Goal: Information Seeking & Learning: Check status

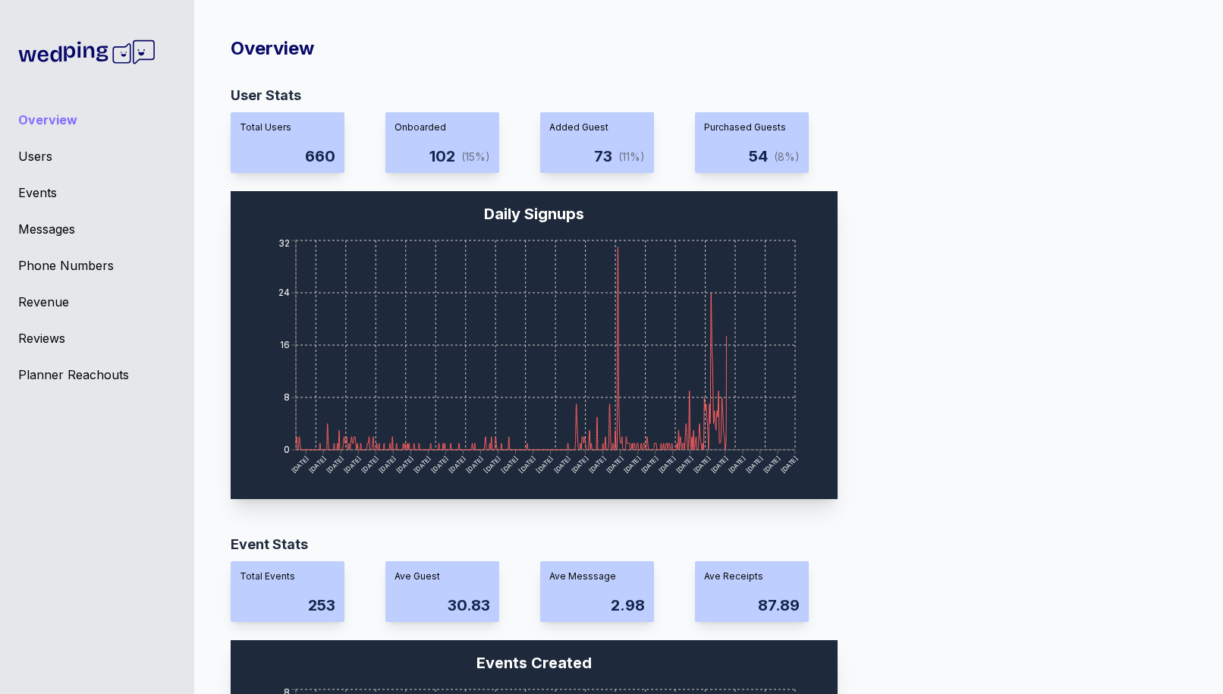
click at [46, 195] on div "Events" at bounding box center [97, 193] width 158 height 18
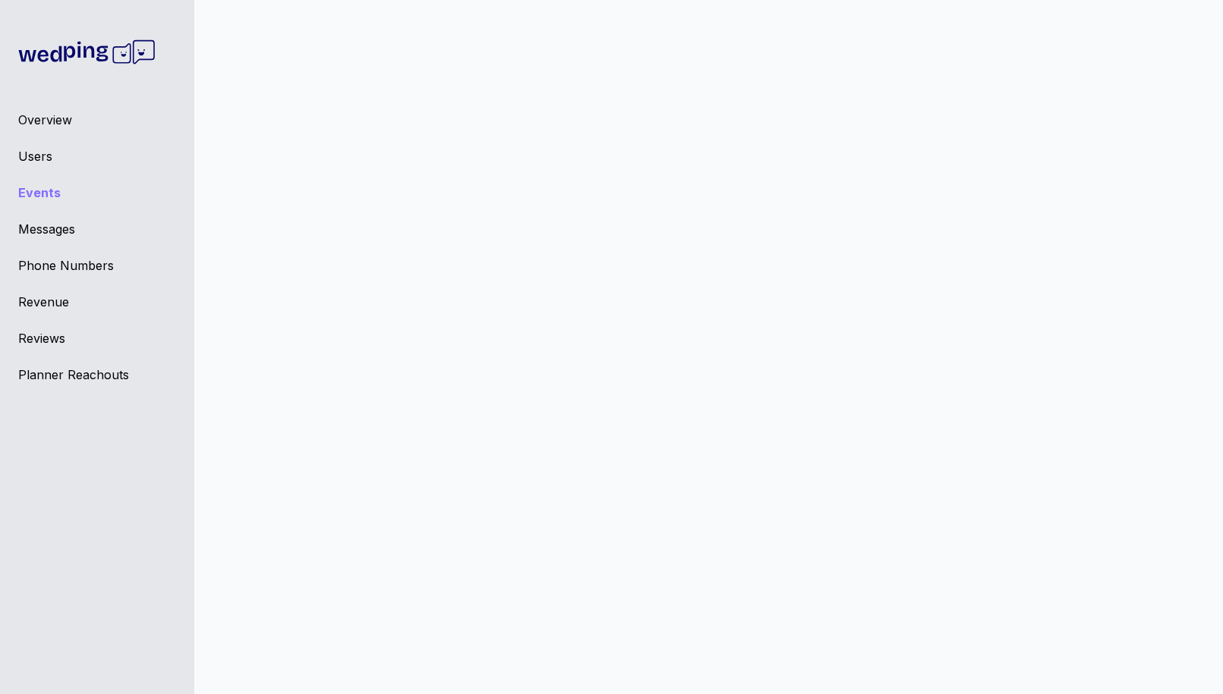
click at [48, 113] on div "Overview" at bounding box center [97, 120] width 158 height 18
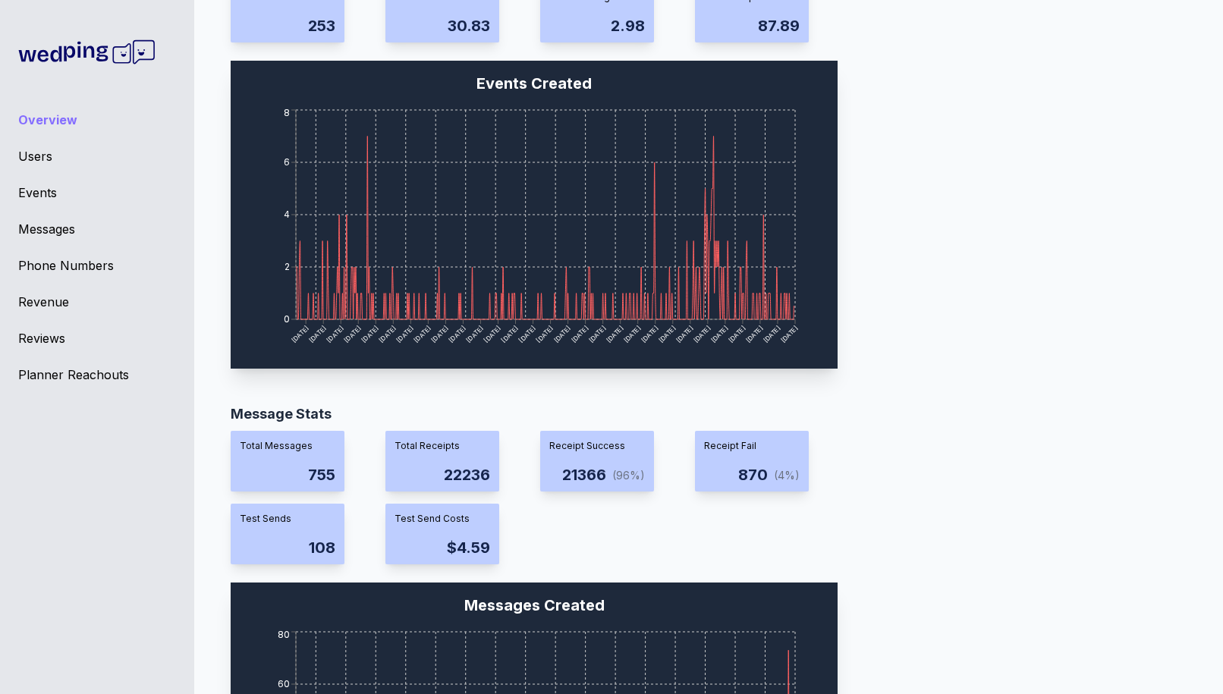
scroll to position [1272, 0]
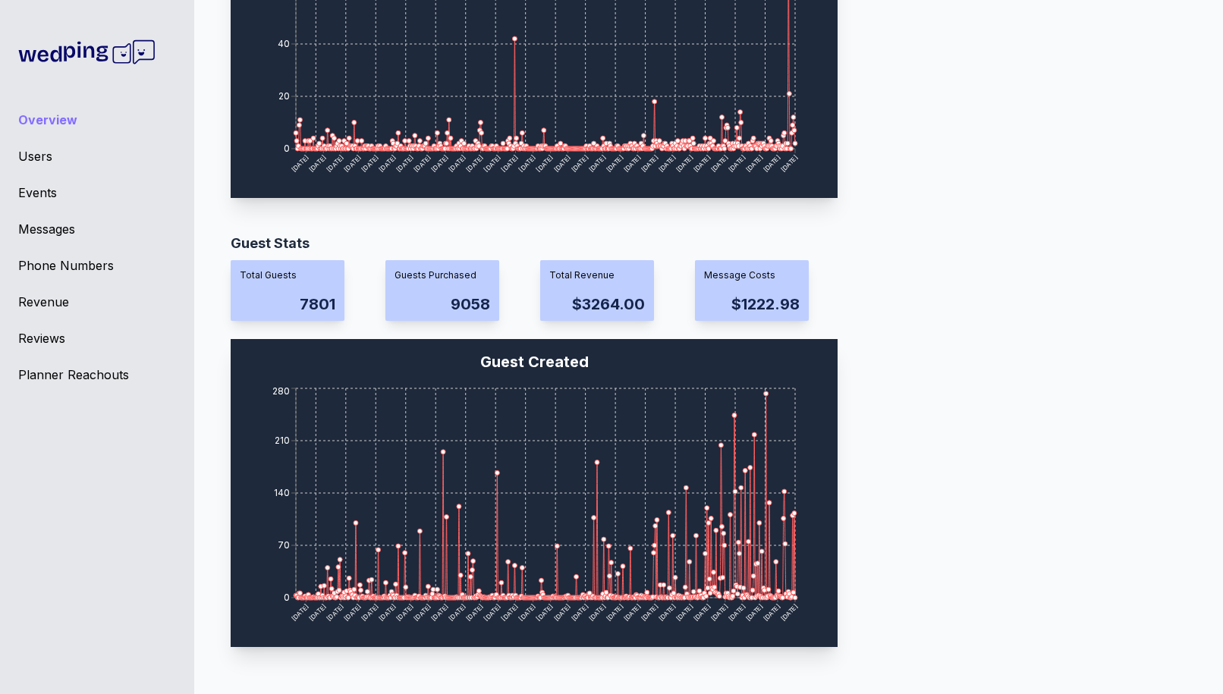
click at [54, 233] on div "Messages" at bounding box center [97, 229] width 158 height 18
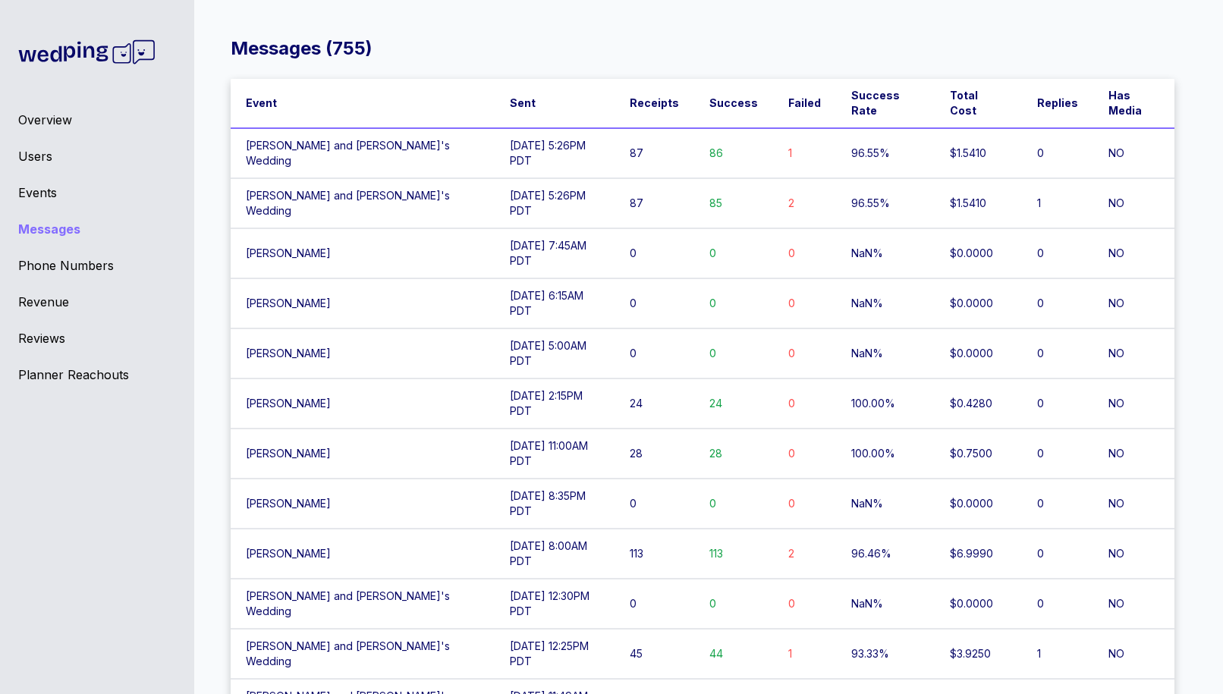
click at [573, 379] on td "[DATE] 2:15PM PDT" at bounding box center [554, 404] width 119 height 50
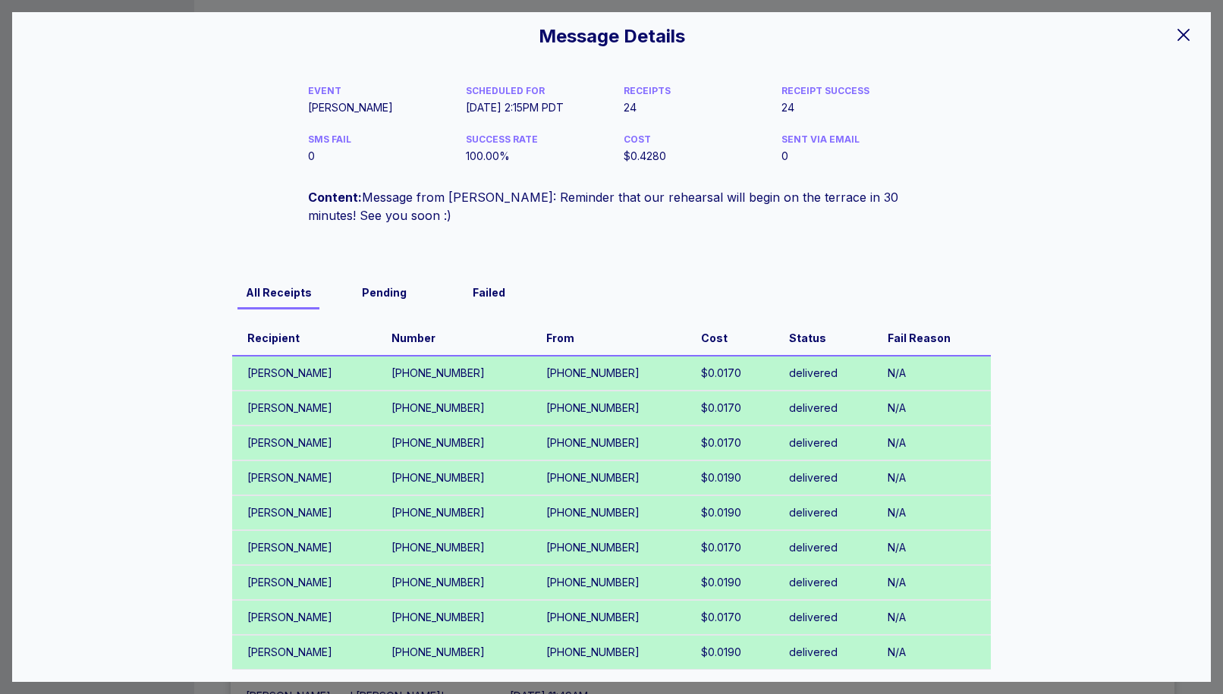
click at [1180, 28] on icon at bounding box center [1183, 35] width 18 height 18
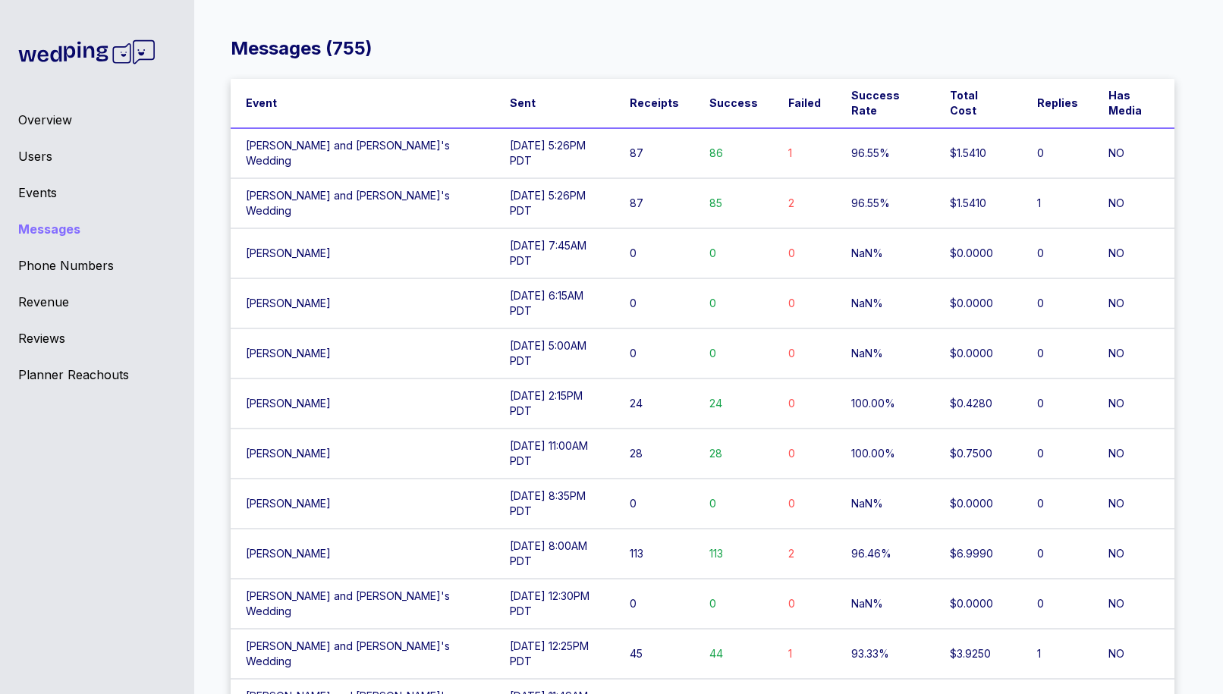
click at [591, 278] on td "[DATE] 6:15AM PDT" at bounding box center [554, 303] width 119 height 50
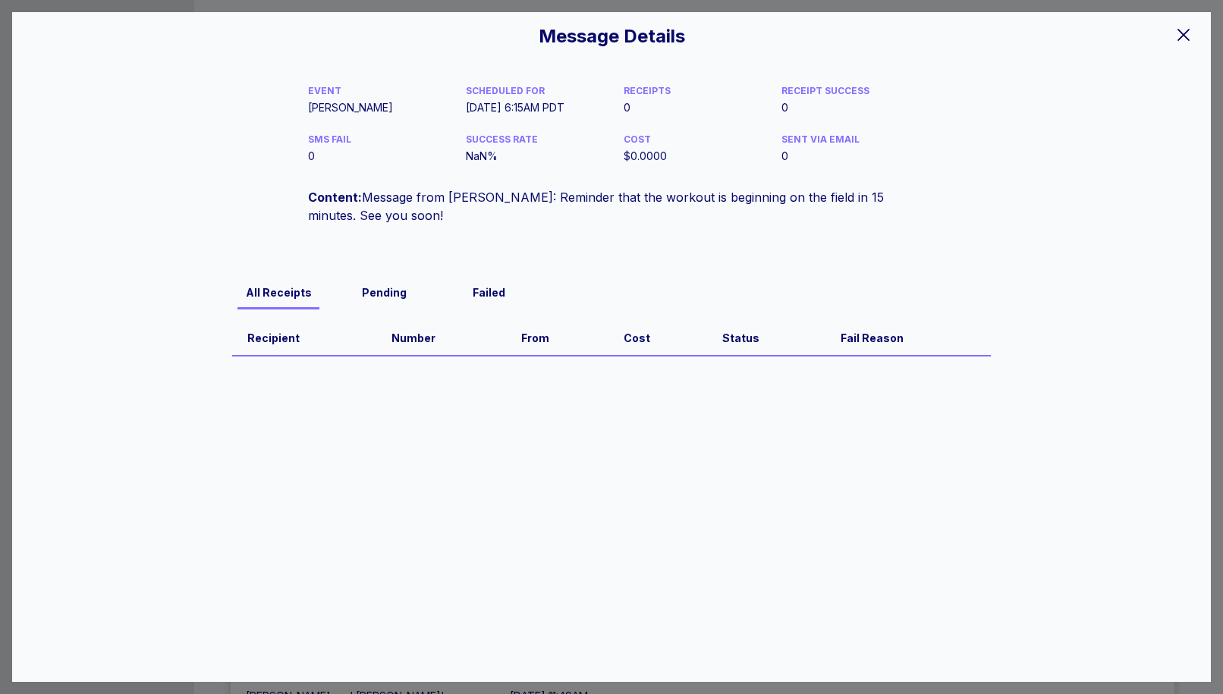
click at [1185, 24] on span at bounding box center [1183, 34] width 18 height 20
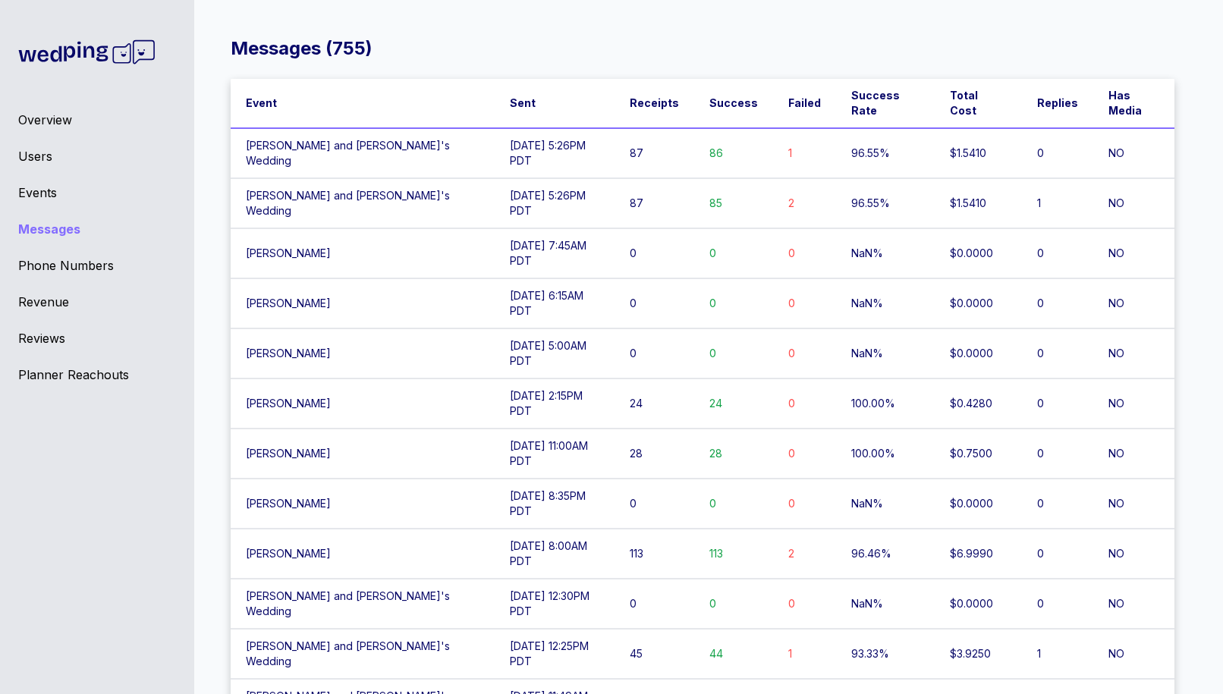
click at [529, 149] on td "[DATE] 5:26PM PDT" at bounding box center [554, 153] width 119 height 50
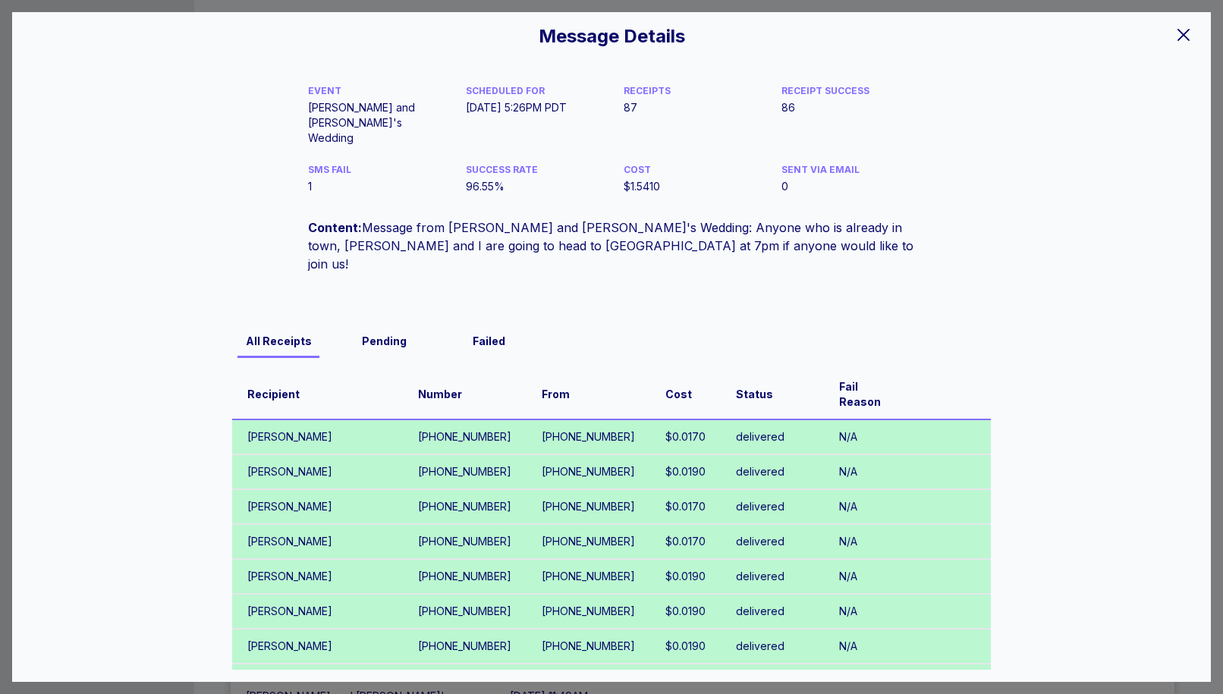
click at [1185, 38] on icon at bounding box center [1183, 35] width 18 height 18
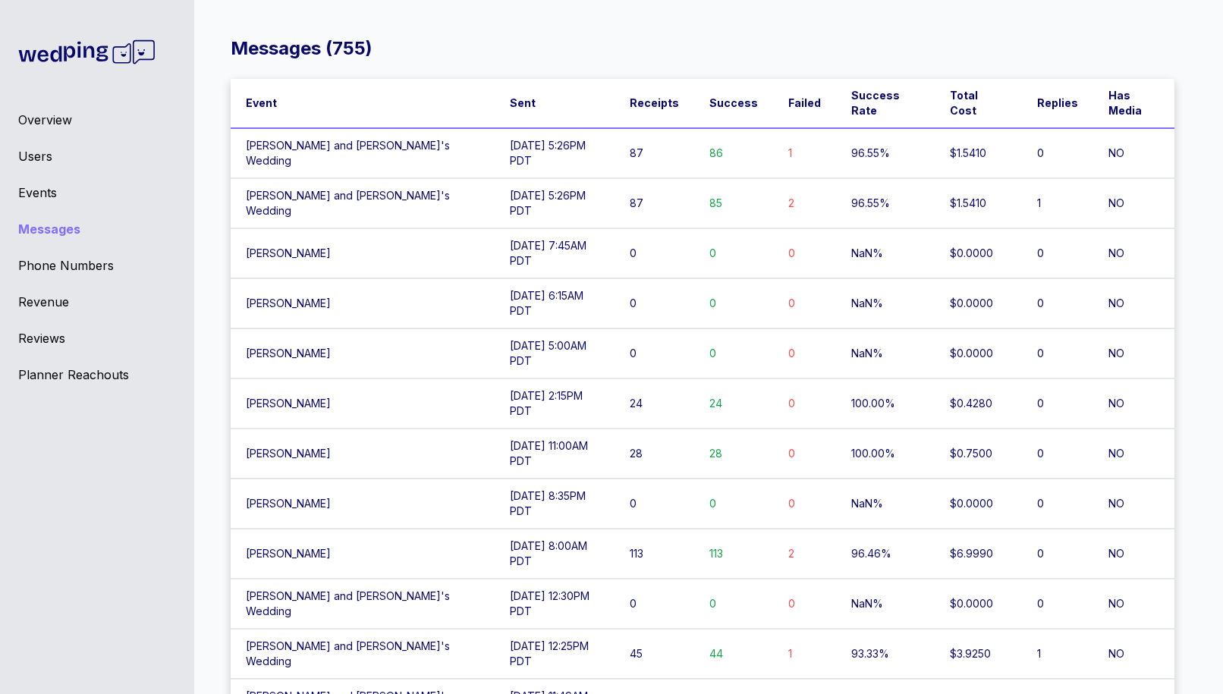
scroll to position [161, 0]
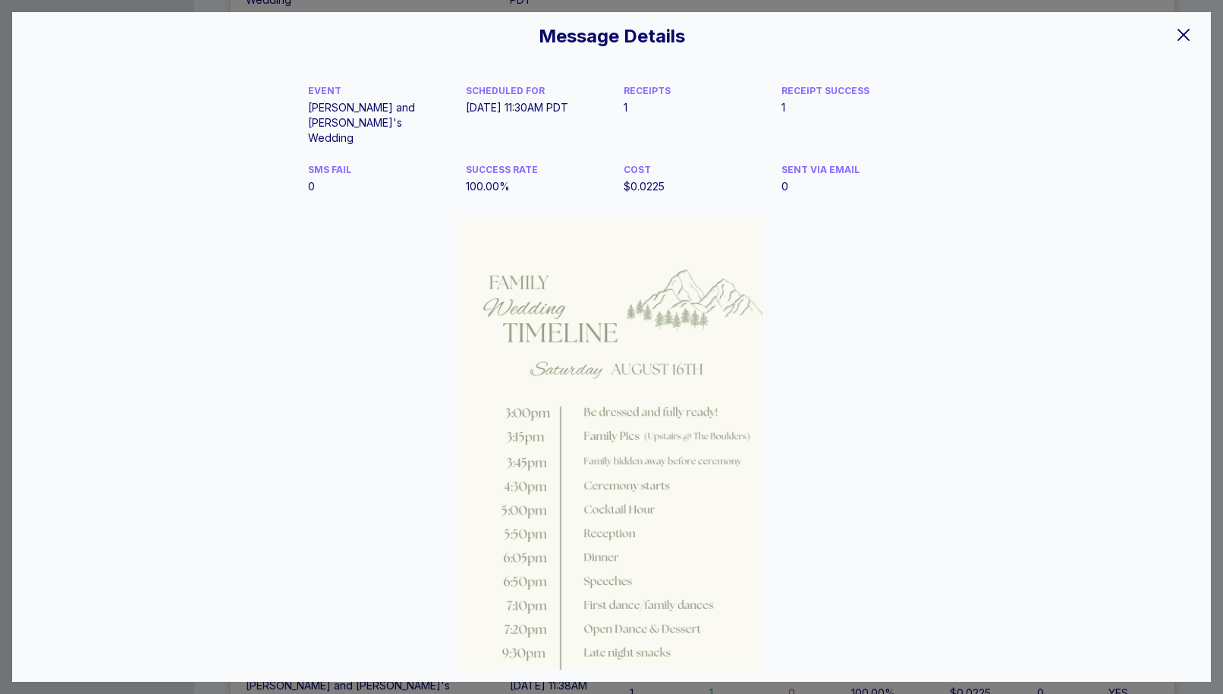
click at [1186, 32] on icon at bounding box center [1183, 35] width 12 height 12
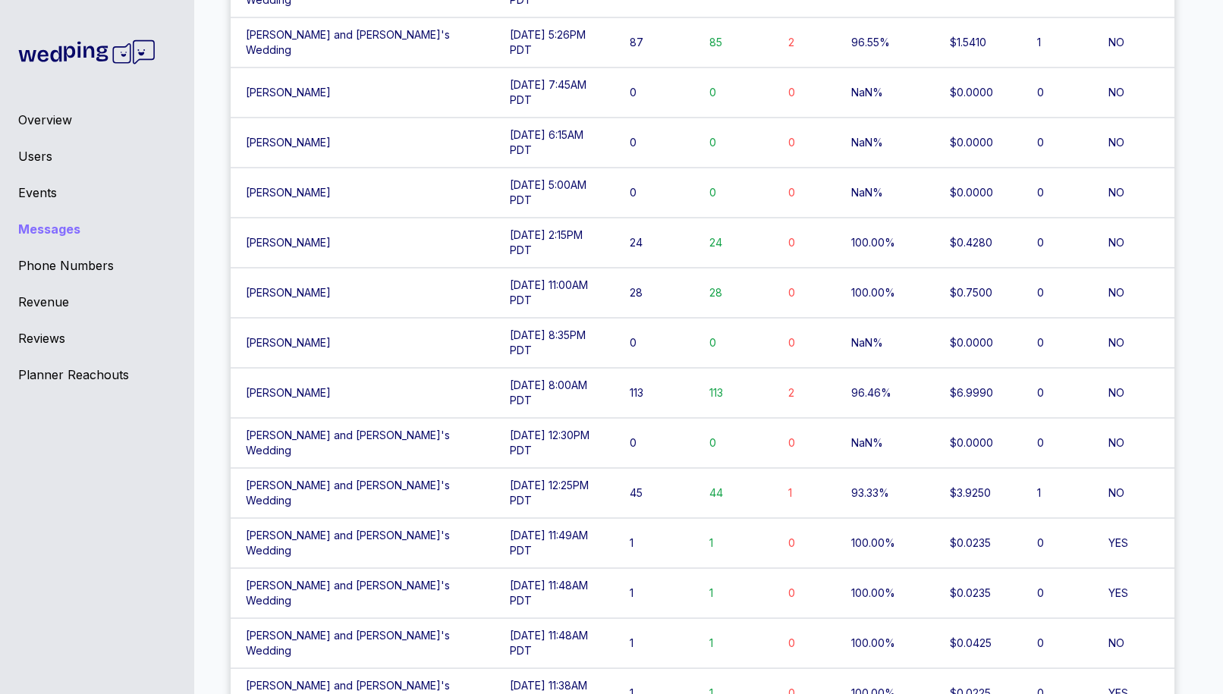
click at [33, 193] on div "Events" at bounding box center [97, 193] width 158 height 18
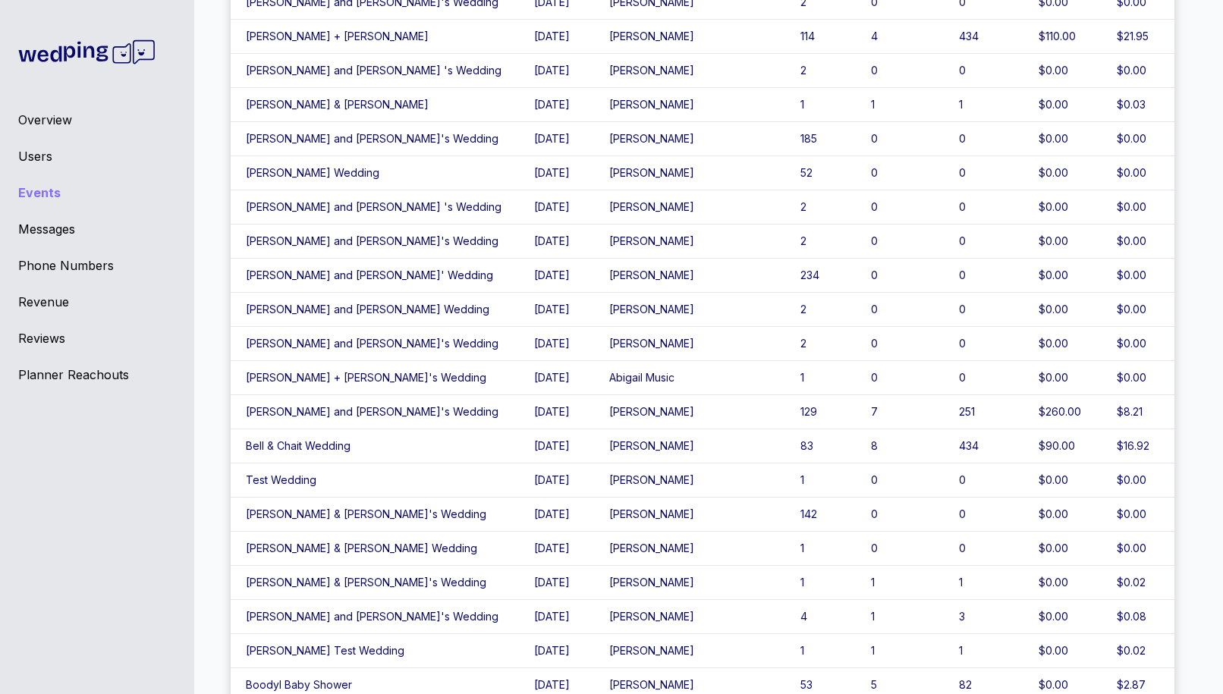
scroll to position [841, 0]
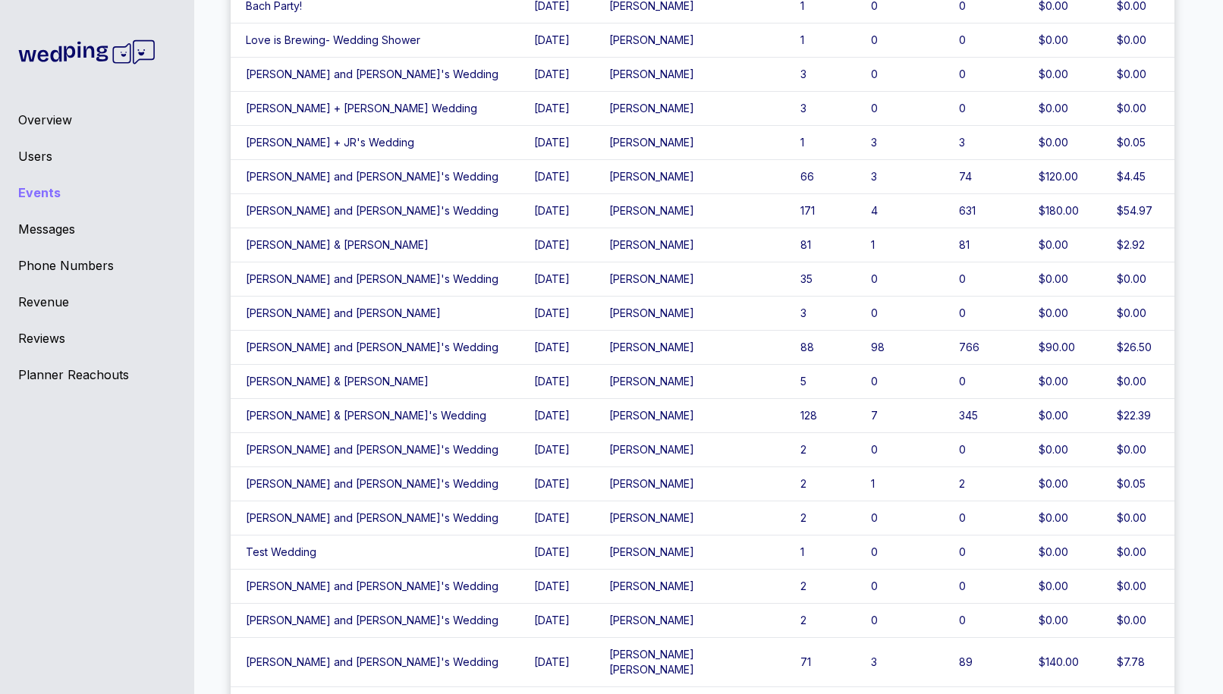
click at [614, 344] on td "[PERSON_NAME]" at bounding box center [689, 348] width 191 height 34
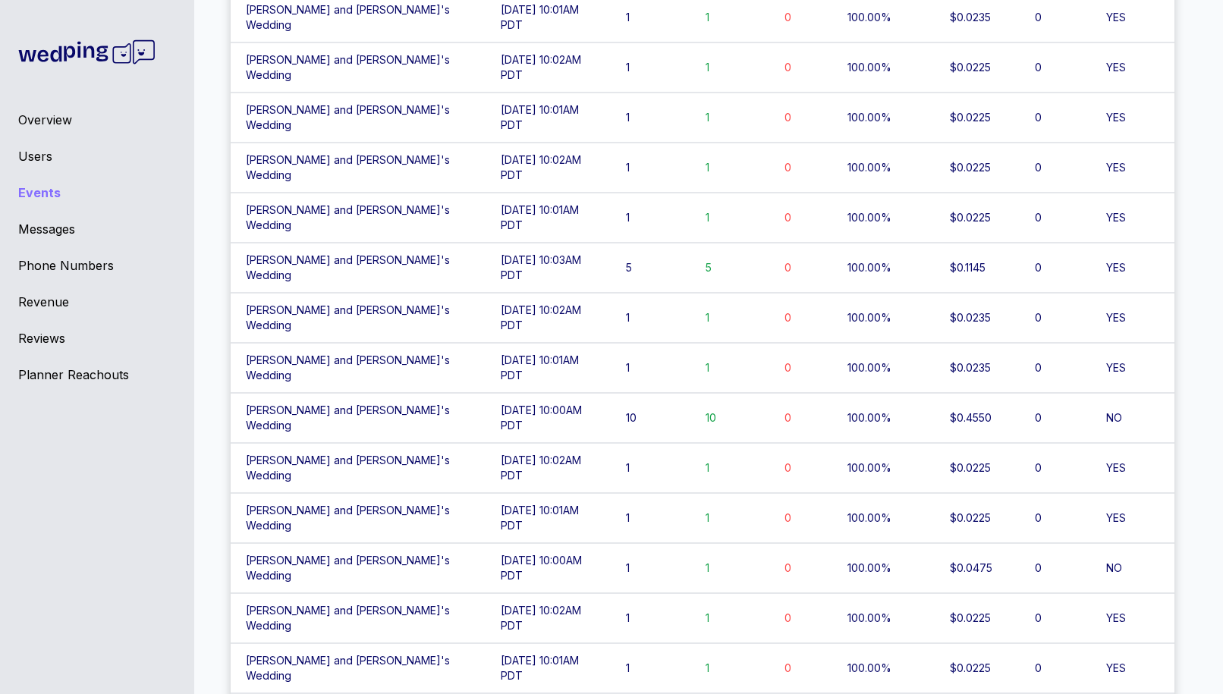
scroll to position [1979, 0]
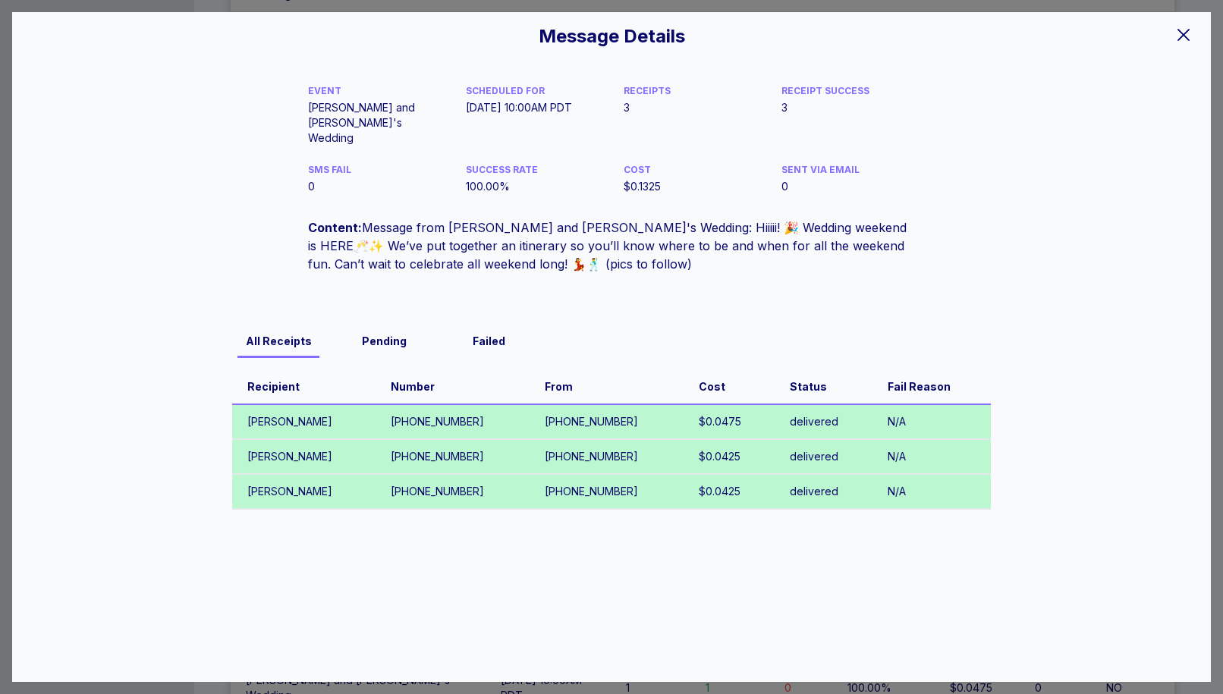
click at [1186, 39] on icon at bounding box center [1183, 35] width 18 height 18
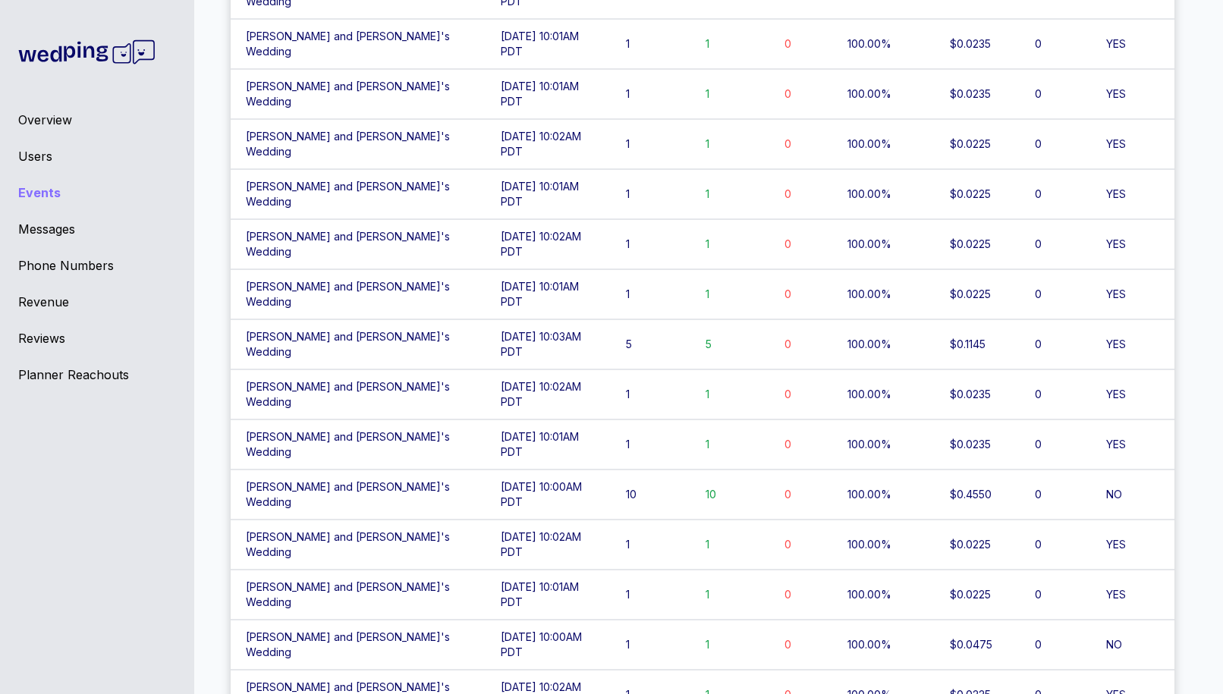
scroll to position [1871, 0]
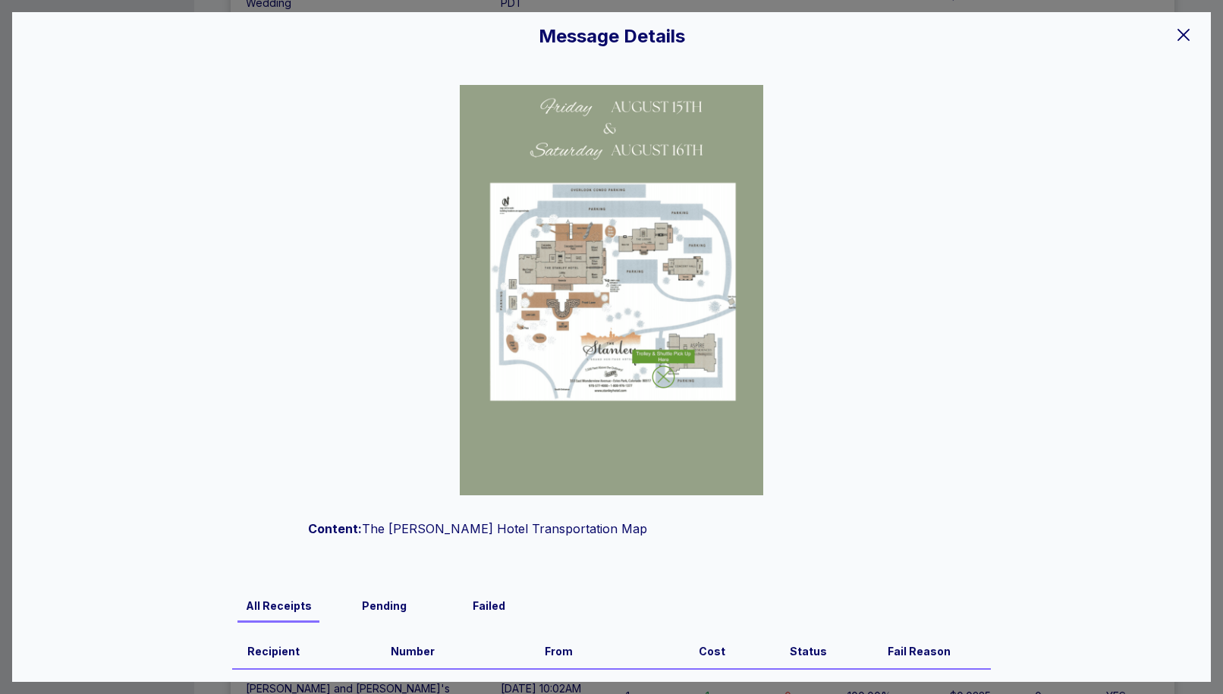
scroll to position [302, 0]
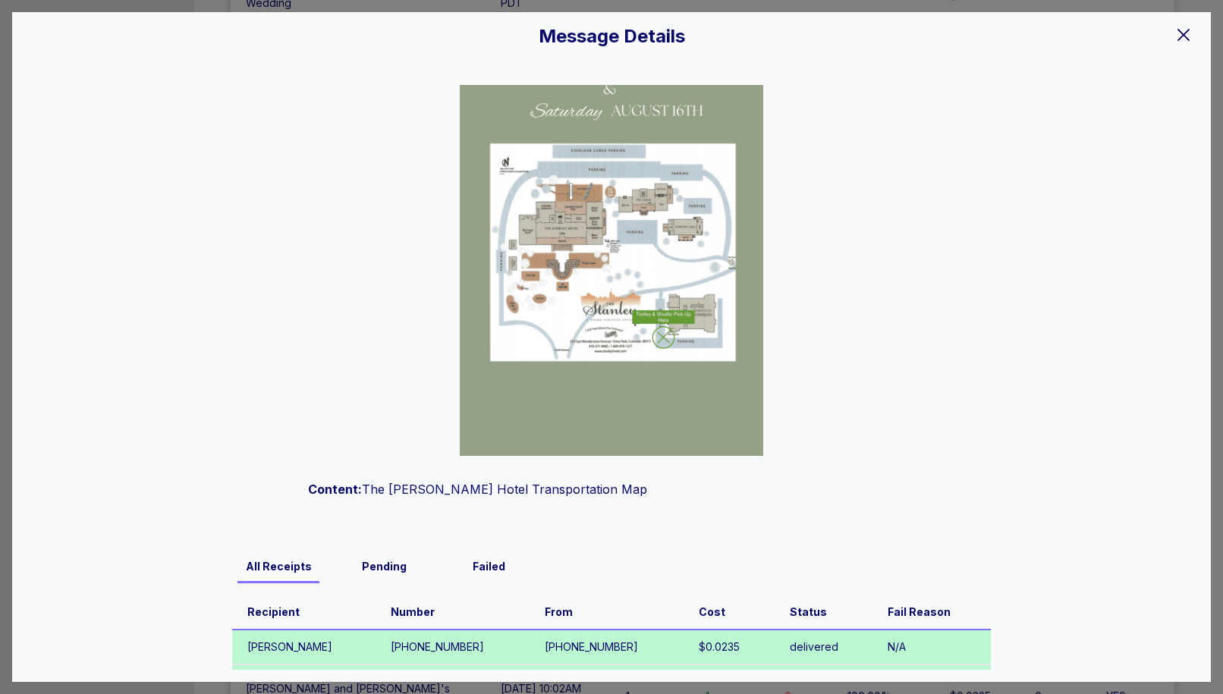
click at [1186, 35] on icon at bounding box center [1183, 35] width 18 height 18
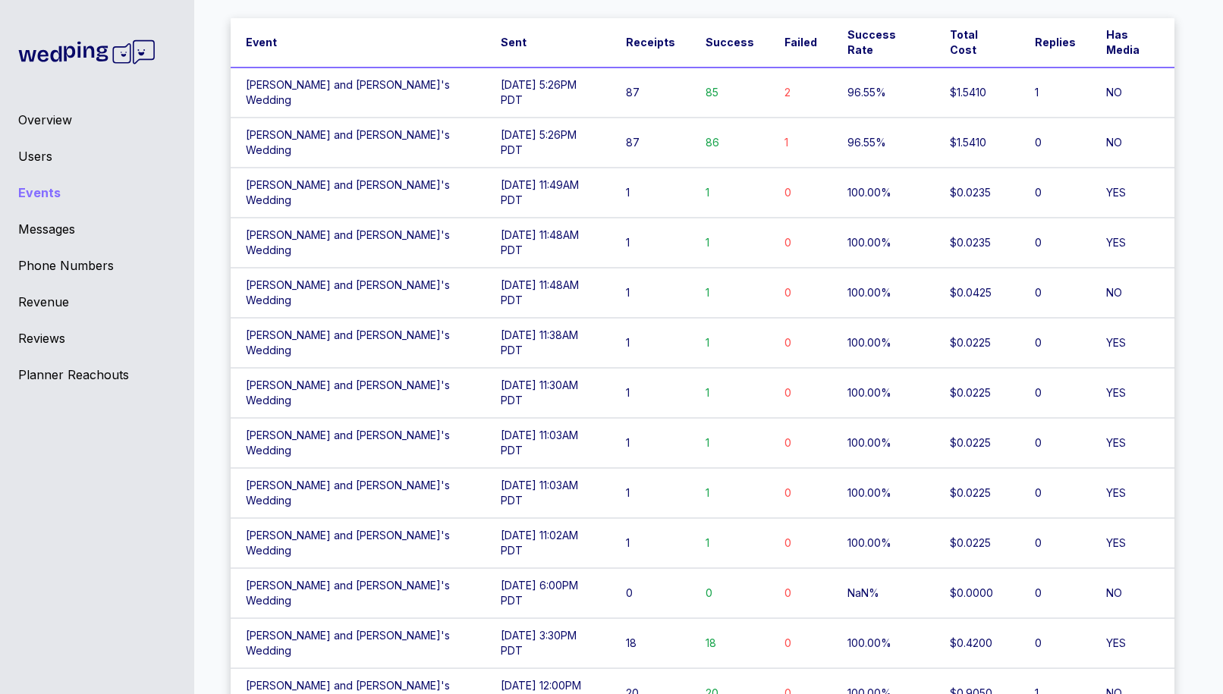
scroll to position [318, 0]
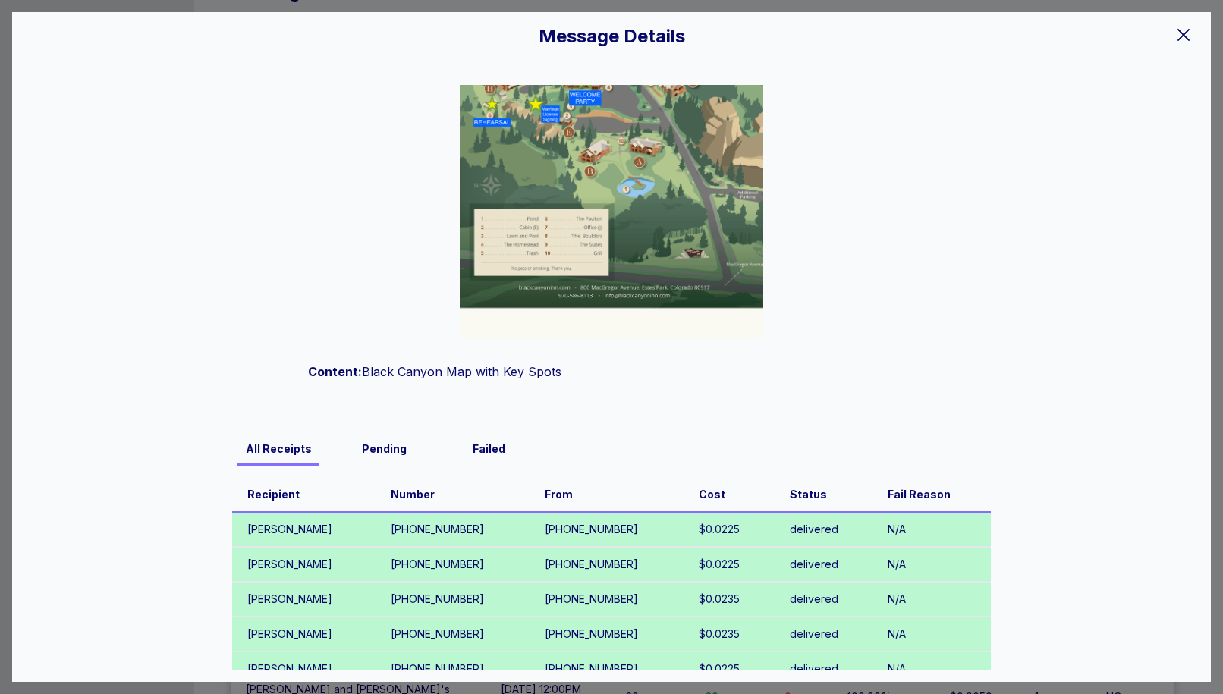
scroll to position [0, 0]
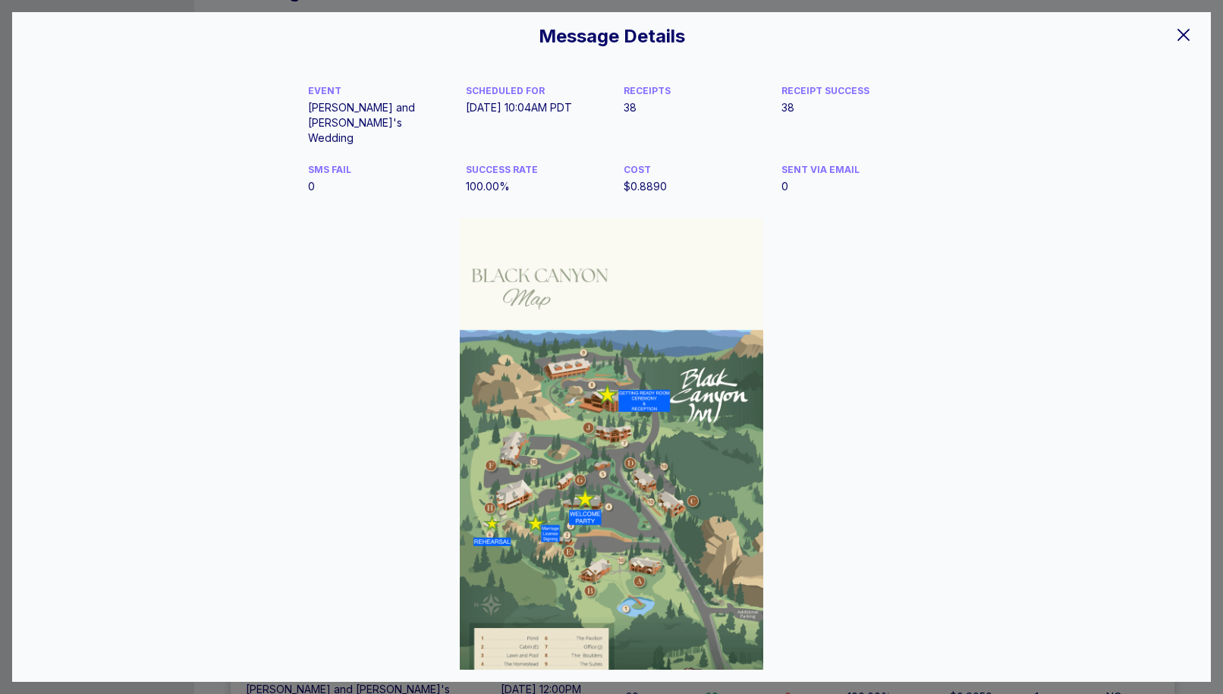
click at [1169, 38] on div at bounding box center [1183, 34] width 30 height 32
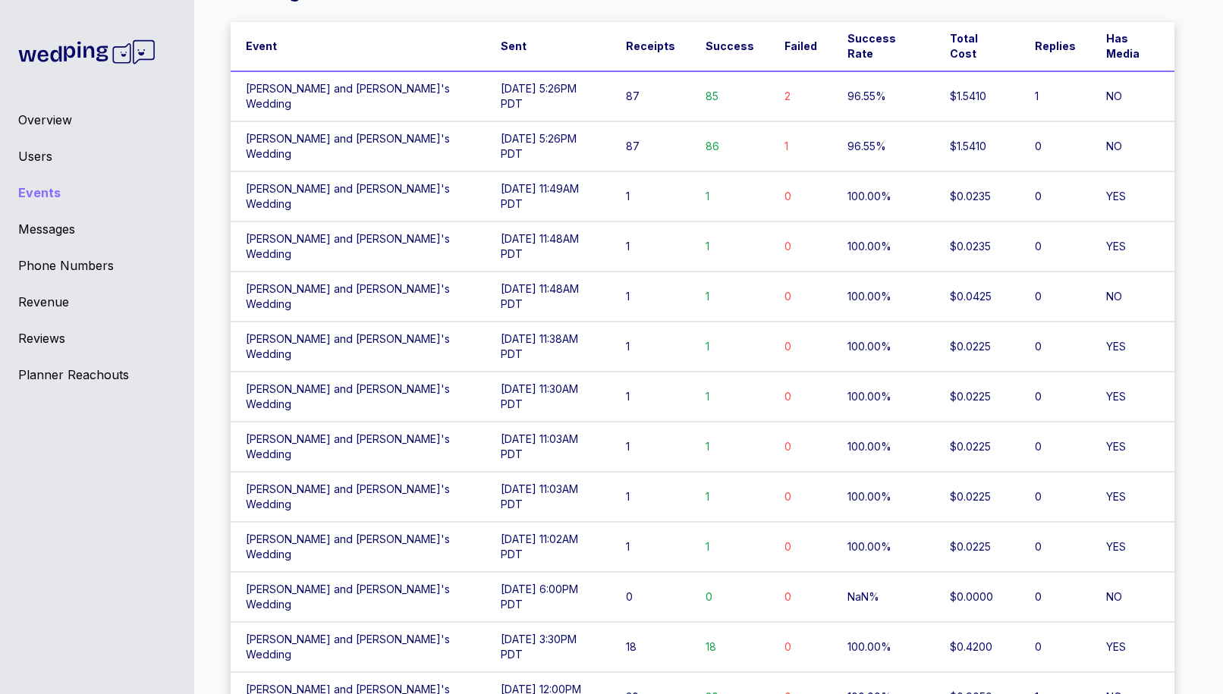
click at [701, 71] on td "85" at bounding box center [729, 96] width 79 height 50
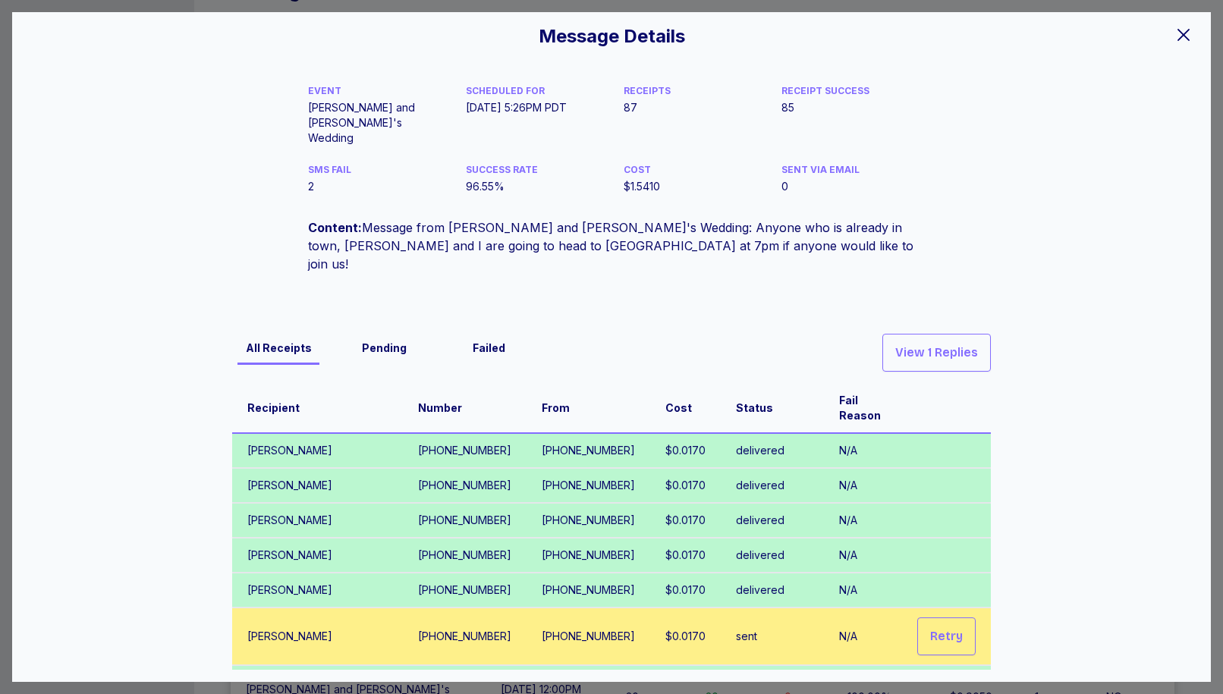
click at [1186, 30] on icon at bounding box center [1183, 35] width 18 height 18
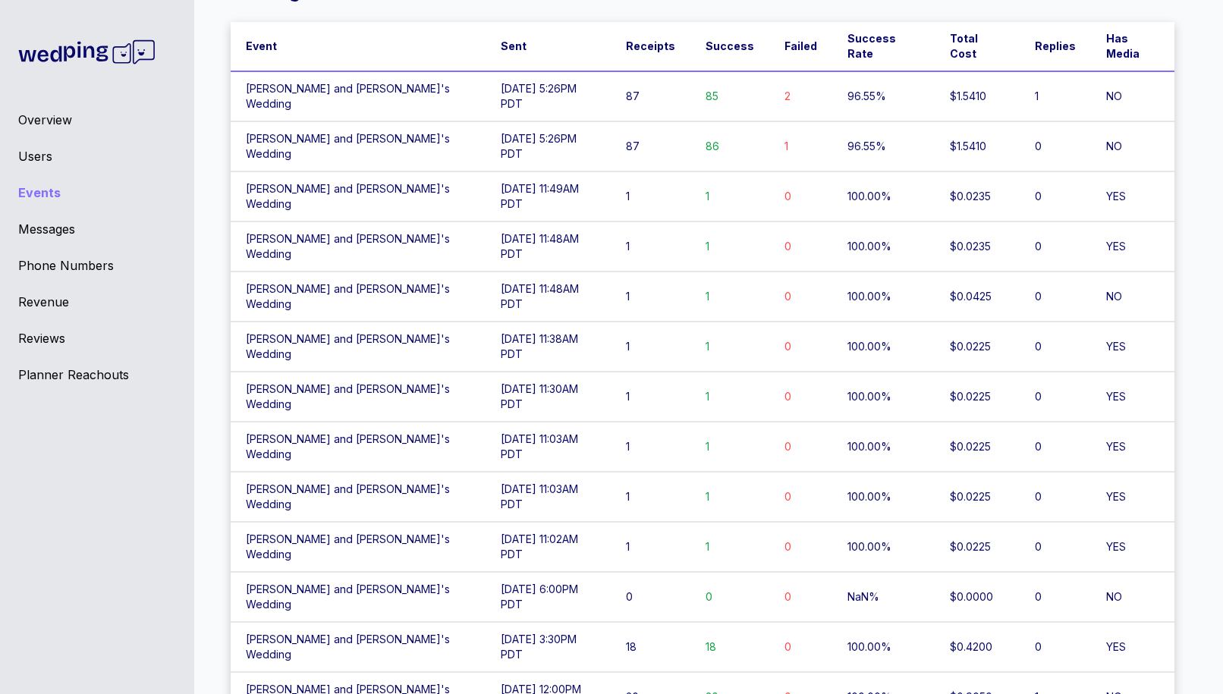
click at [832, 121] on td "96.55%" at bounding box center [883, 146] width 102 height 50
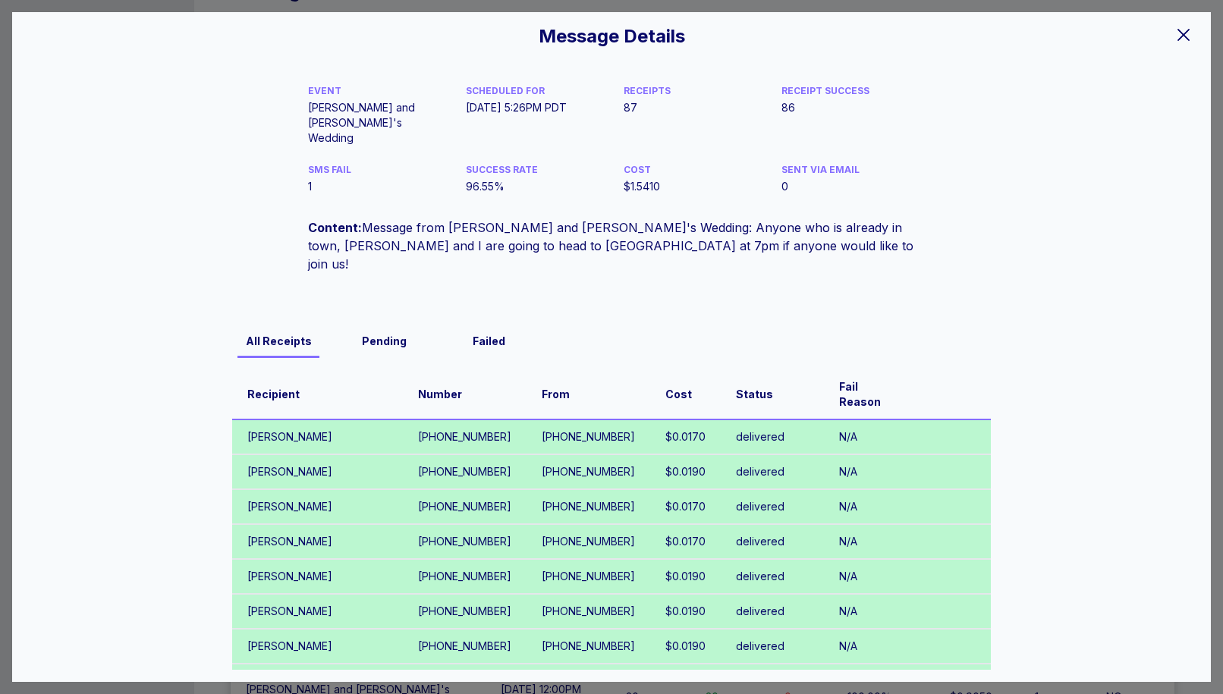
click at [1182, 35] on icon at bounding box center [1183, 35] width 12 height 12
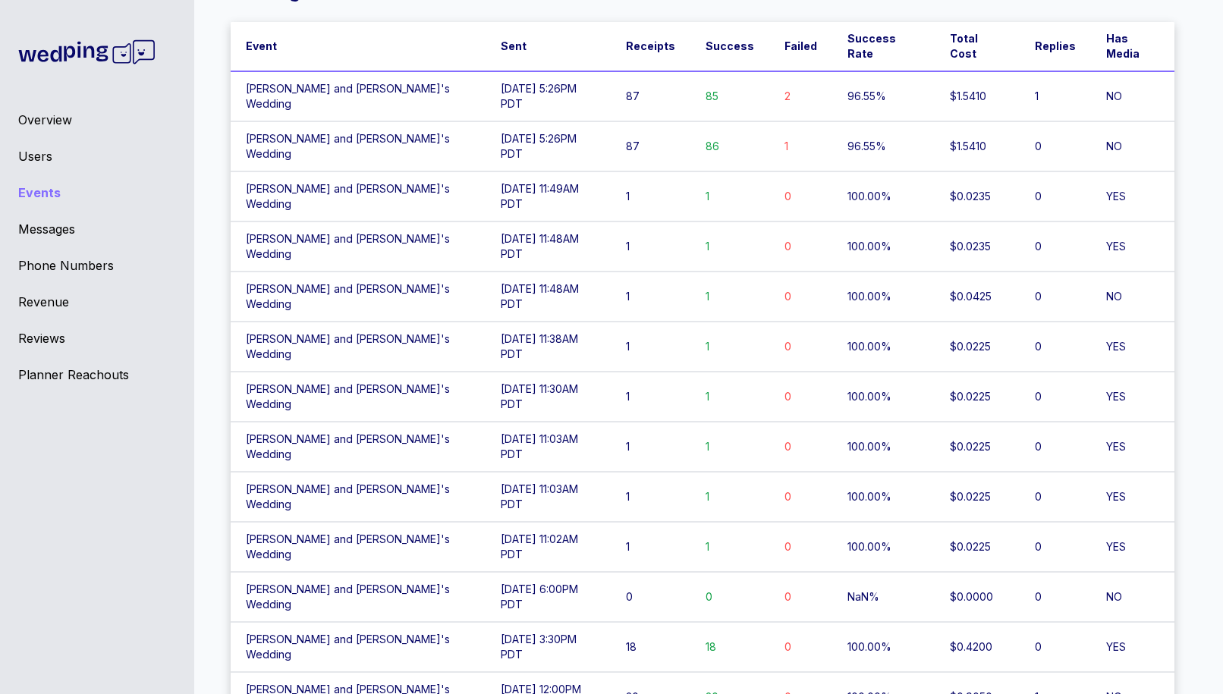
click at [611, 73] on td "87" at bounding box center [651, 96] width 80 height 50
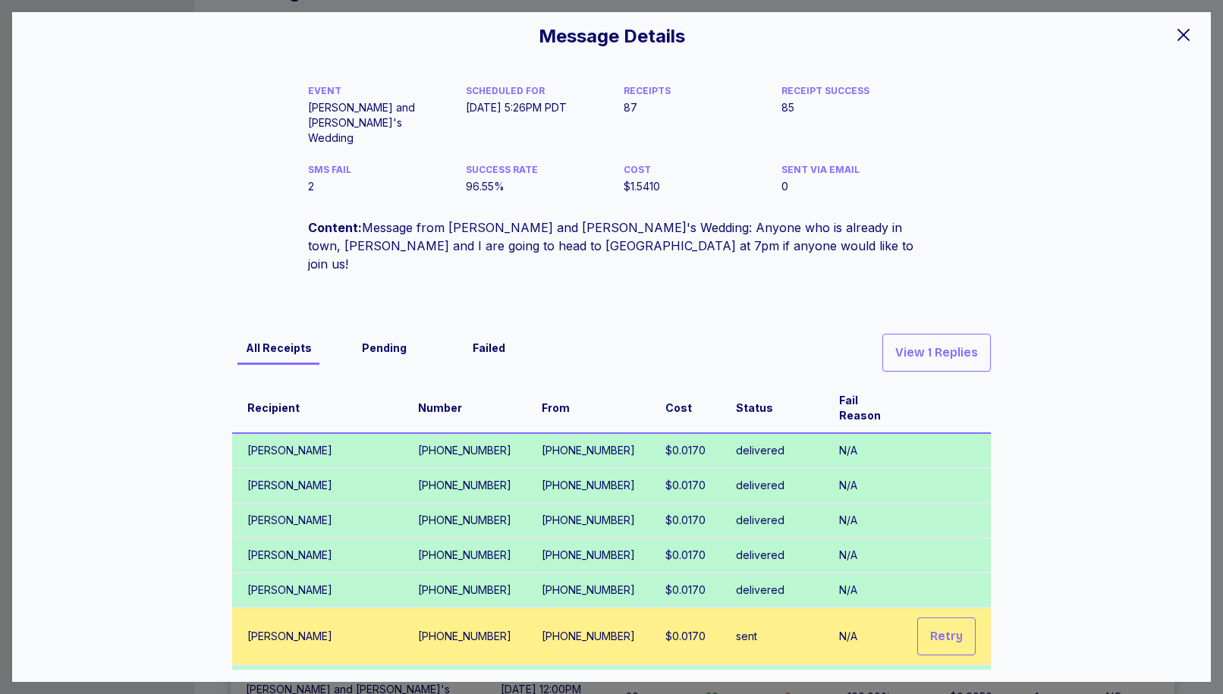
click at [1171, 27] on div at bounding box center [1183, 34] width 30 height 32
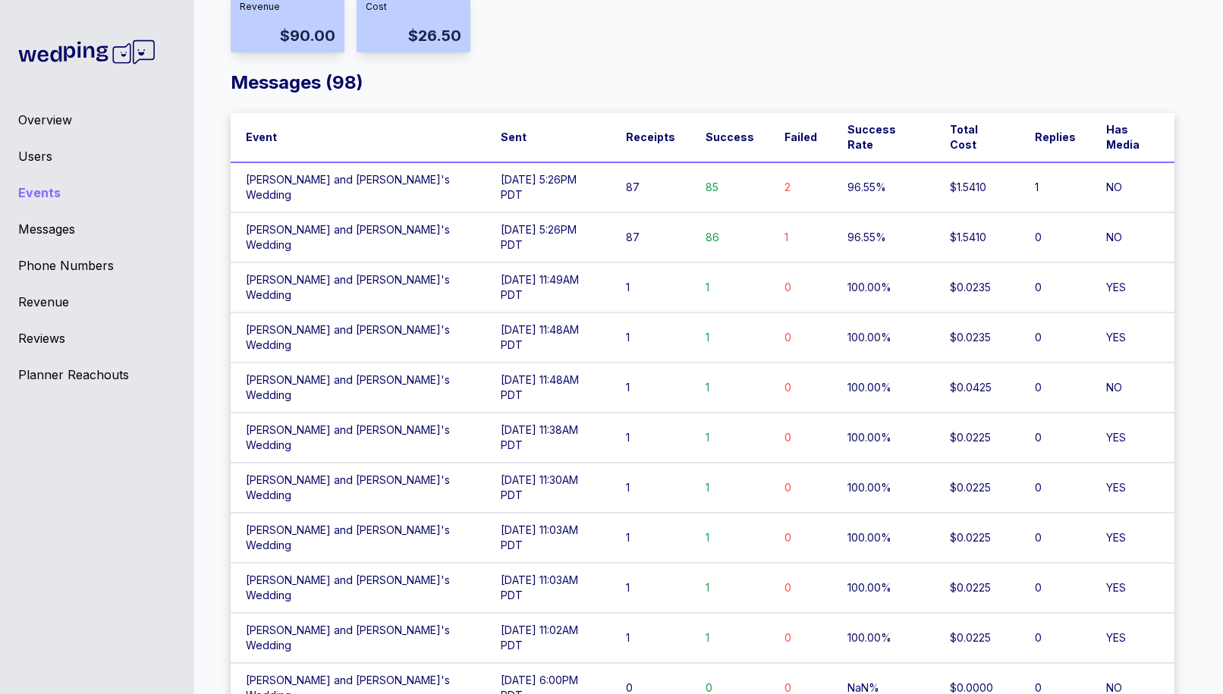
scroll to position [223, 0]
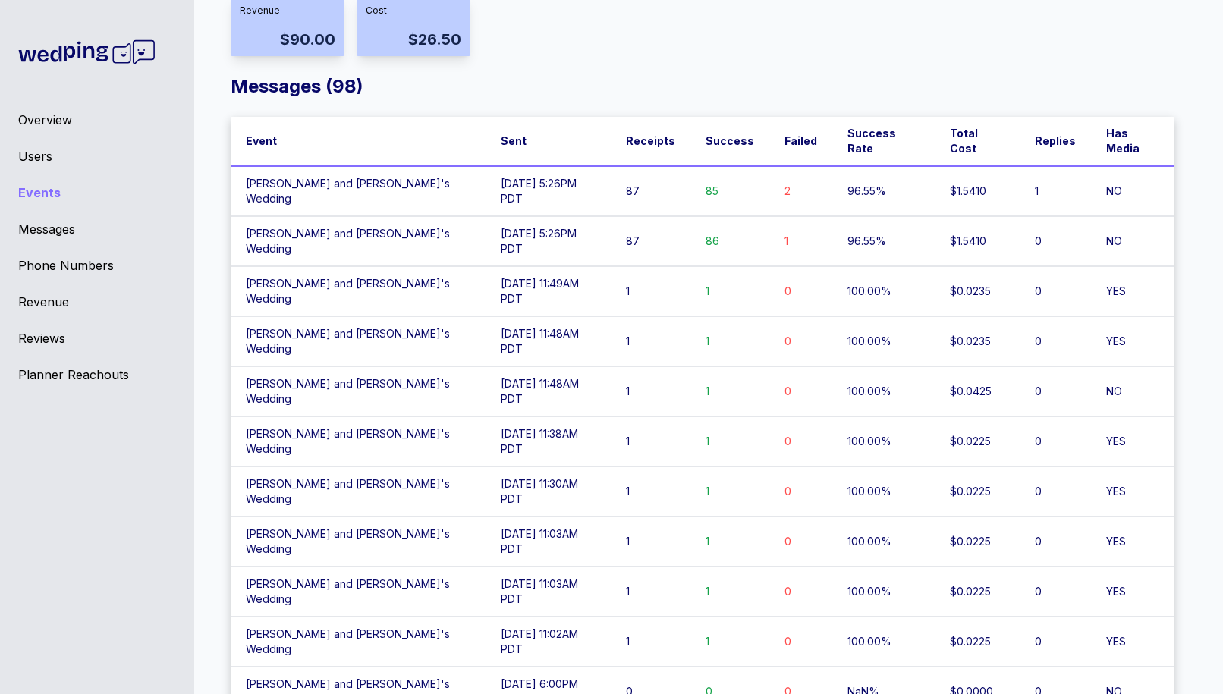
click at [570, 216] on td "[DATE] 5:26PM PDT" at bounding box center [547, 241] width 125 height 50
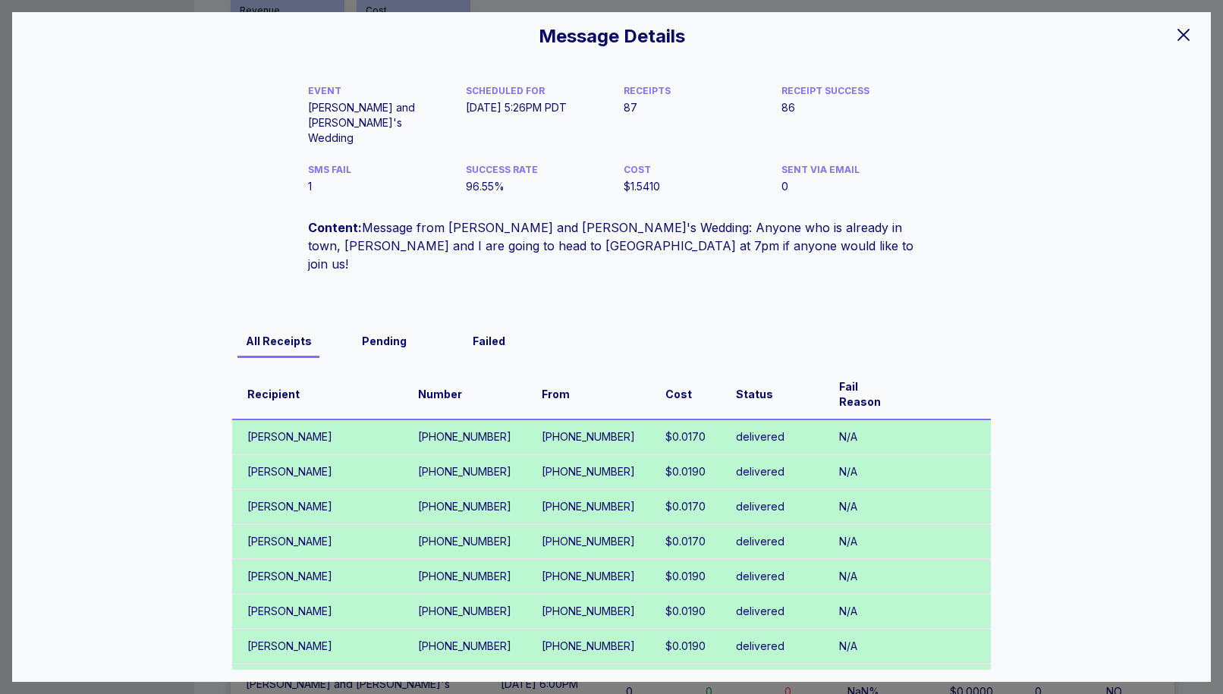
click at [1182, 39] on icon at bounding box center [1183, 35] width 18 height 18
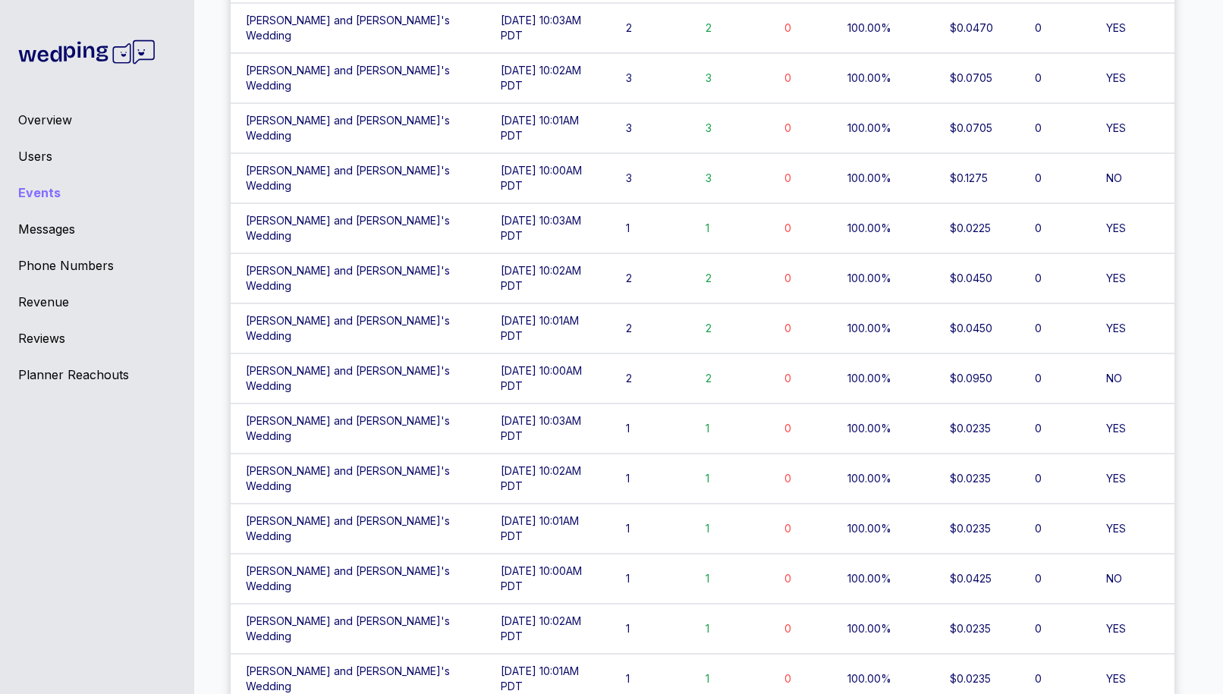
scroll to position [3106, 0]
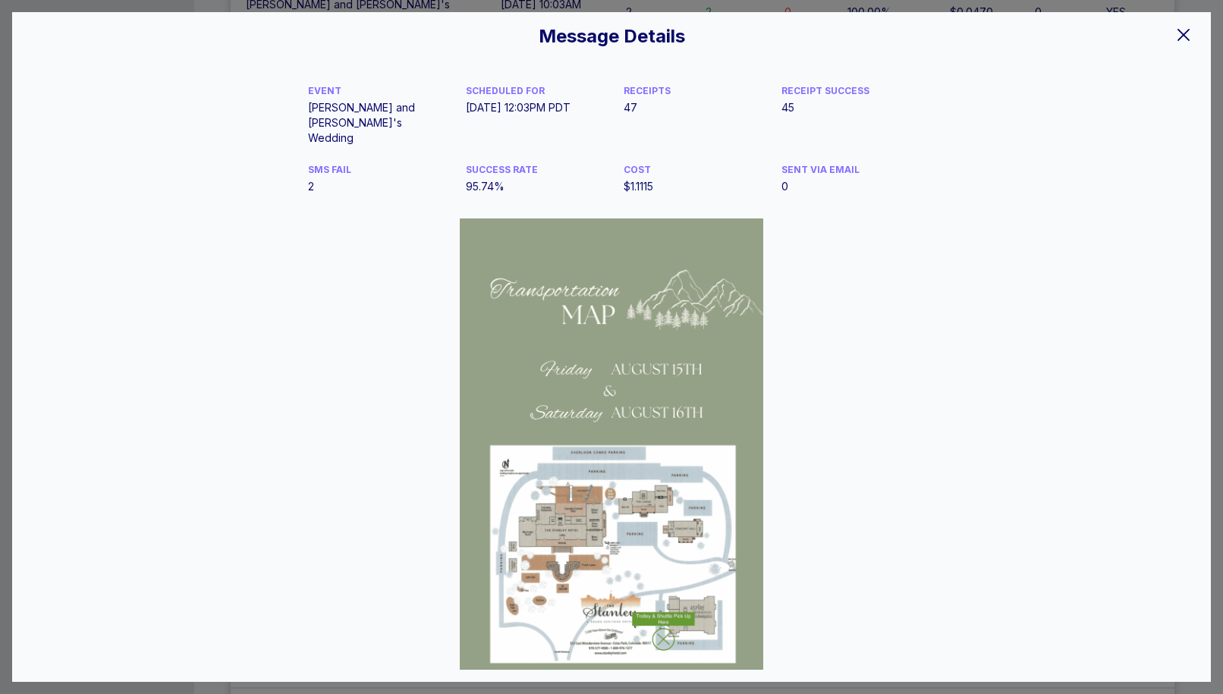
click at [1185, 44] on div at bounding box center [1183, 34] width 30 height 32
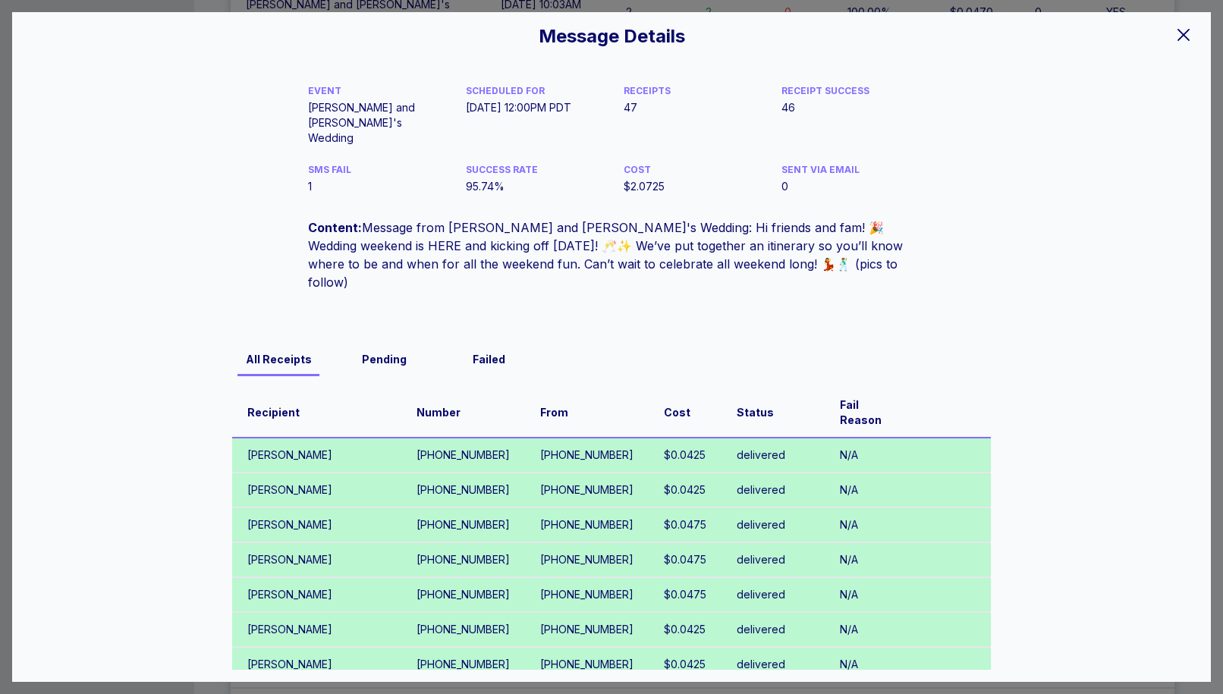
click at [1186, 36] on icon at bounding box center [1183, 35] width 18 height 18
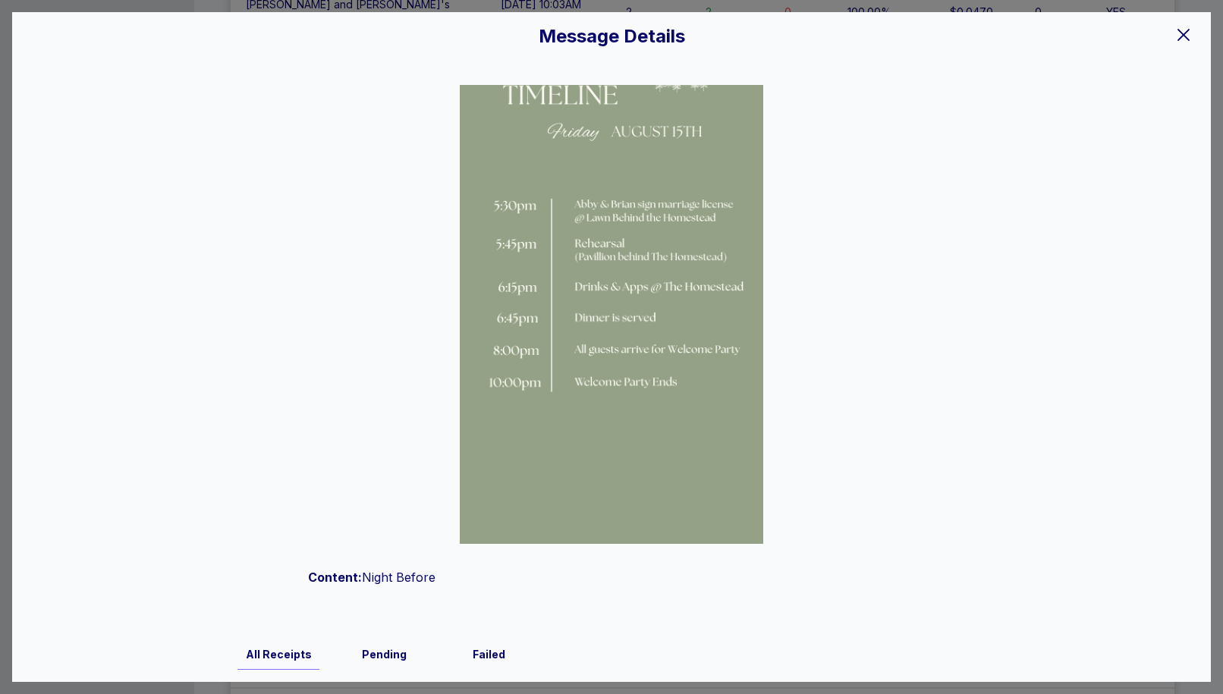
scroll to position [267, 0]
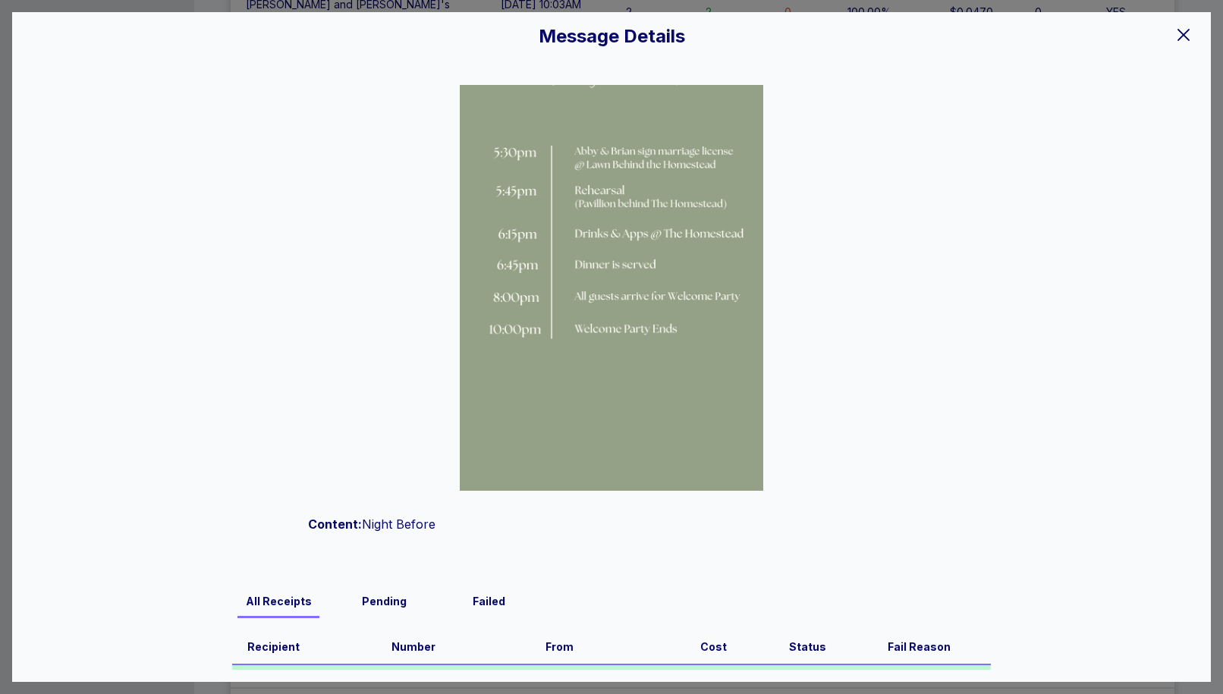
click at [1184, 33] on icon at bounding box center [1183, 35] width 12 height 12
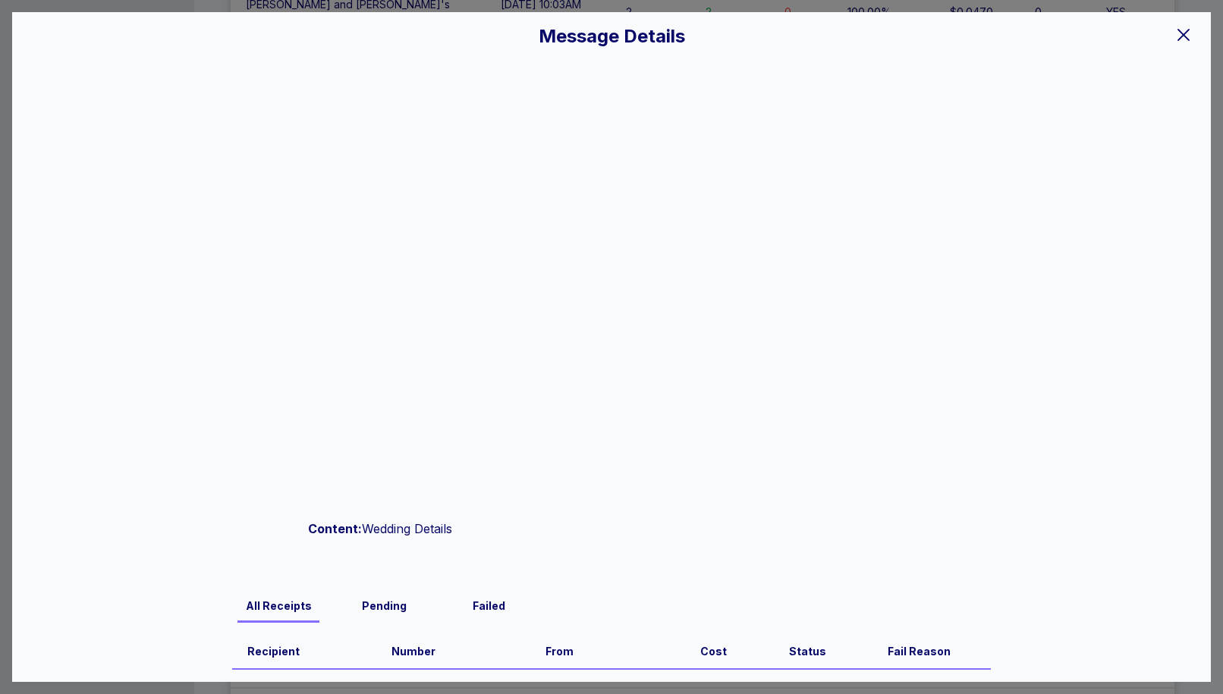
scroll to position [266, 0]
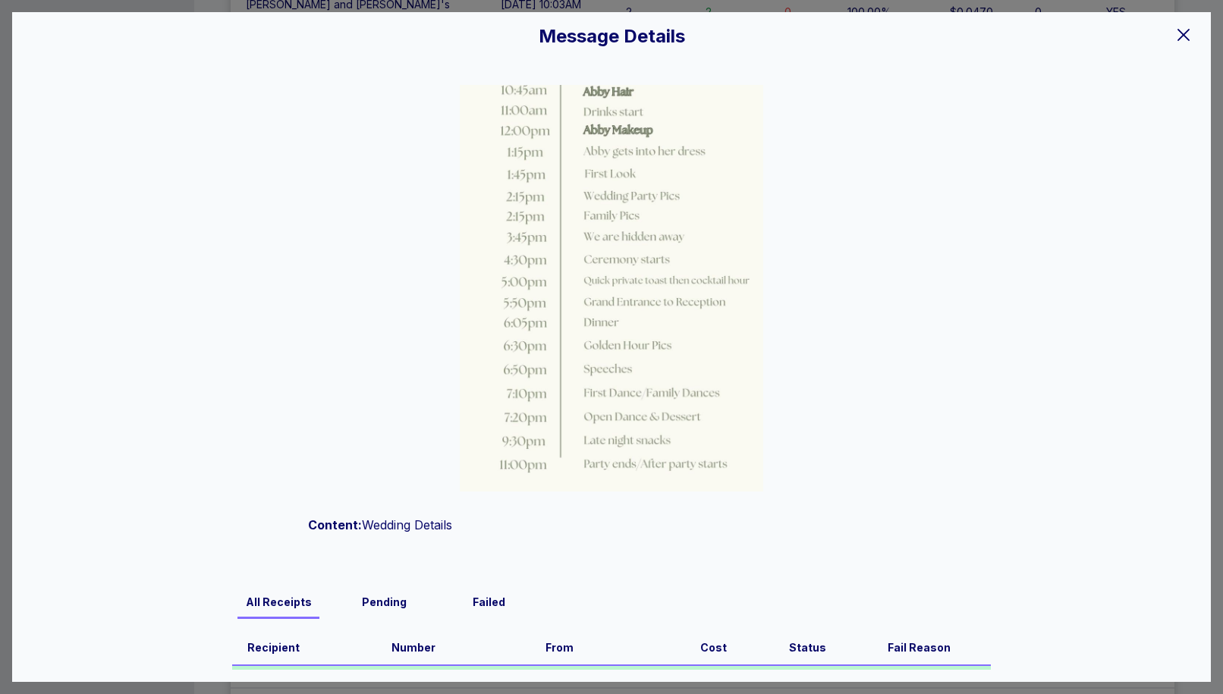
click at [1183, 36] on icon at bounding box center [1183, 35] width 18 height 18
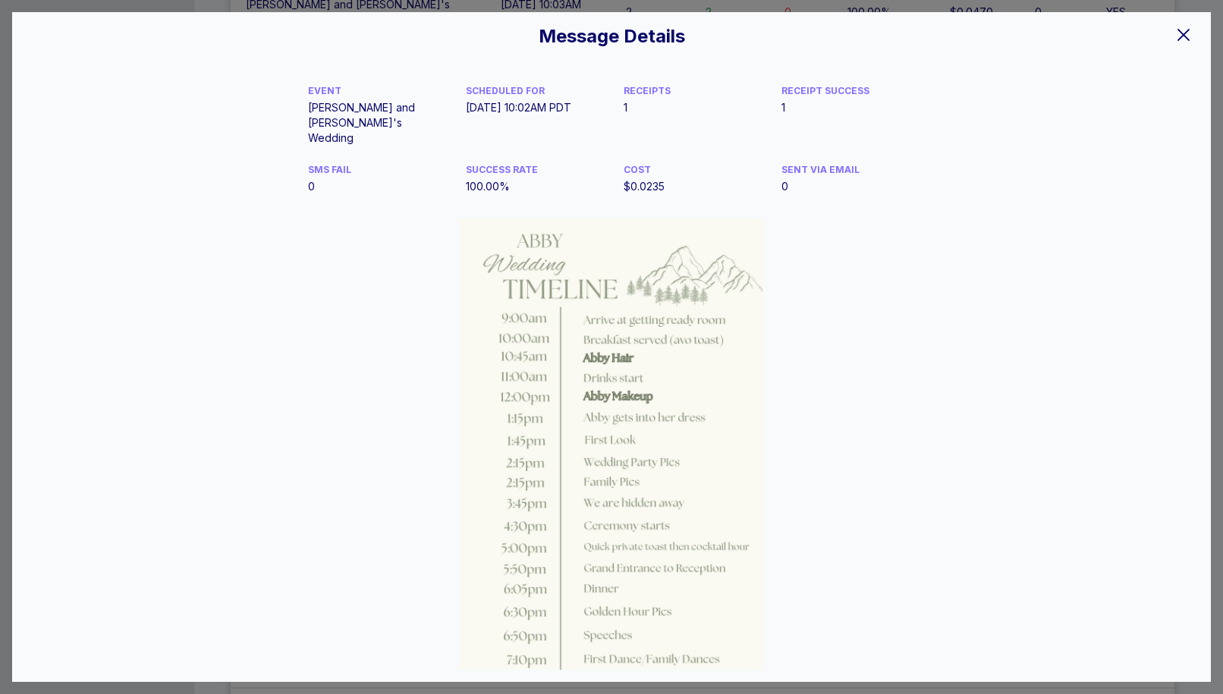
scroll to position [267, 0]
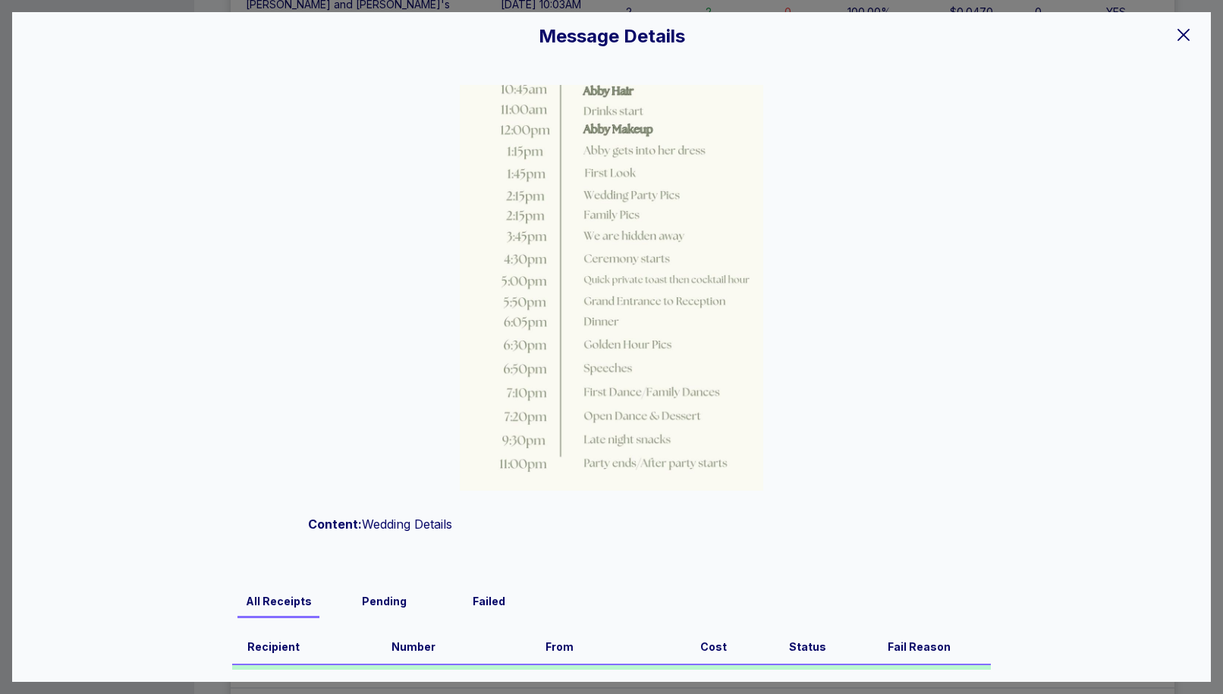
click at [1177, 28] on icon at bounding box center [1183, 35] width 18 height 18
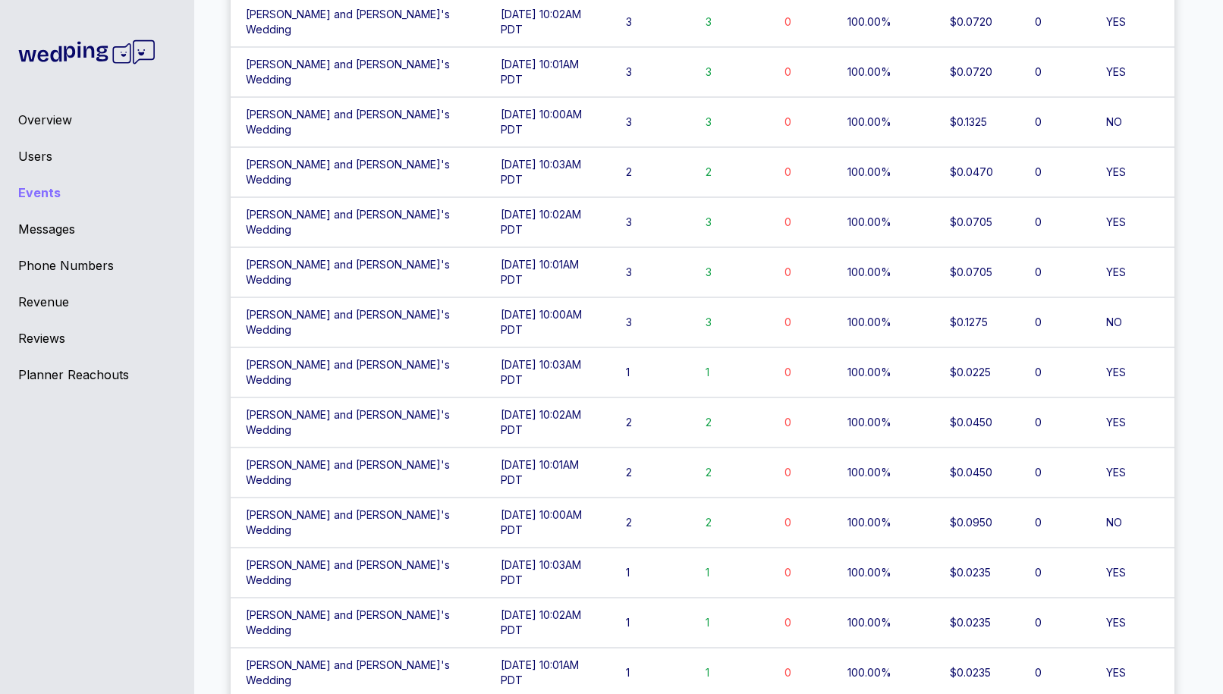
scroll to position [2912, 0]
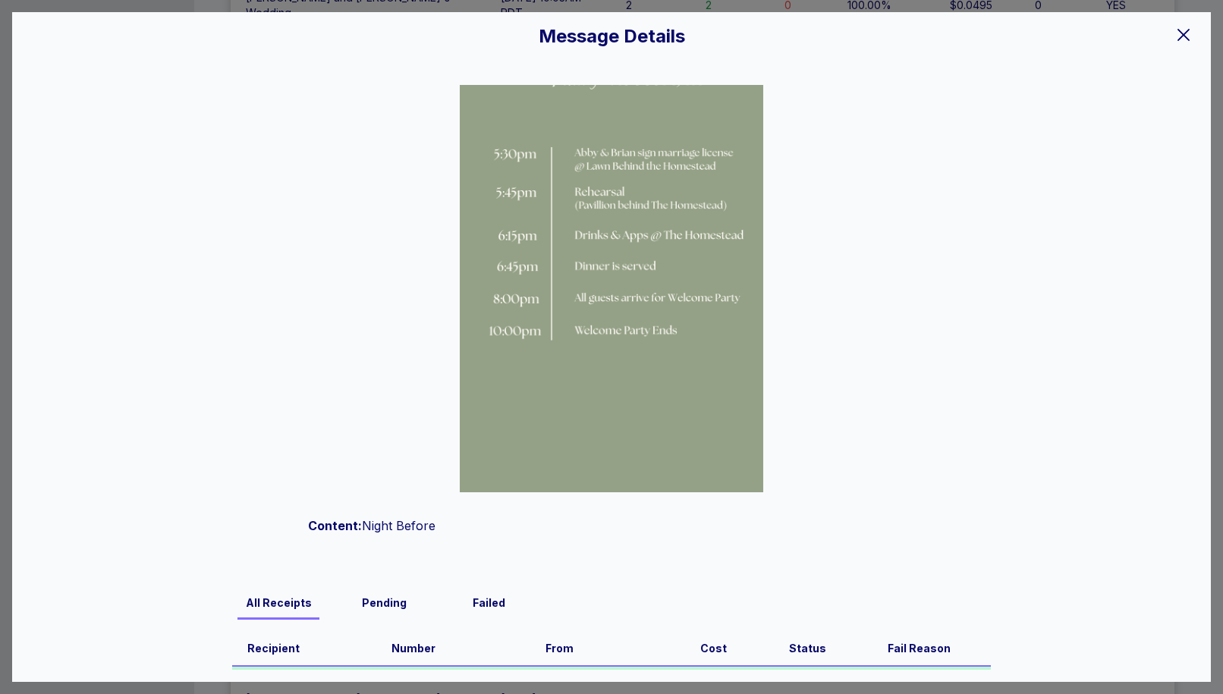
scroll to position [267, 0]
click at [1191, 39] on icon at bounding box center [1183, 35] width 18 height 18
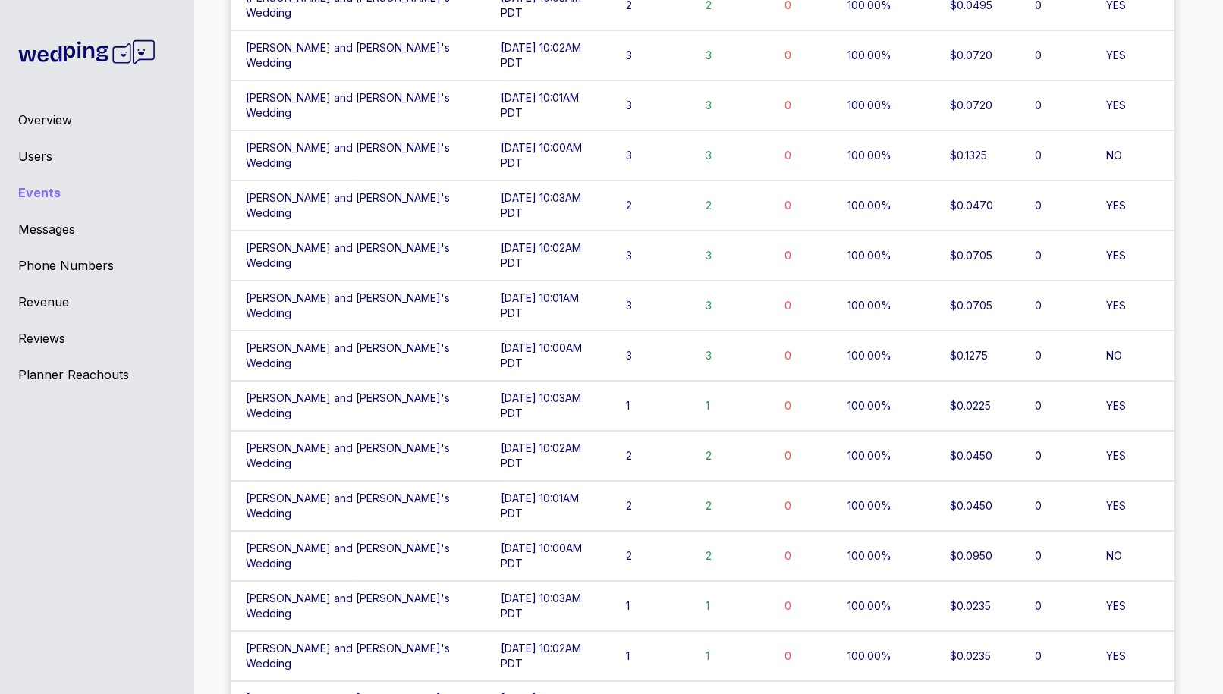
scroll to position [3137, 0]
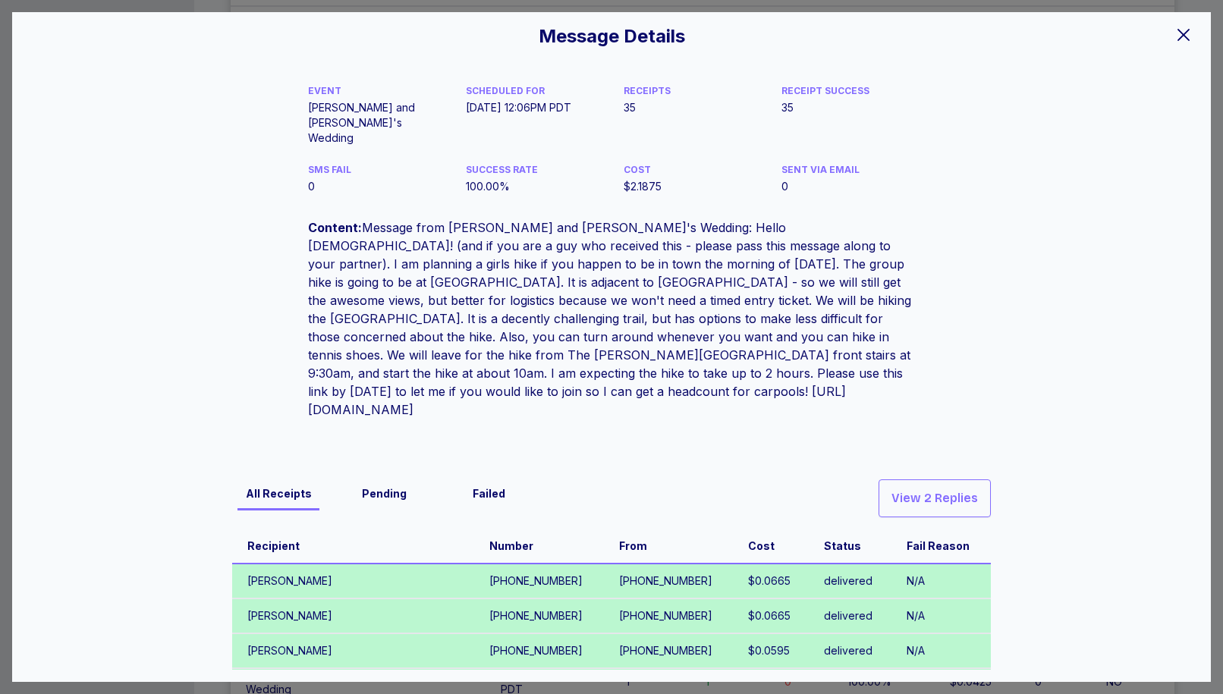
click at [1183, 33] on icon at bounding box center [1183, 35] width 12 height 12
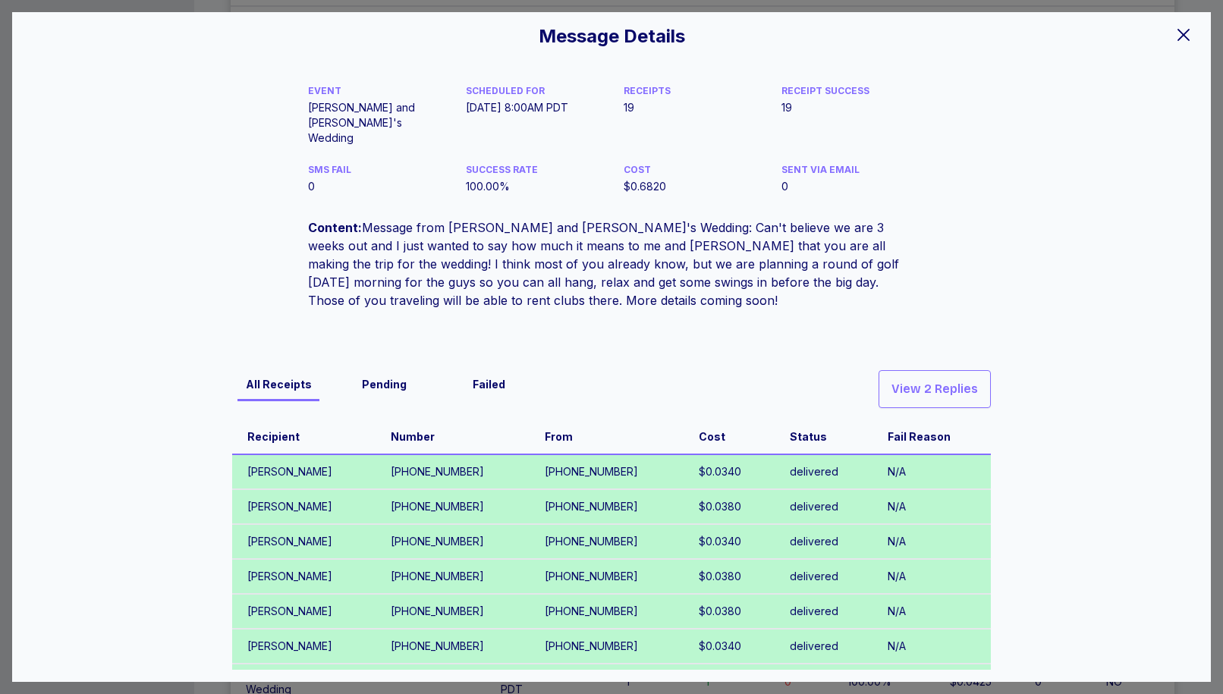
click at [1175, 40] on icon at bounding box center [1183, 35] width 18 height 18
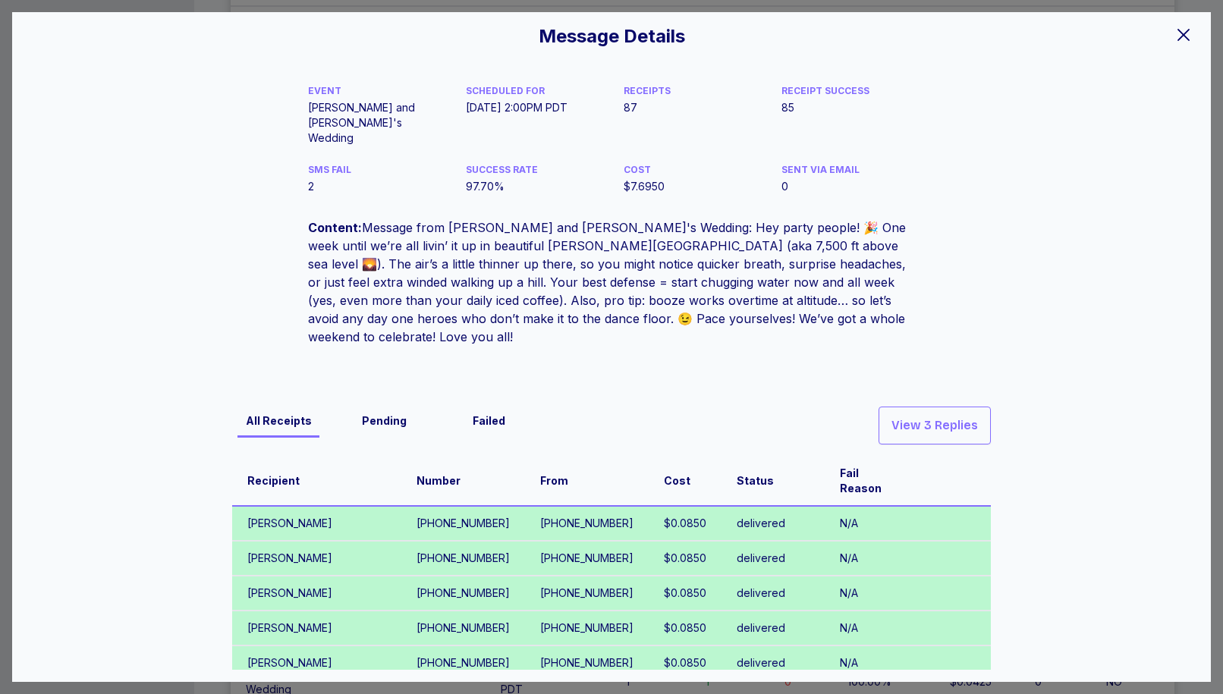
click at [1181, 39] on icon at bounding box center [1183, 35] width 18 height 18
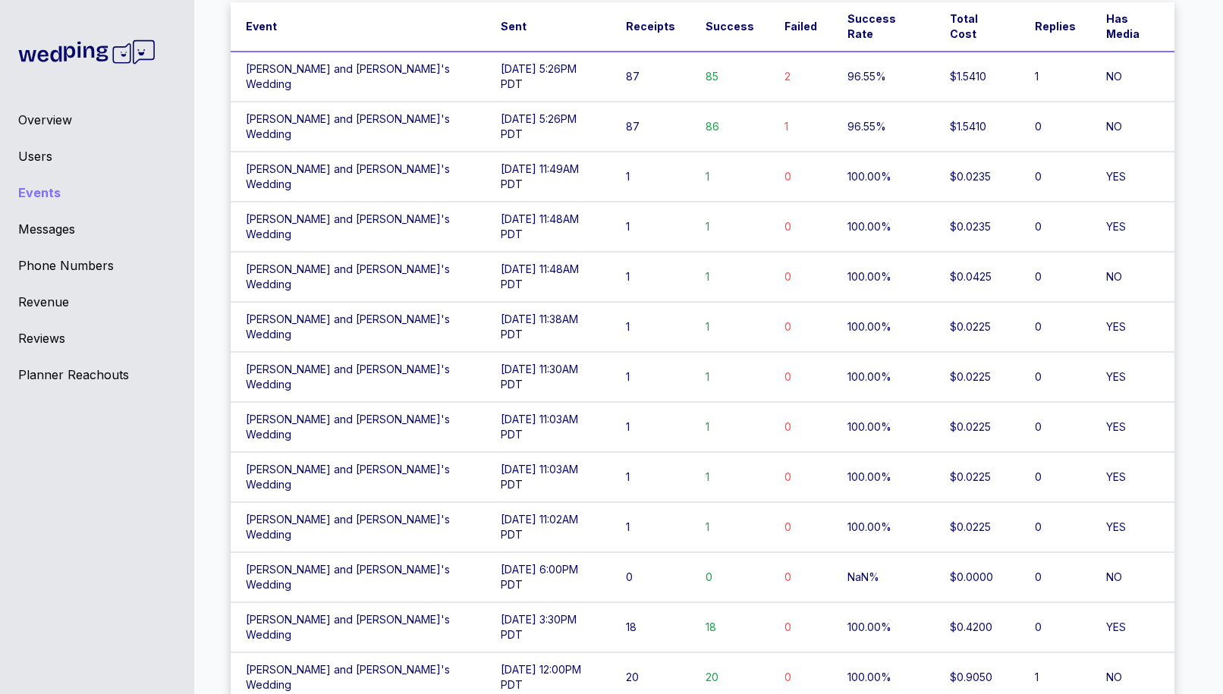
scroll to position [0, 0]
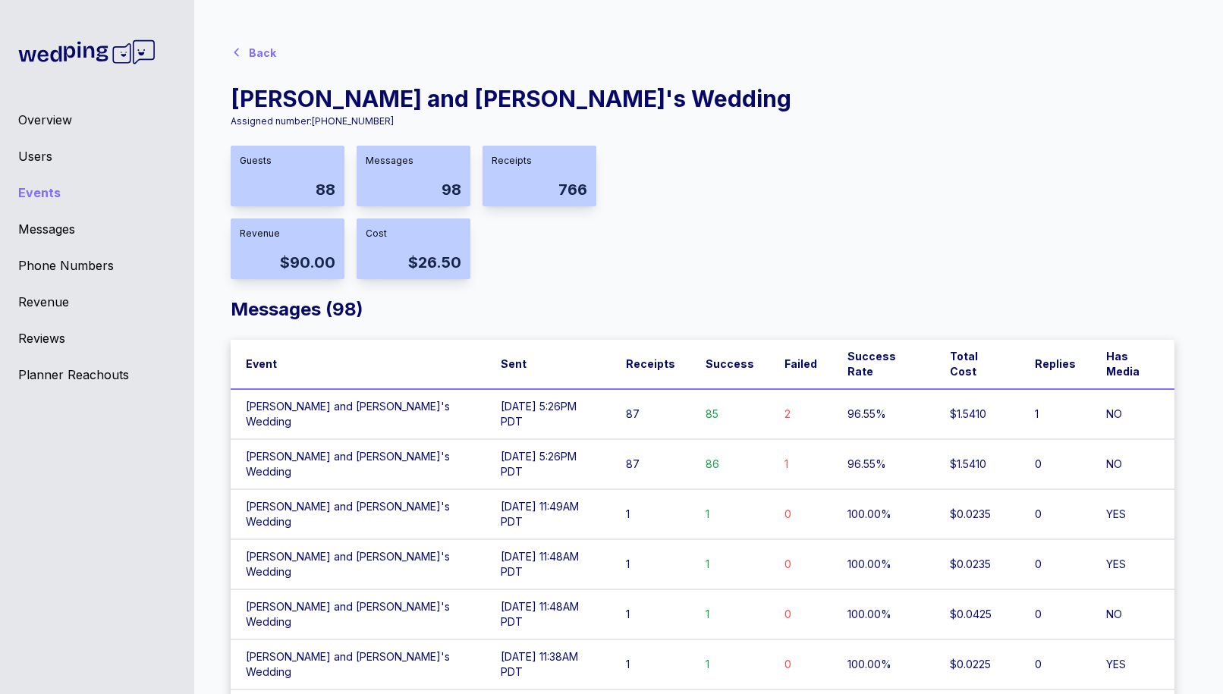
click at [53, 112] on div "Overview" at bounding box center [97, 120] width 158 height 18
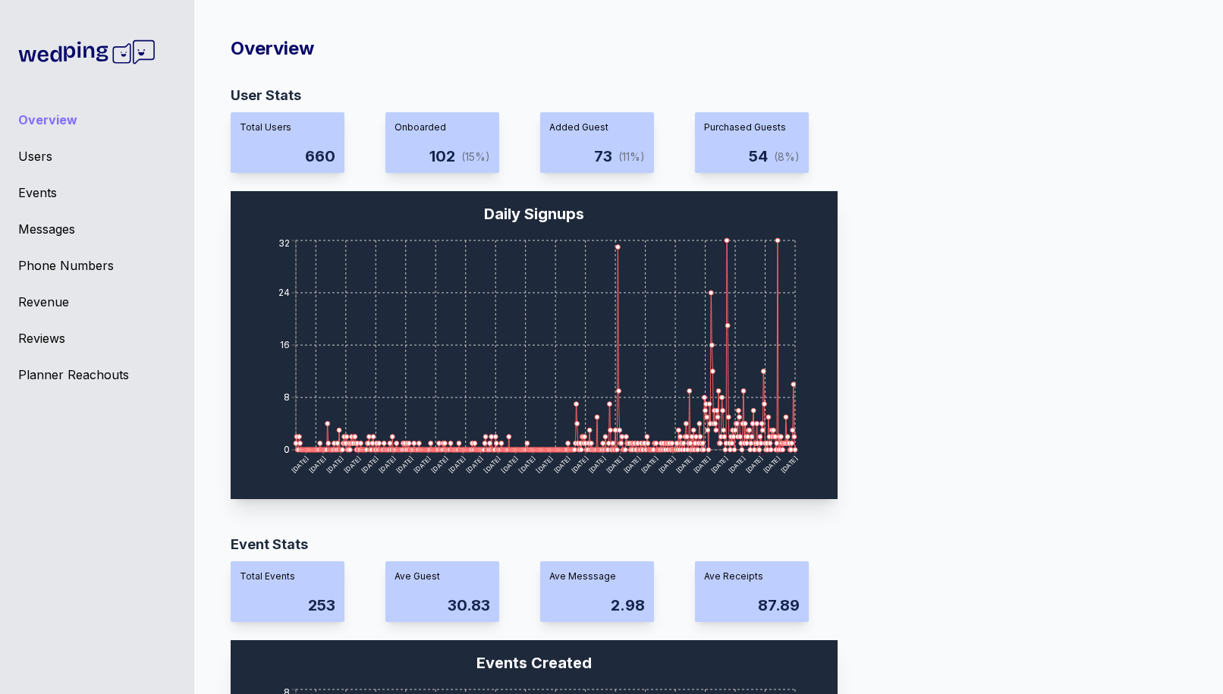
click at [44, 234] on div "Messages" at bounding box center [97, 229] width 158 height 18
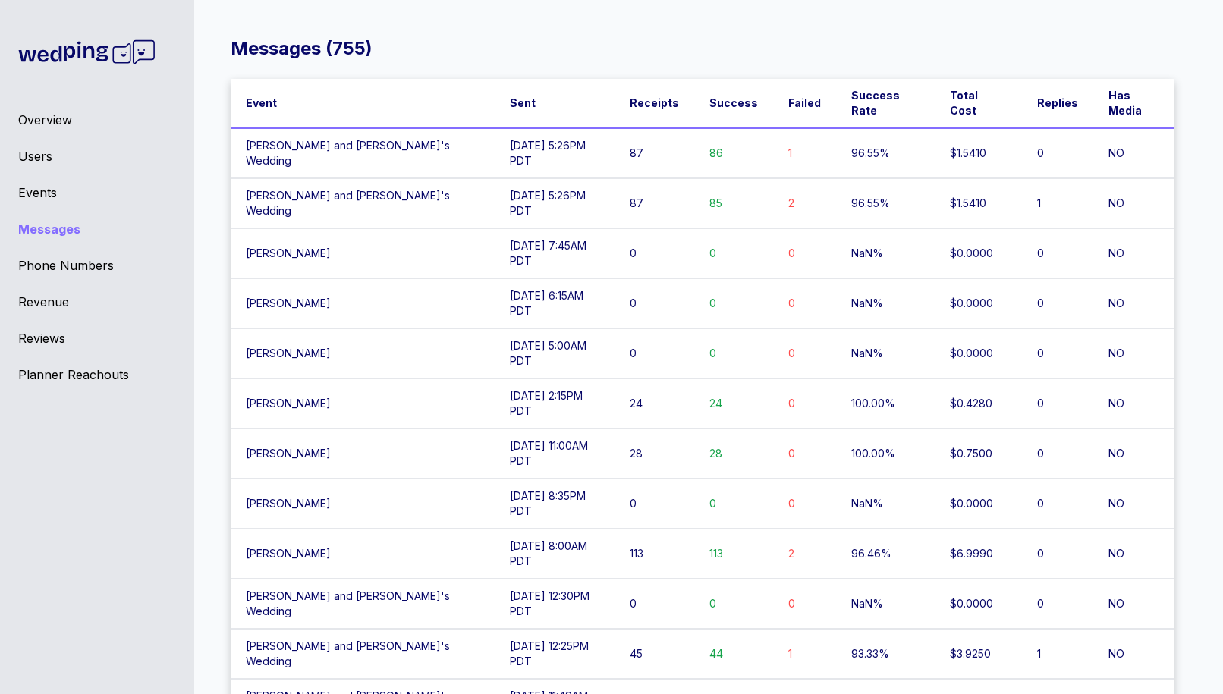
click at [46, 191] on div "Events" at bounding box center [97, 193] width 158 height 18
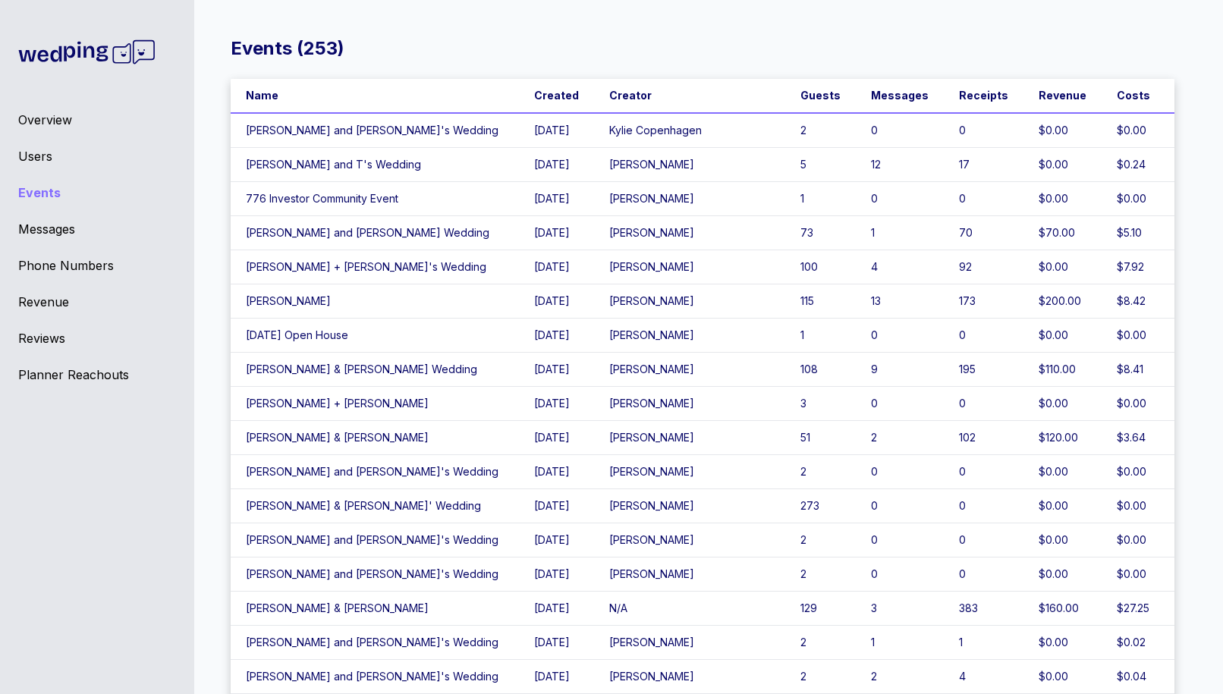
click at [715, 172] on td "[PERSON_NAME]" at bounding box center [689, 165] width 191 height 34
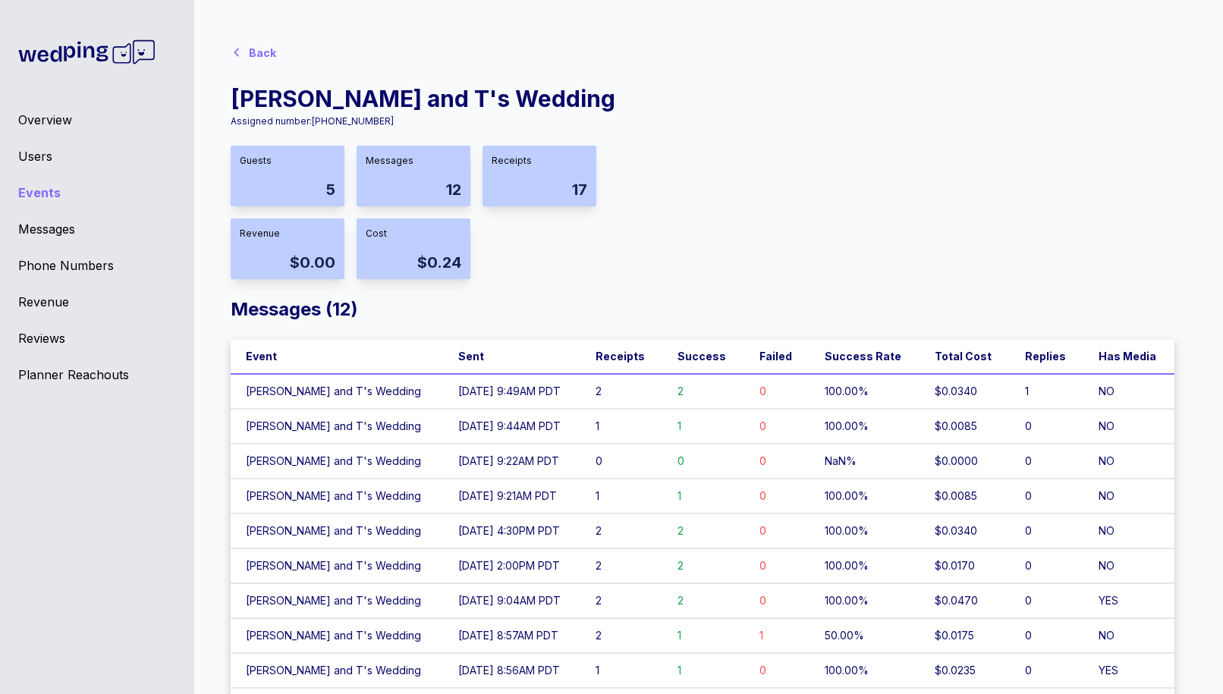
click at [281, 494] on td "[PERSON_NAME] and T's Wedding" at bounding box center [337, 496] width 212 height 35
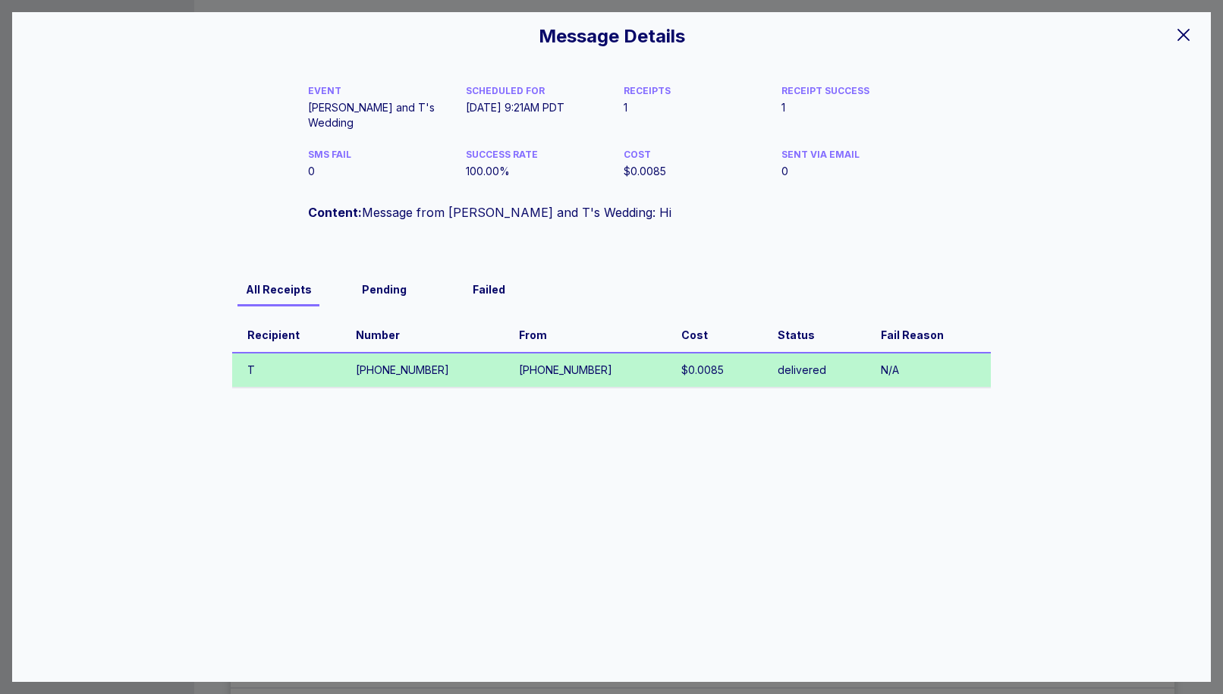
click at [1180, 33] on icon at bounding box center [1183, 35] width 18 height 18
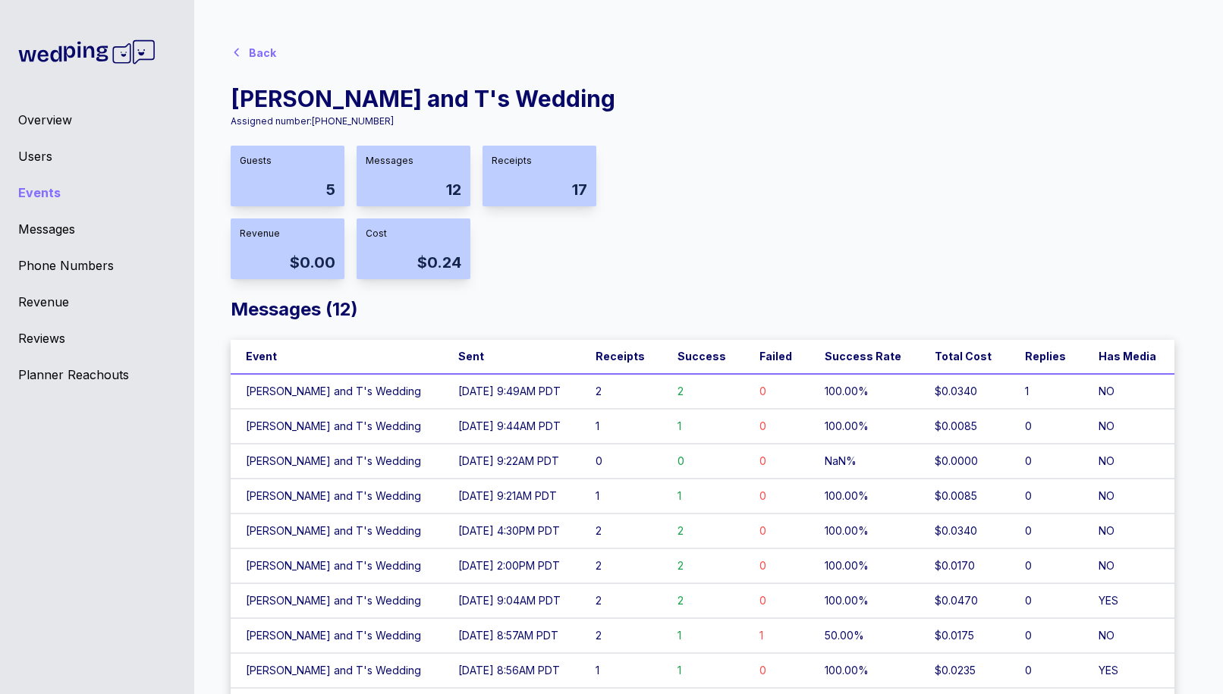
scroll to position [136, 0]
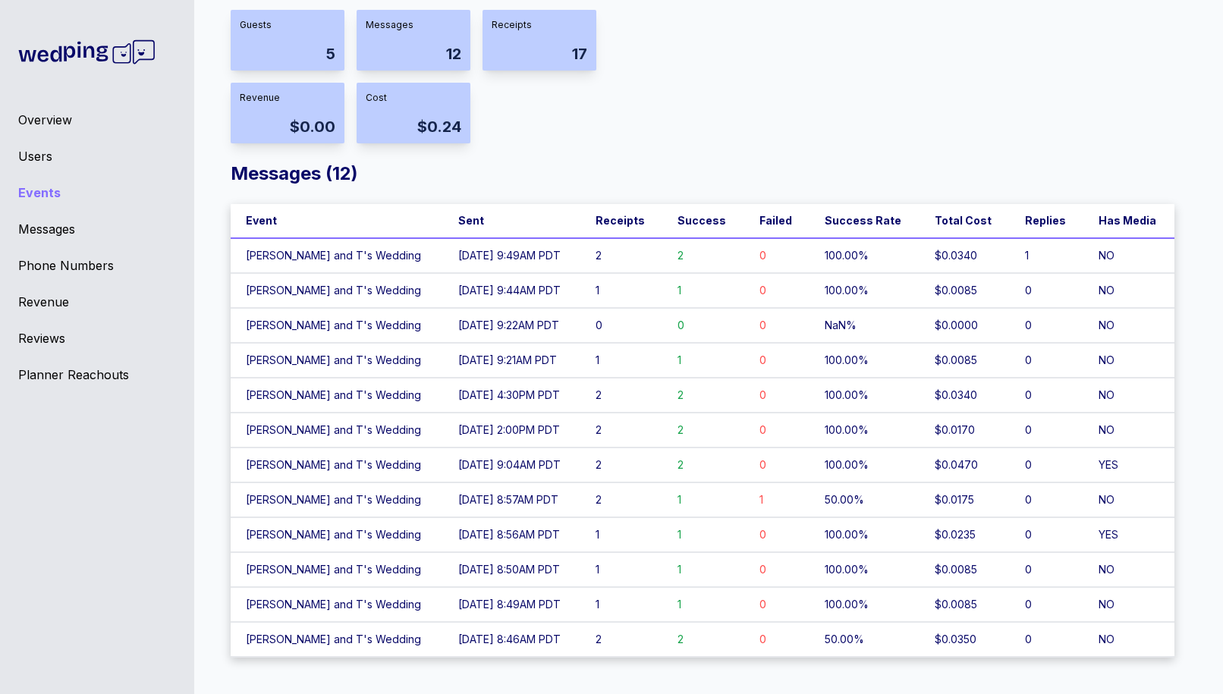
click at [443, 624] on td "[DATE] 8:46AM PDT" at bounding box center [511, 639] width 137 height 35
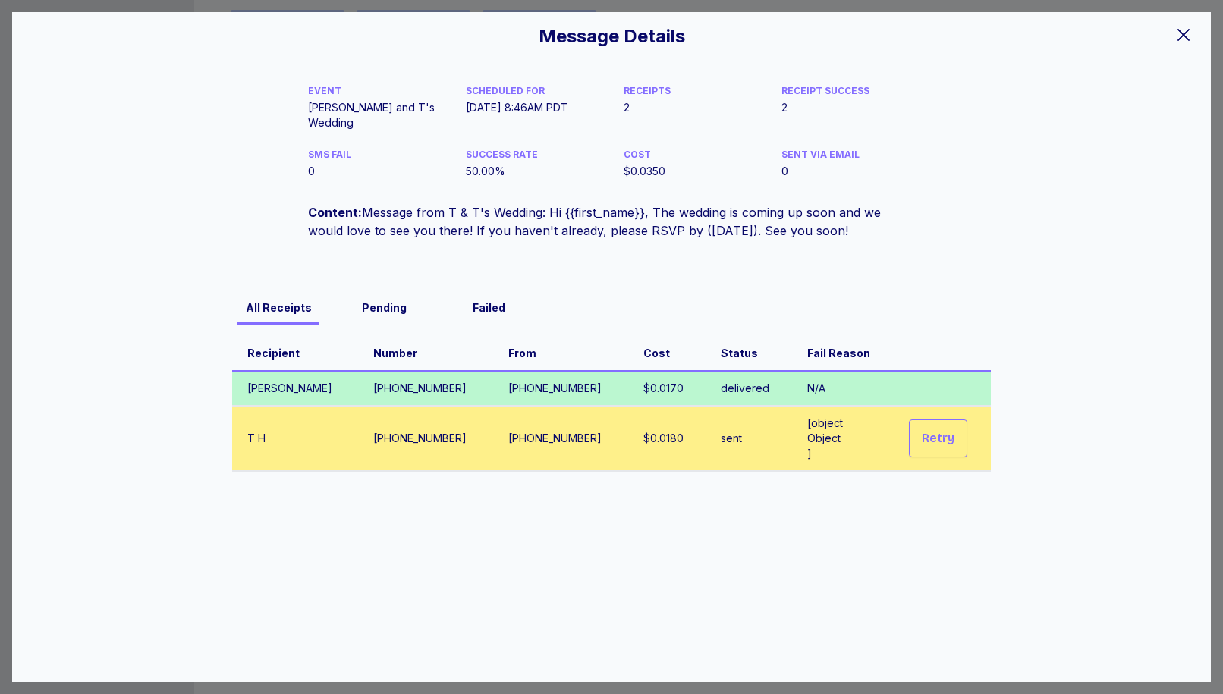
click at [1182, 33] on icon at bounding box center [1183, 35] width 12 height 12
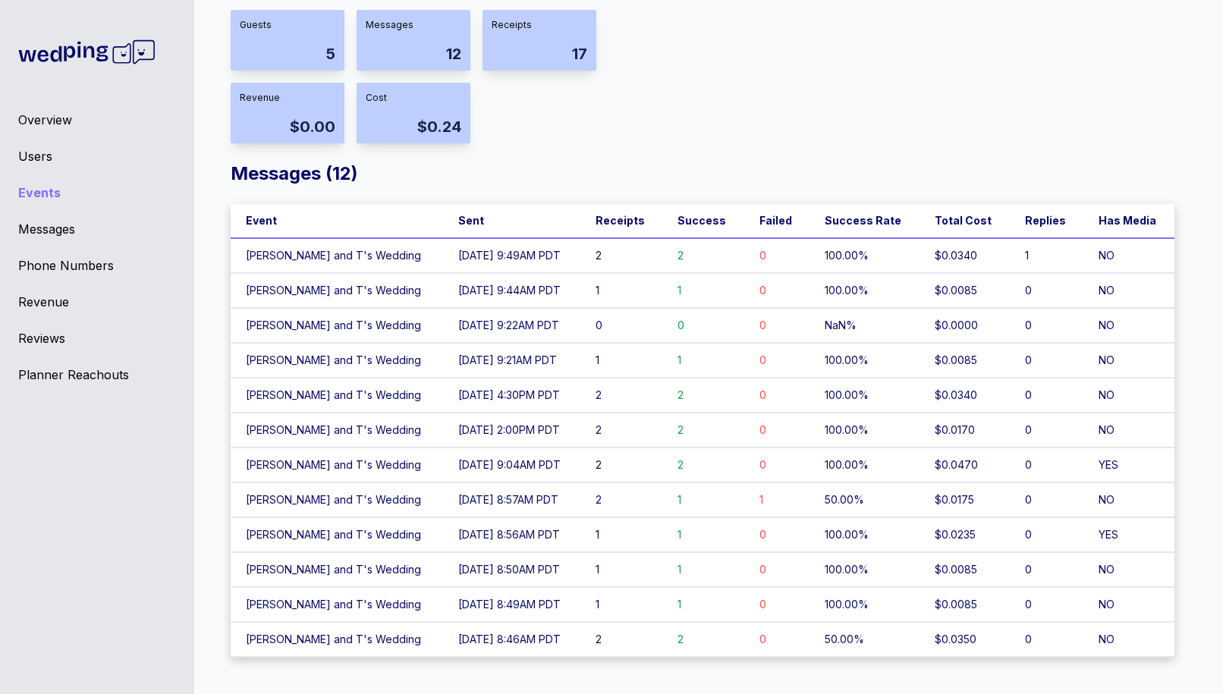
click at [443, 415] on td "[DATE] 2:00PM PDT" at bounding box center [511, 430] width 137 height 35
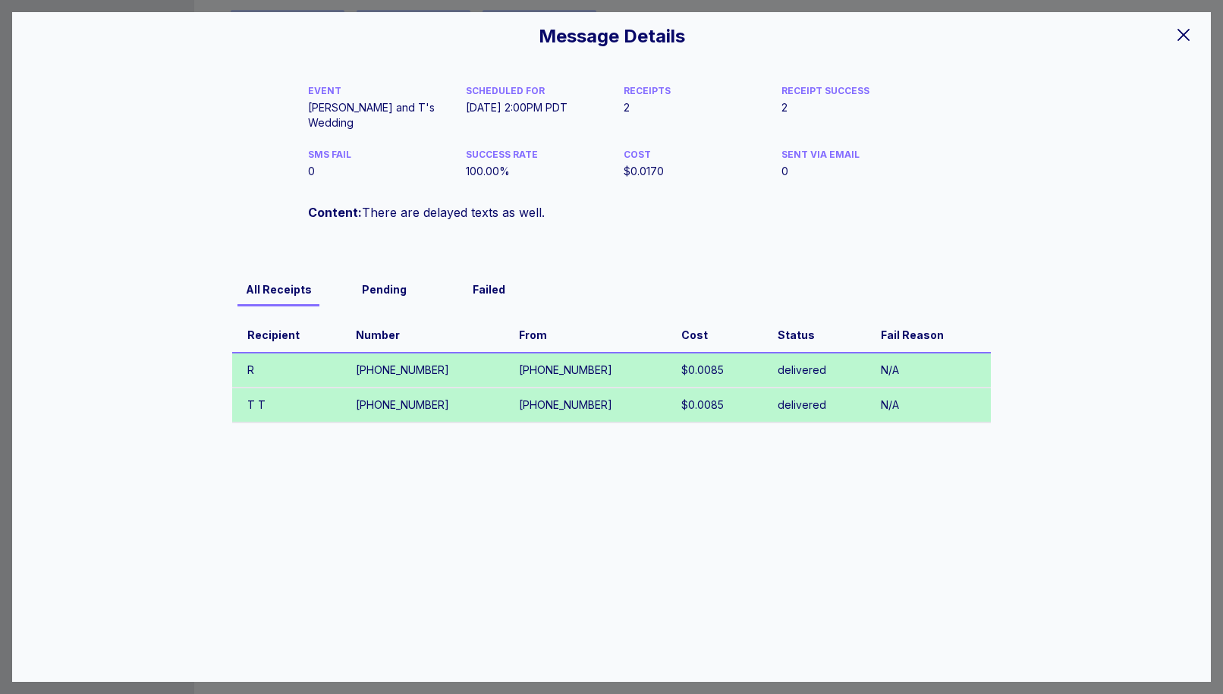
click at [1168, 32] on div at bounding box center [1183, 34] width 30 height 32
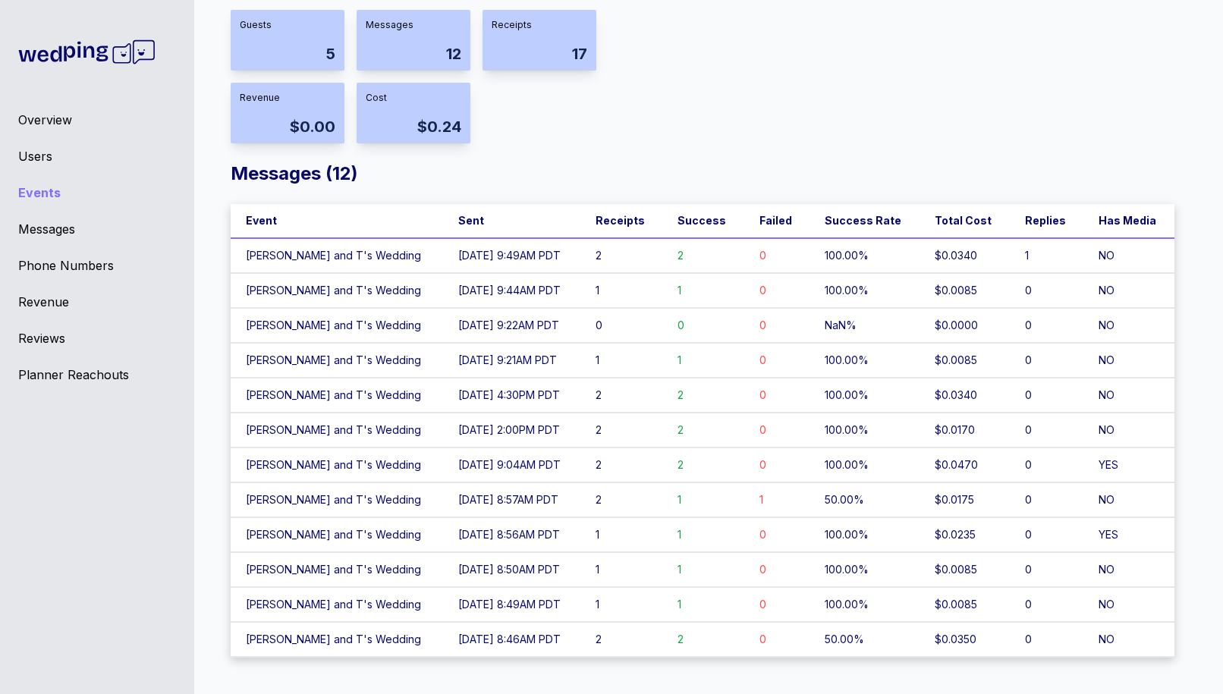
click at [539, 248] on td "[DATE] 9:49AM PDT" at bounding box center [511, 255] width 137 height 35
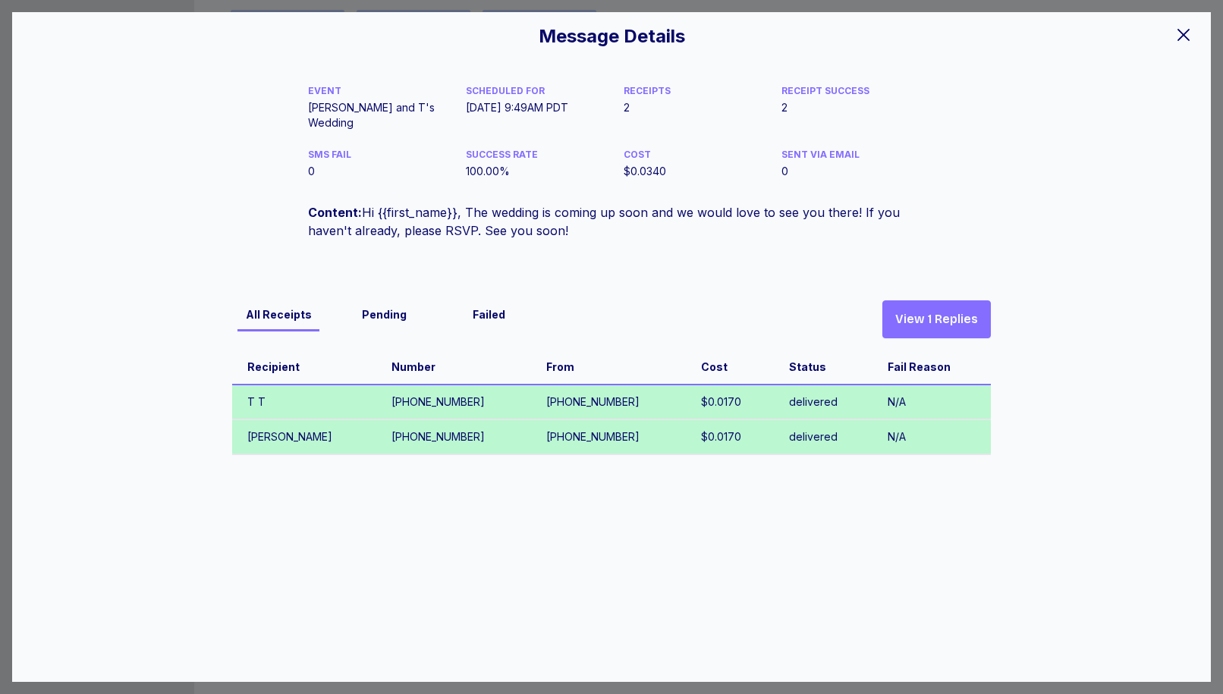
click at [959, 310] on span "View 1 Replies" at bounding box center [936, 319] width 83 height 18
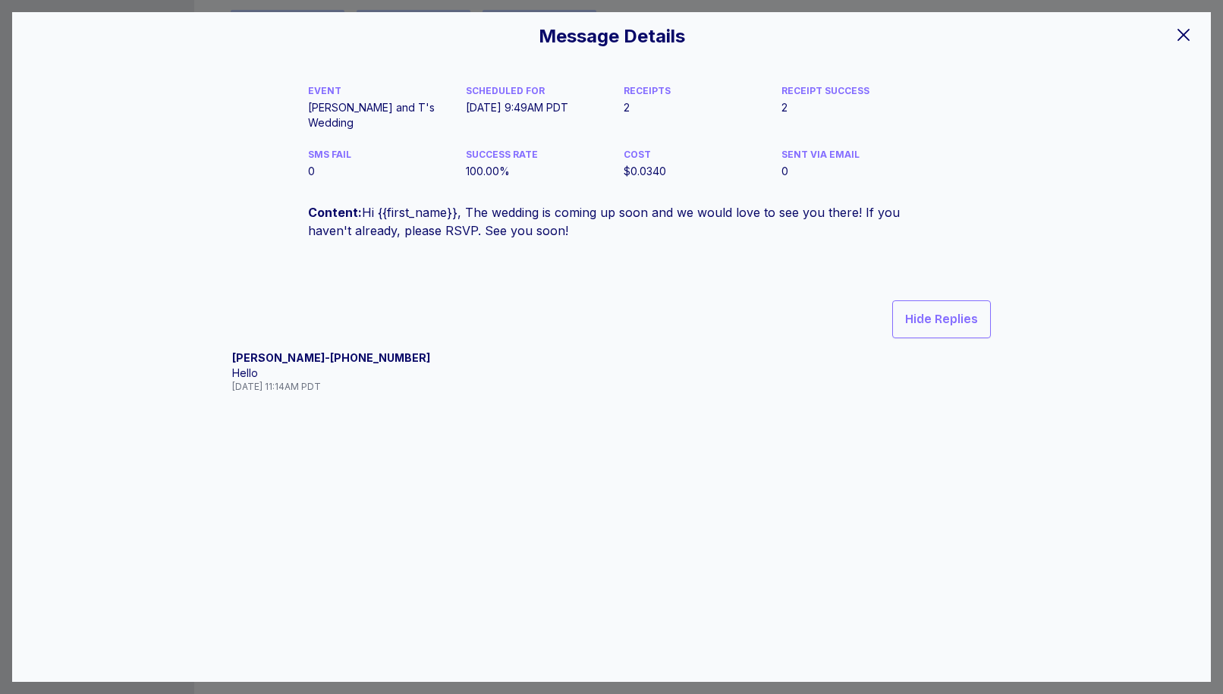
click at [1184, 30] on icon at bounding box center [1183, 35] width 18 height 18
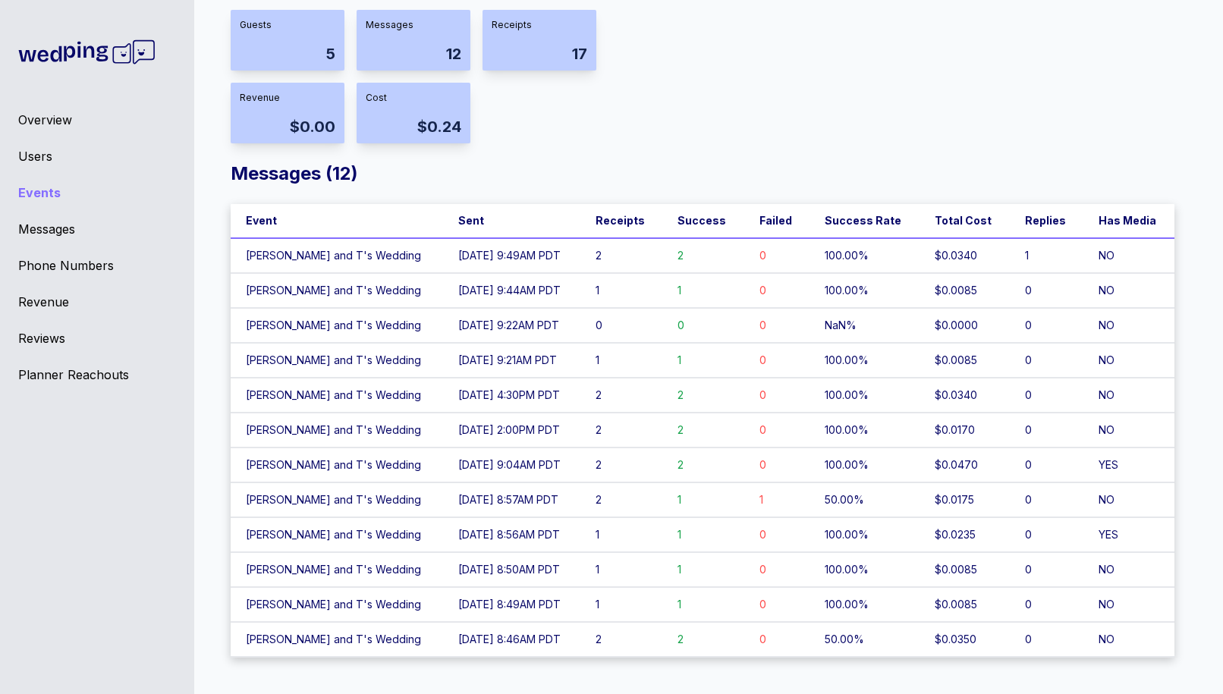
click at [443, 361] on td "[DATE] 9:21AM PDT" at bounding box center [511, 360] width 137 height 35
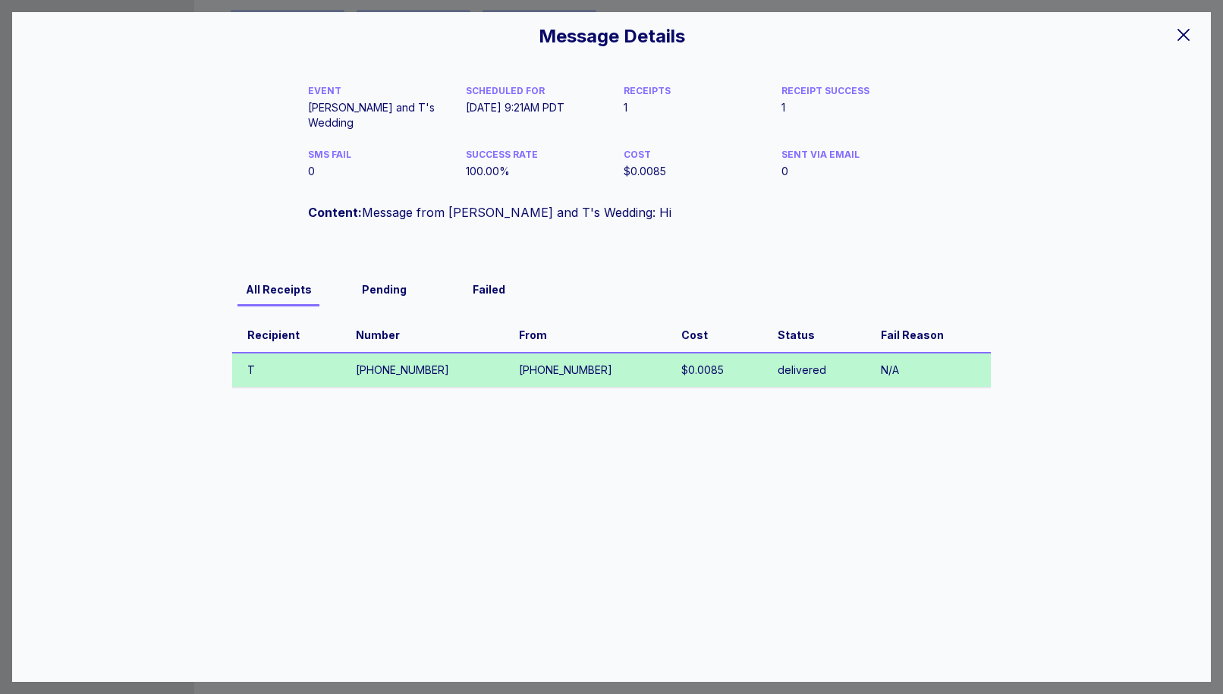
click at [1185, 30] on icon at bounding box center [1183, 35] width 18 height 18
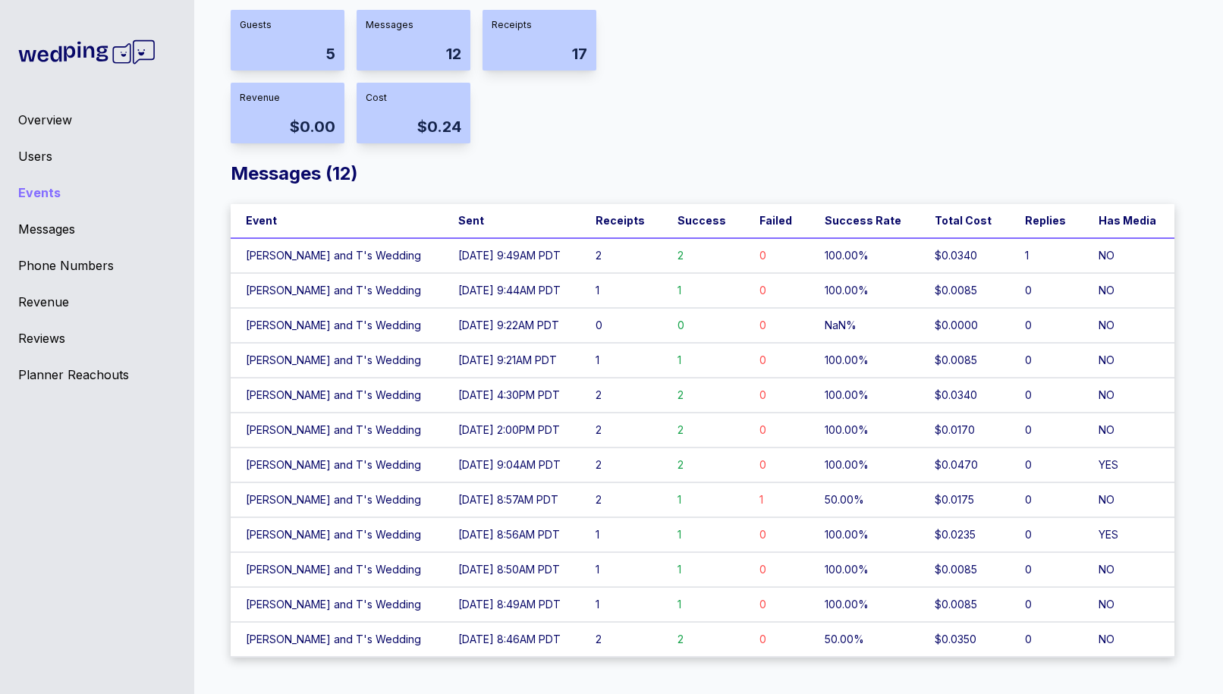
click at [539, 414] on td "[DATE] 2:00PM PDT" at bounding box center [511, 430] width 137 height 35
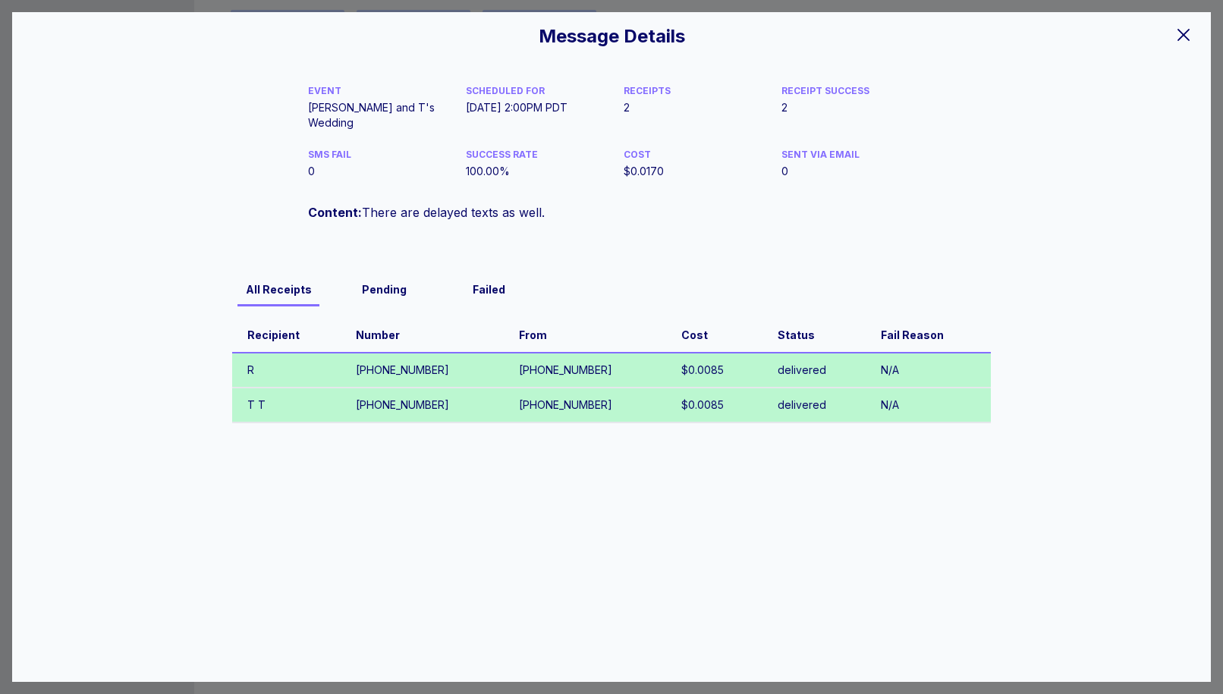
click at [1175, 29] on icon at bounding box center [1183, 35] width 18 height 18
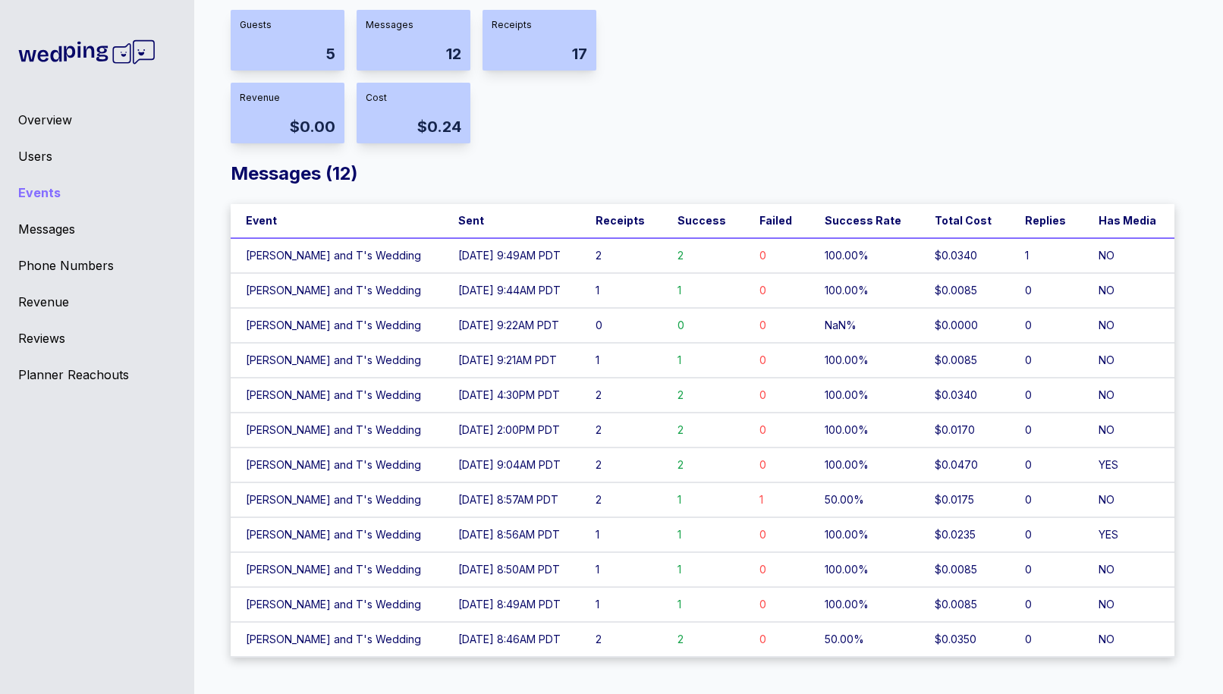
click at [490, 473] on td "[DATE] 9:04AM PDT" at bounding box center [511, 465] width 137 height 35
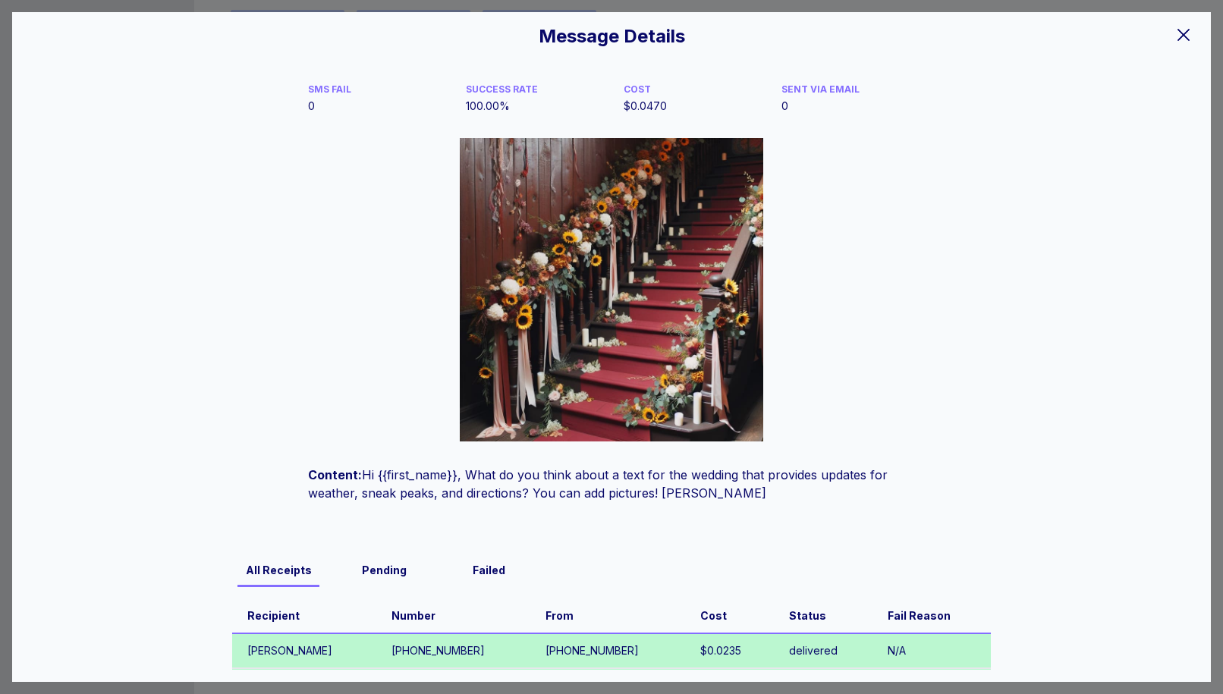
scroll to position [84, 0]
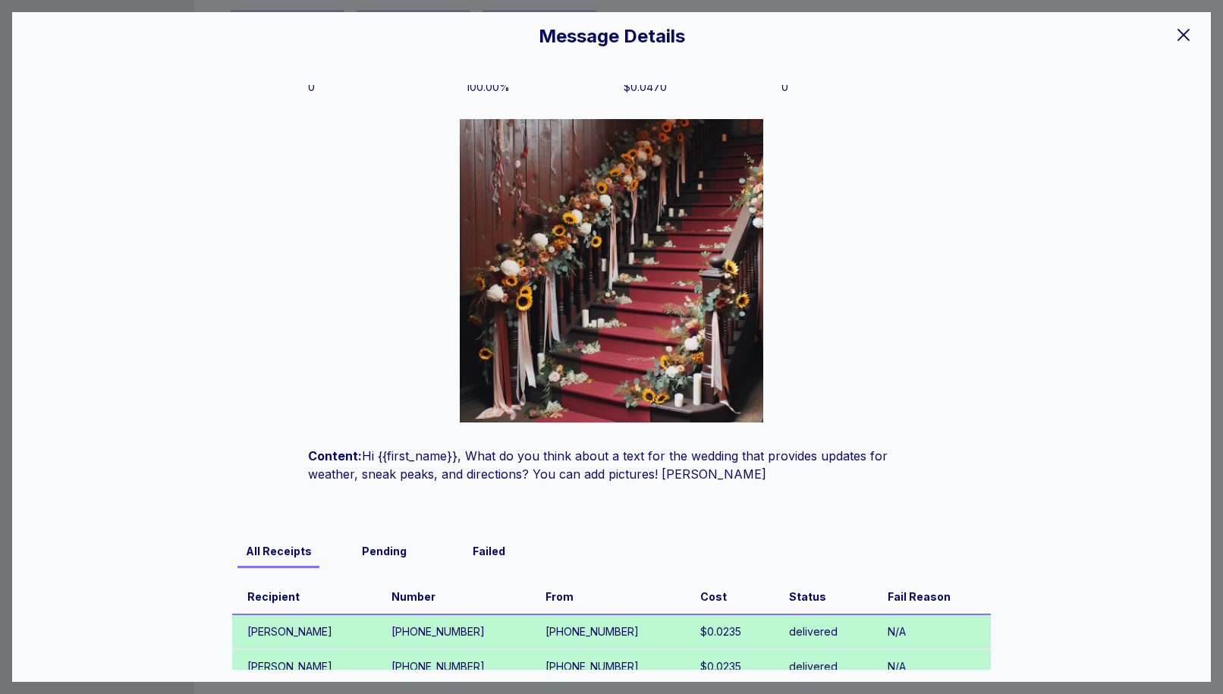
click at [1176, 30] on icon at bounding box center [1183, 35] width 18 height 18
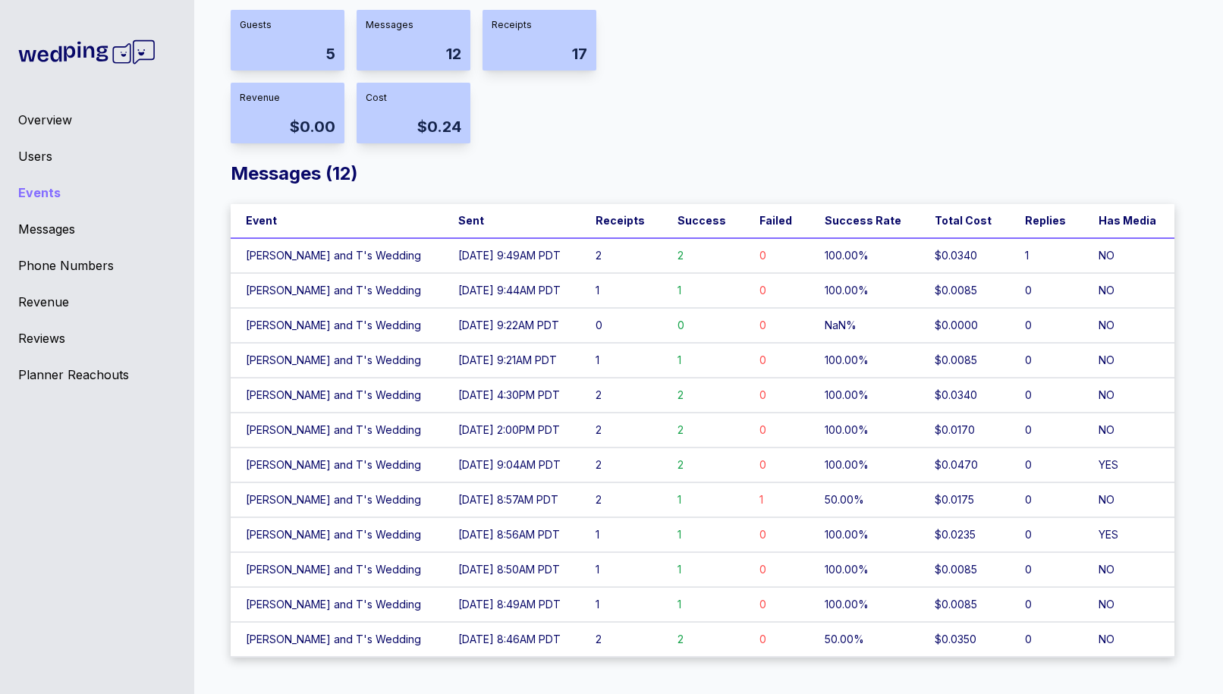
click at [497, 434] on td "[DATE] 2:00PM PDT" at bounding box center [511, 430] width 137 height 35
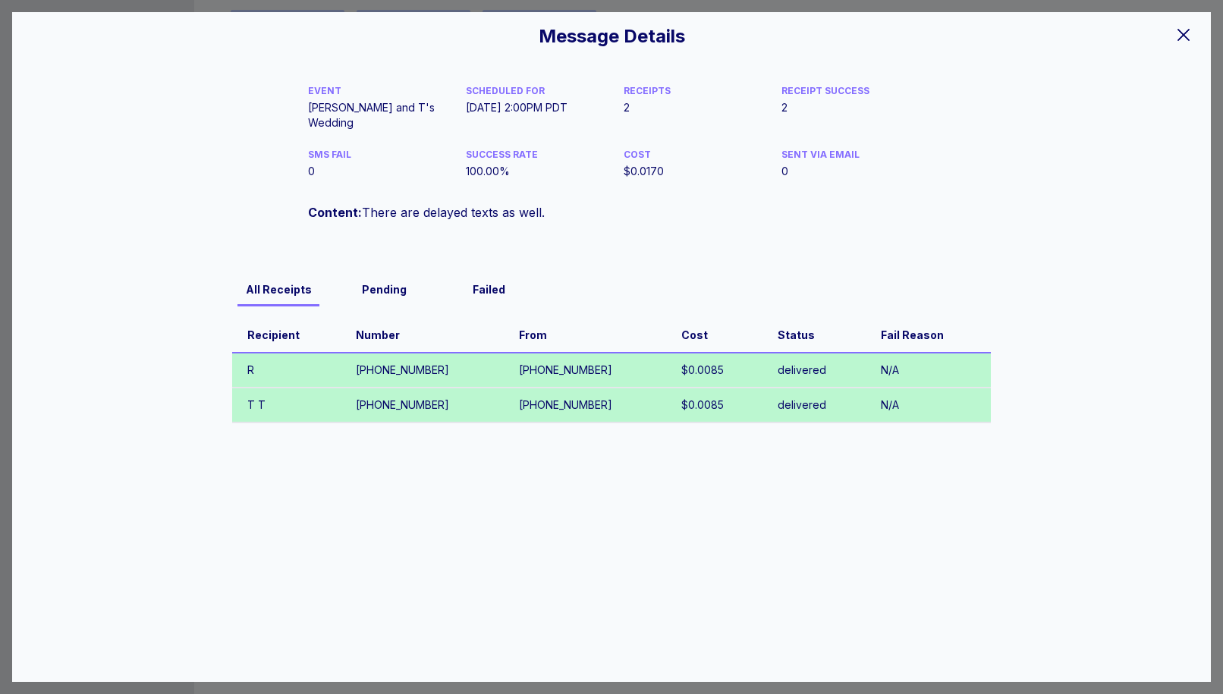
click at [1179, 28] on icon at bounding box center [1183, 35] width 18 height 18
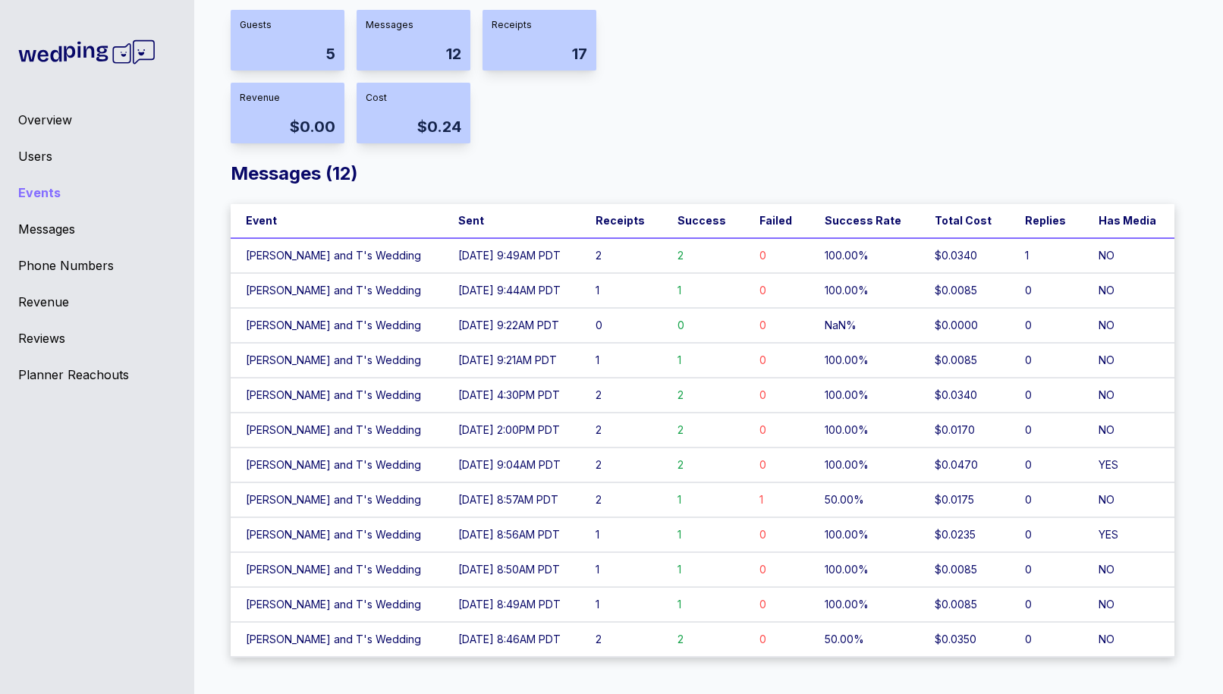
click at [477, 540] on td "[DATE] 8:56AM PDT" at bounding box center [511, 534] width 137 height 35
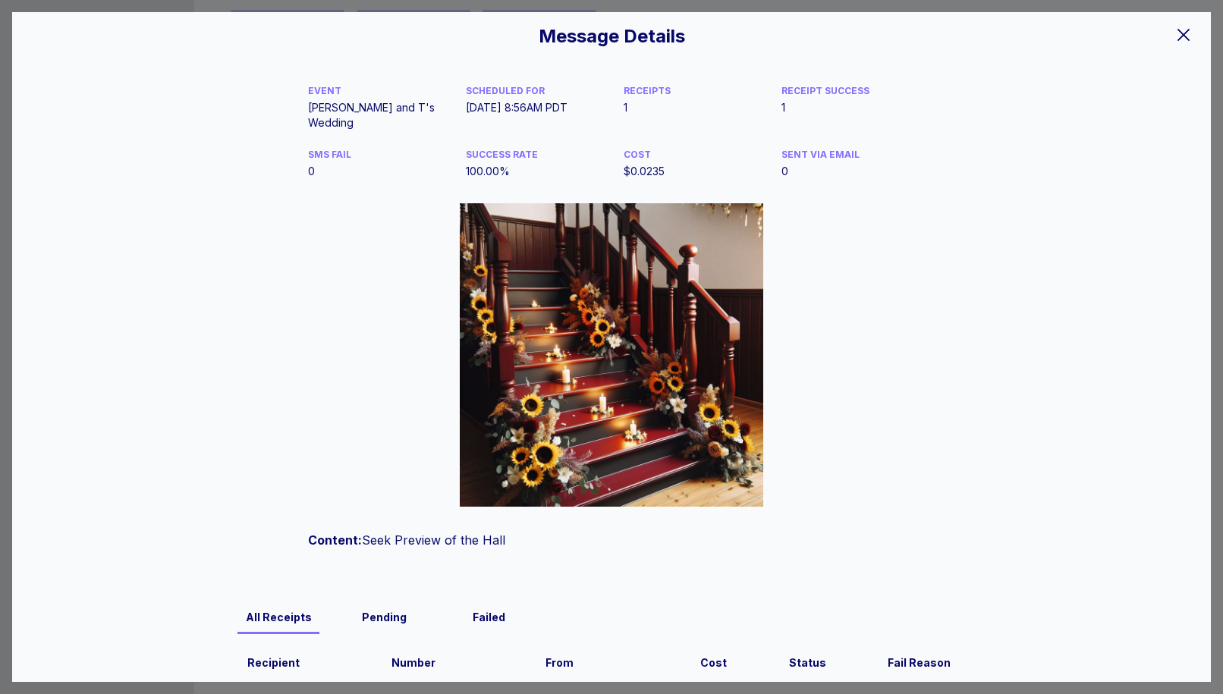
click at [1177, 49] on div at bounding box center [1183, 34] width 30 height 32
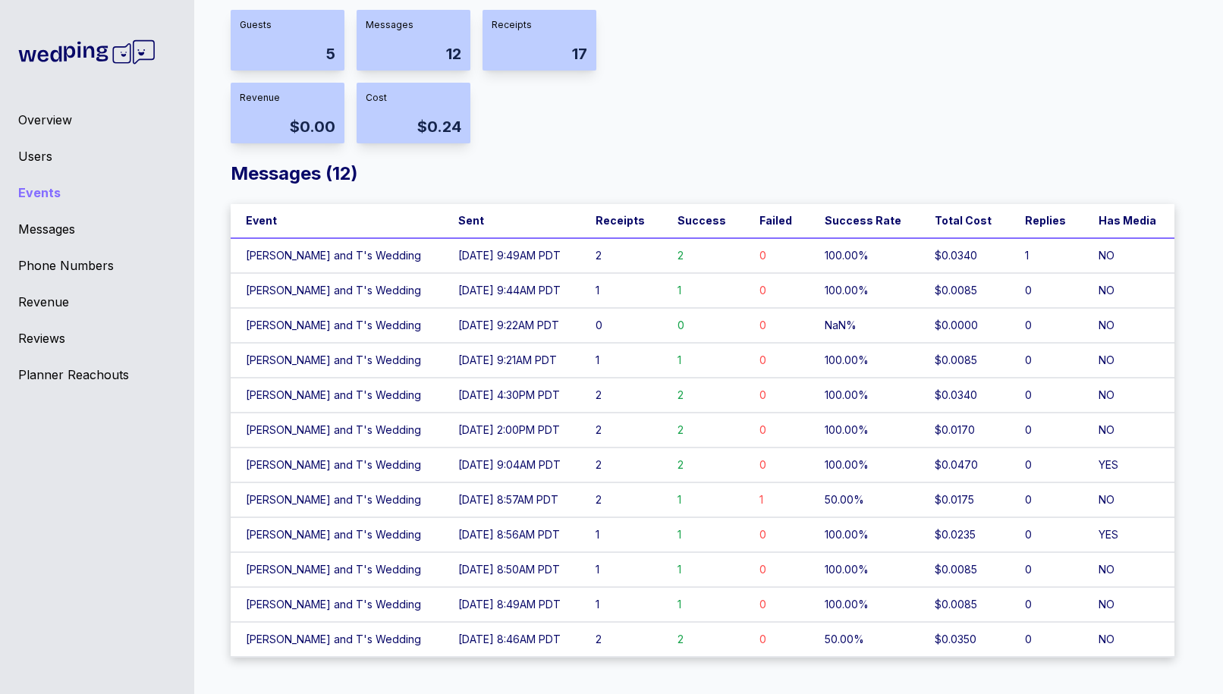
click at [338, 586] on td "[PERSON_NAME] and T's Wedding" at bounding box center [337, 569] width 212 height 35
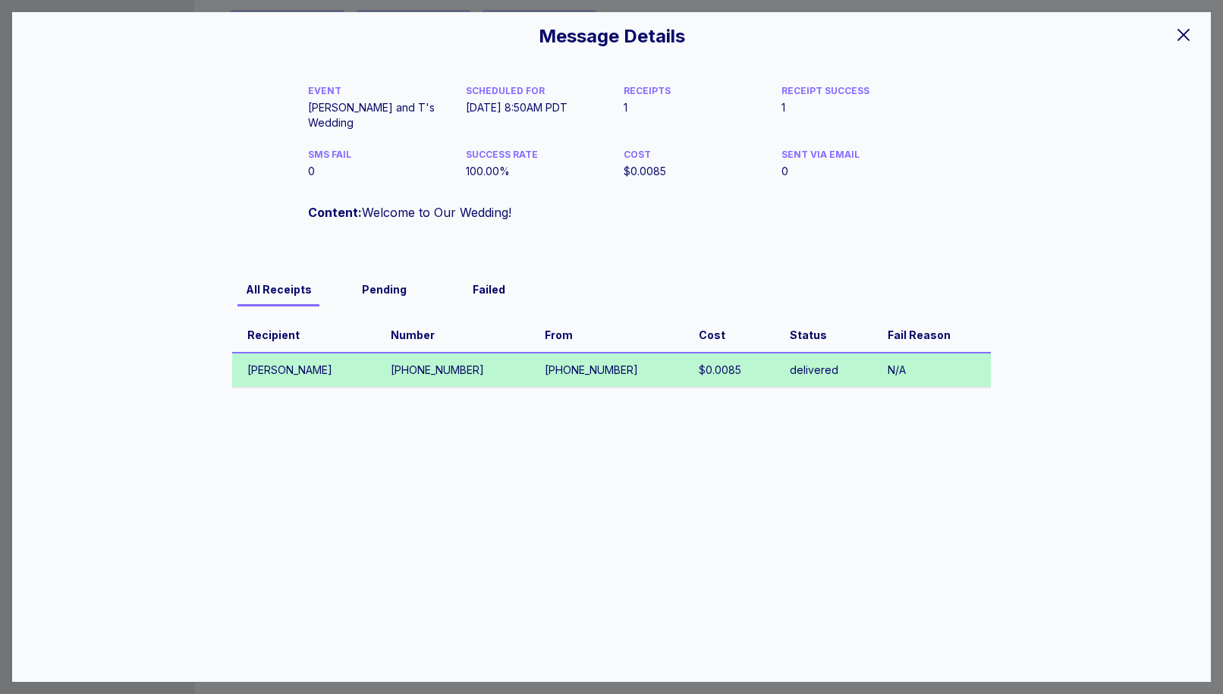
click at [1167, 30] on div "Message Details EVENT [PERSON_NAME] and T's Wedding SCHEDULED FOR [DATE] 8:50AM…" at bounding box center [611, 347] width 1199 height 670
click at [1187, 32] on icon at bounding box center [1183, 35] width 18 height 18
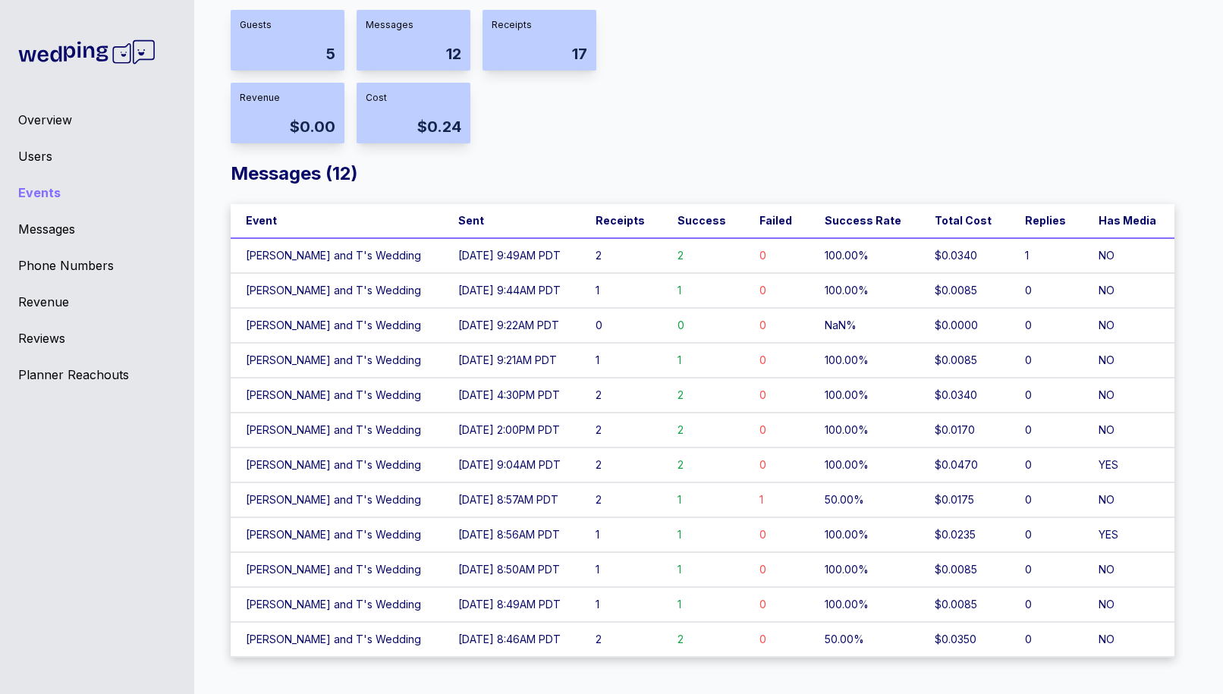
scroll to position [0, 0]
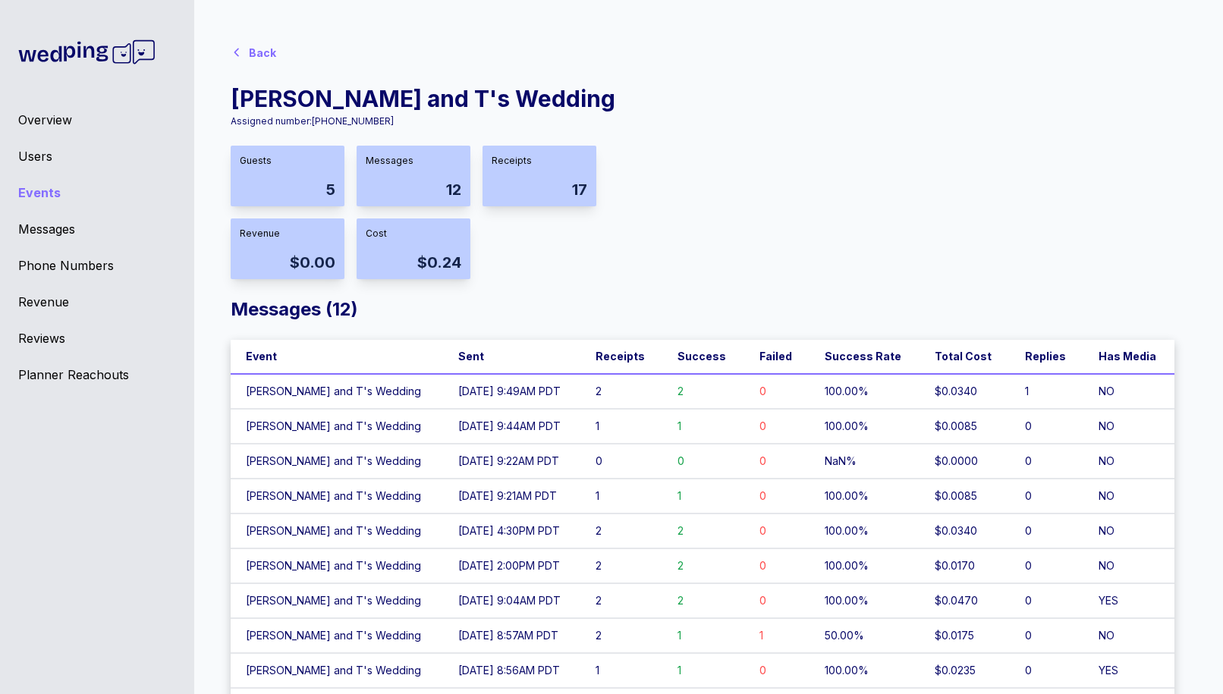
click at [238, 55] on icon at bounding box center [237, 52] width 12 height 12
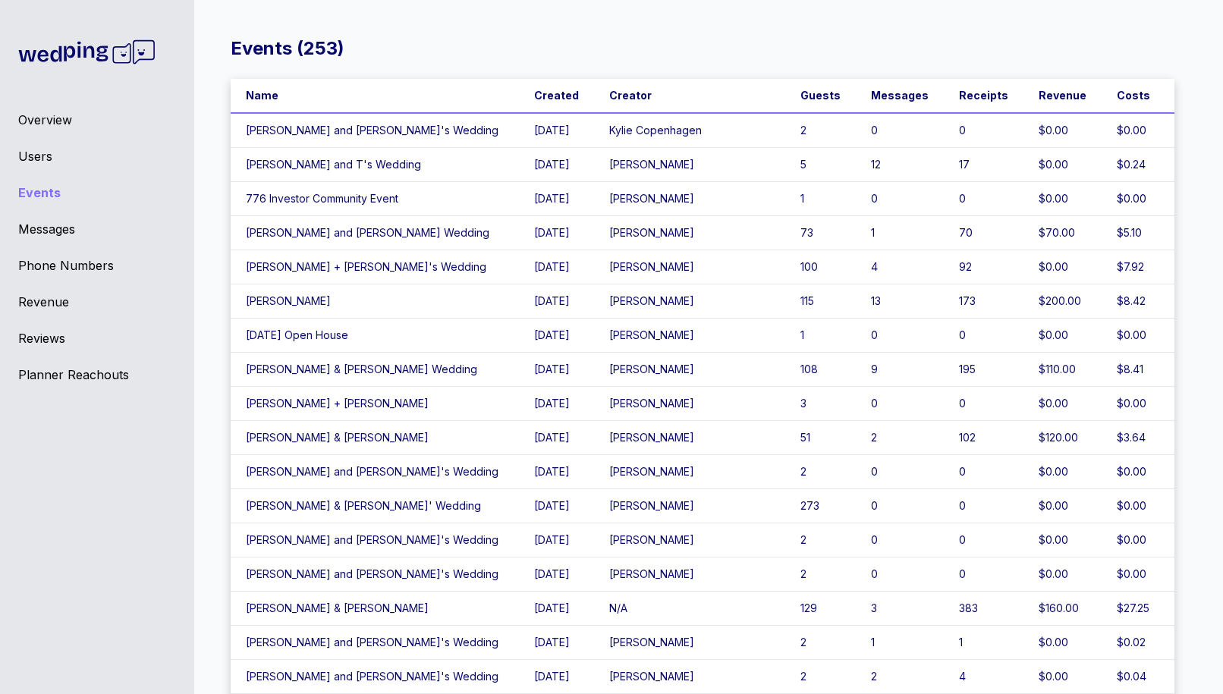
click at [455, 265] on td "[PERSON_NAME] + [PERSON_NAME]'s Wedding" at bounding box center [375, 267] width 288 height 34
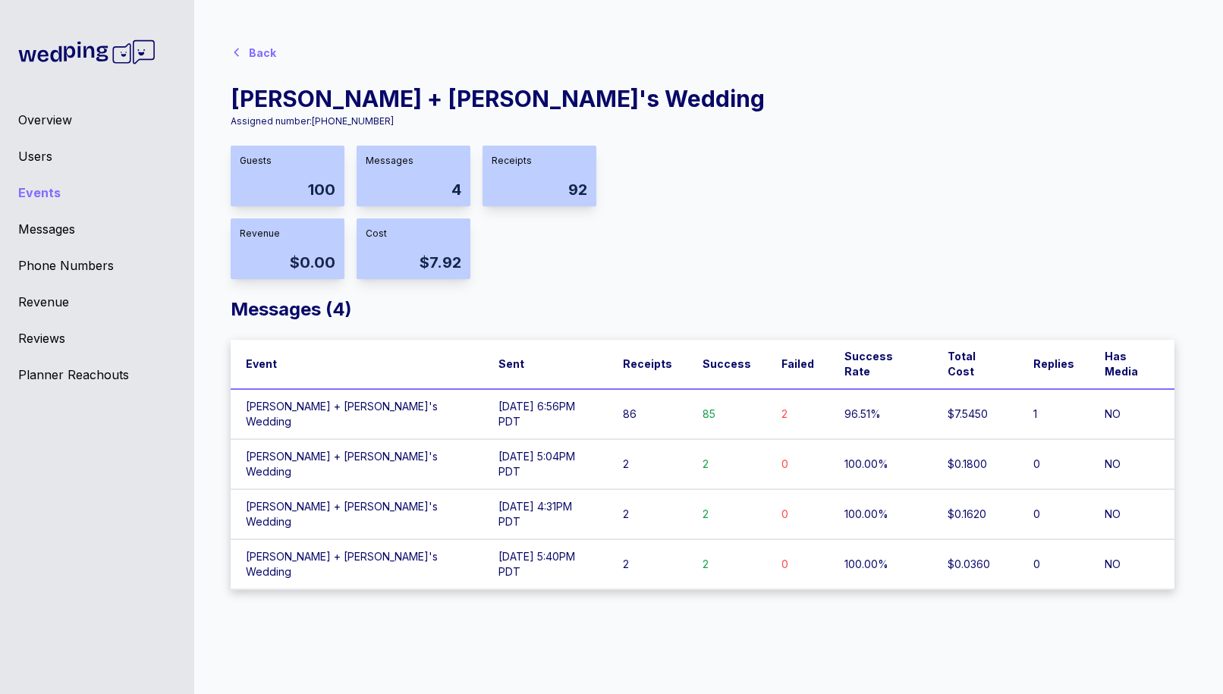
click at [483, 396] on td "[DATE] 6:56PM PDT" at bounding box center [545, 414] width 124 height 50
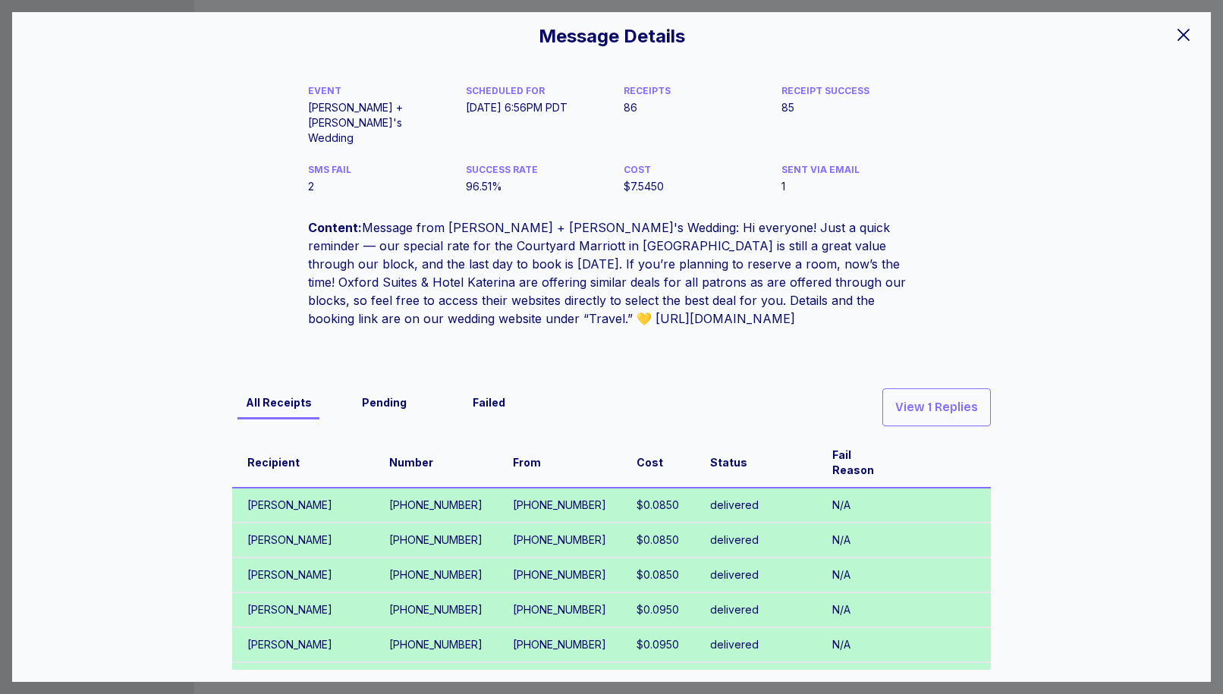
click at [1177, 43] on div at bounding box center [1183, 34] width 30 height 32
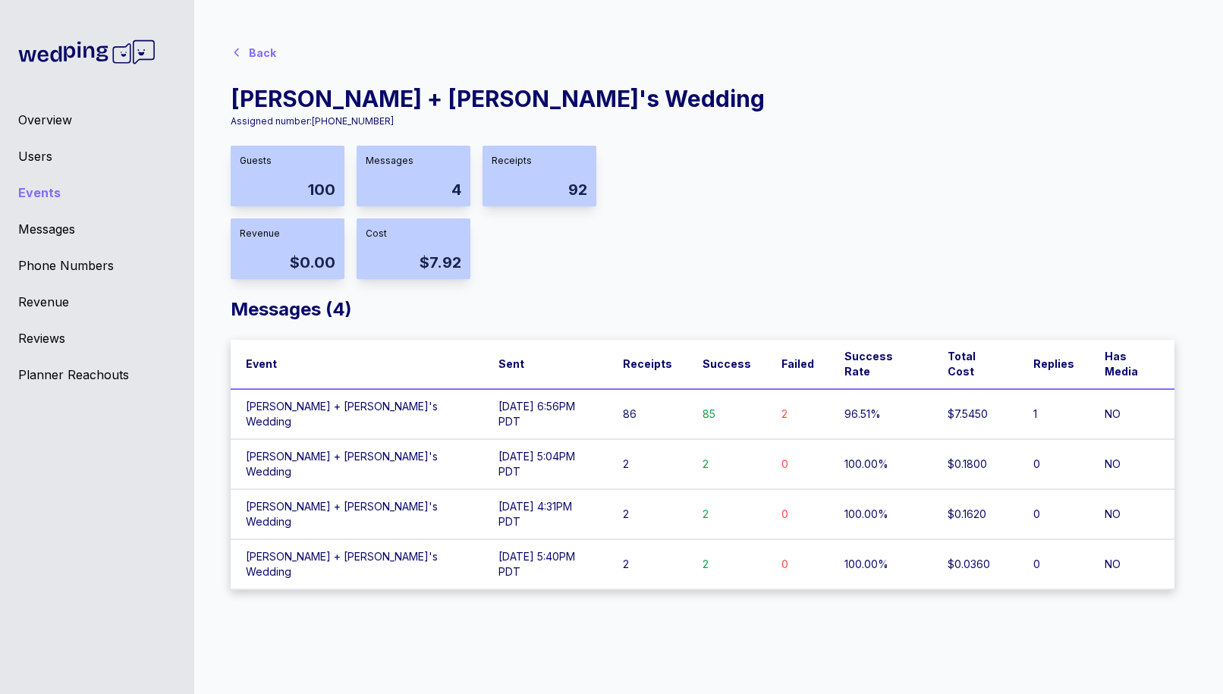
click at [260, 72] on div "Back [PERSON_NAME] + [PERSON_NAME]'s Wedding Assigned number: [PHONE_NUMBER] Gu…" at bounding box center [703, 313] width 944 height 554
click at [262, 58] on div "Back" at bounding box center [262, 53] width 27 height 15
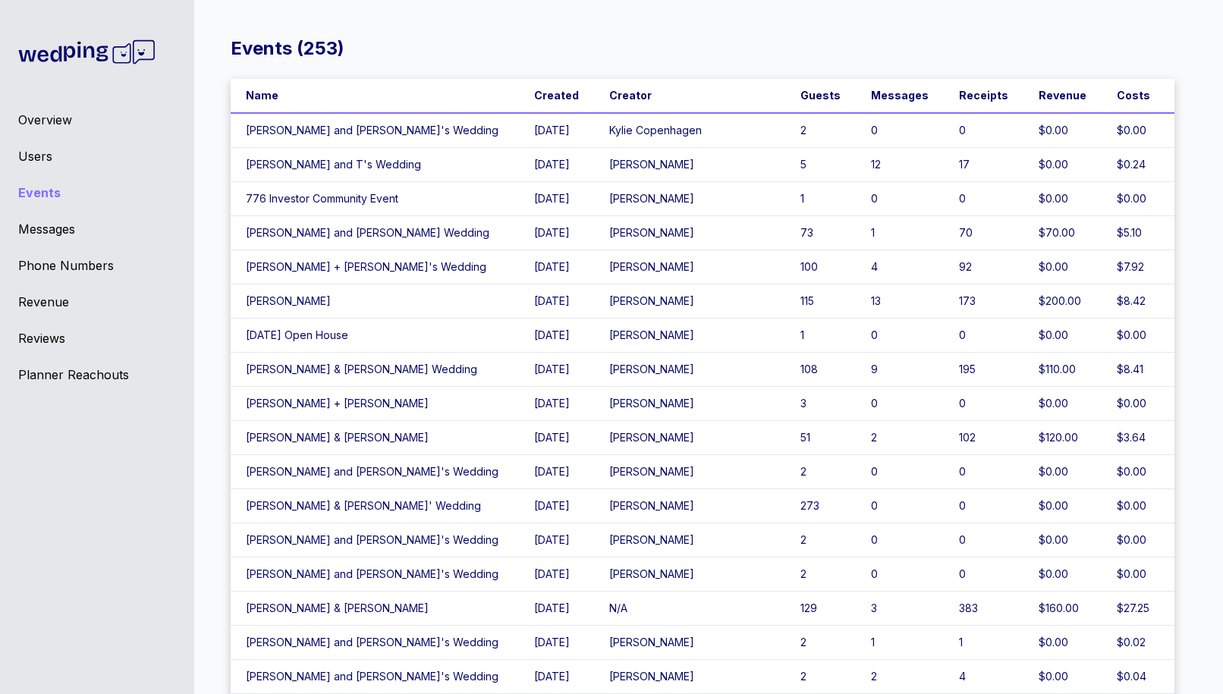
click at [441, 302] on td "[PERSON_NAME]" at bounding box center [375, 301] width 288 height 34
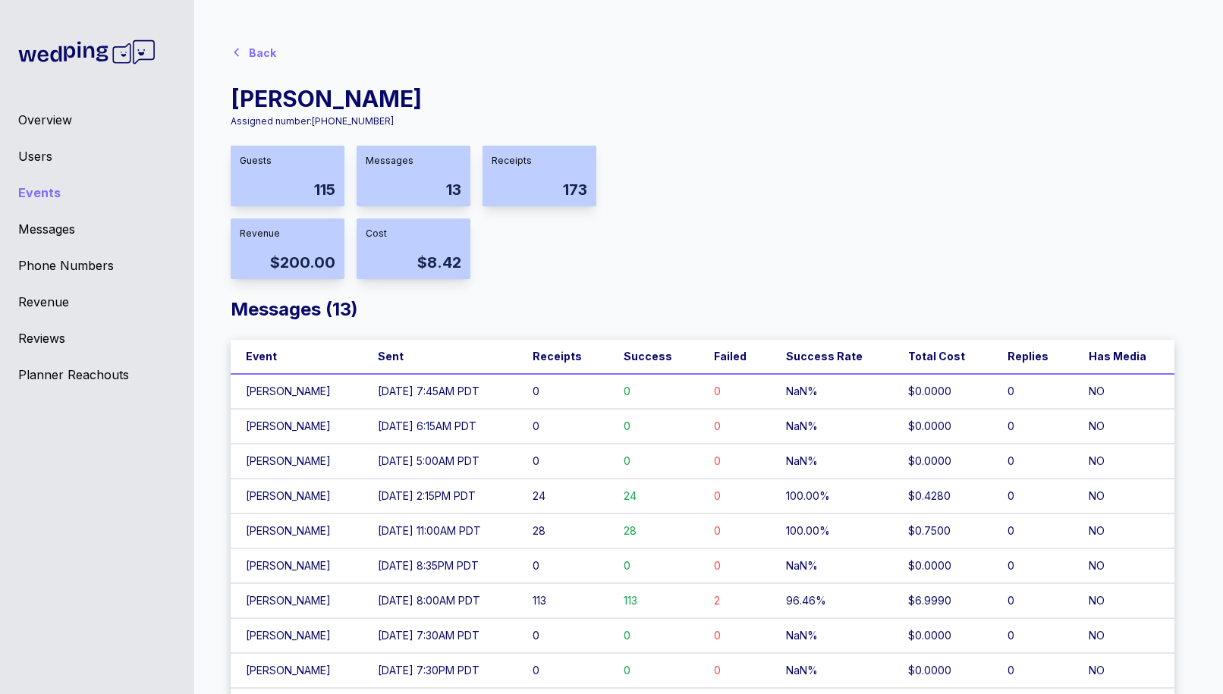
click at [237, 46] on span at bounding box center [237, 51] width 12 height 15
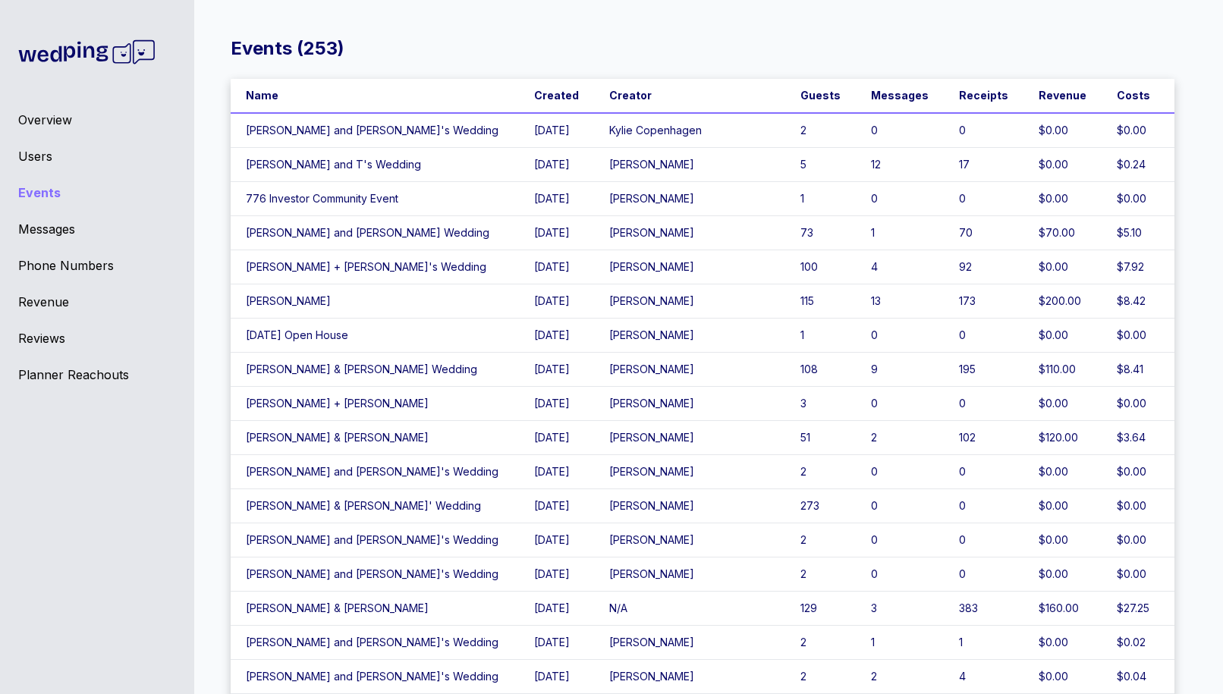
click at [438, 372] on td "[PERSON_NAME] & [PERSON_NAME] Wedding" at bounding box center [375, 370] width 288 height 34
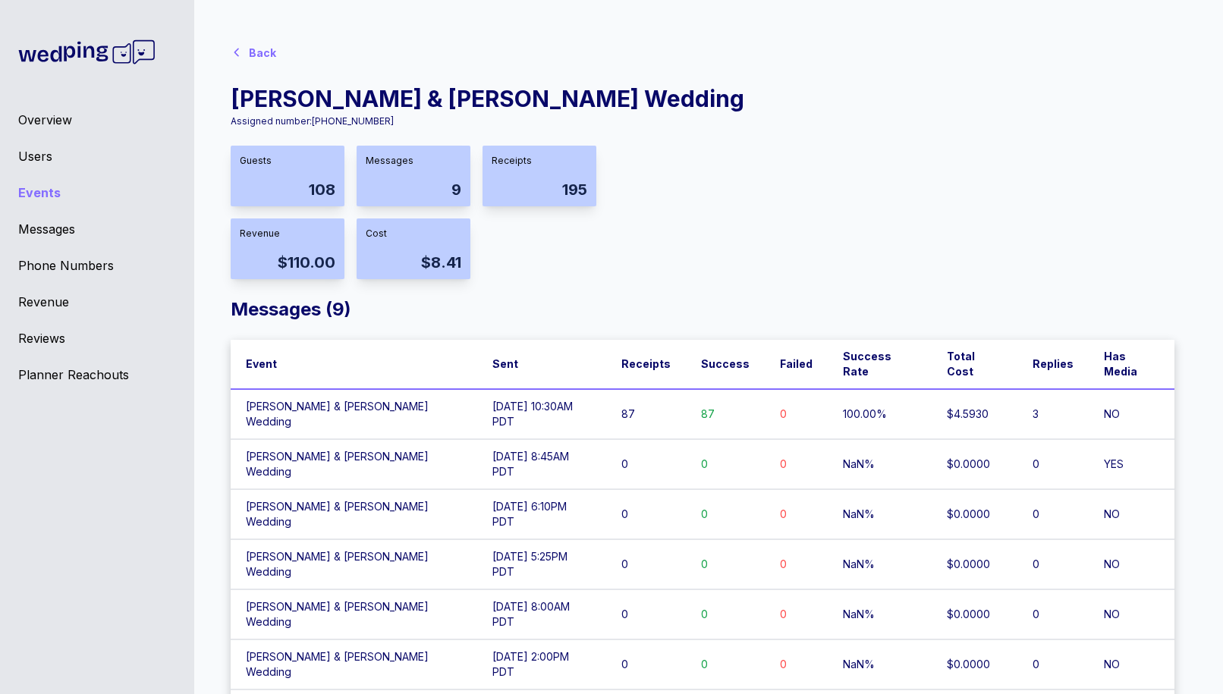
scroll to position [31, 0]
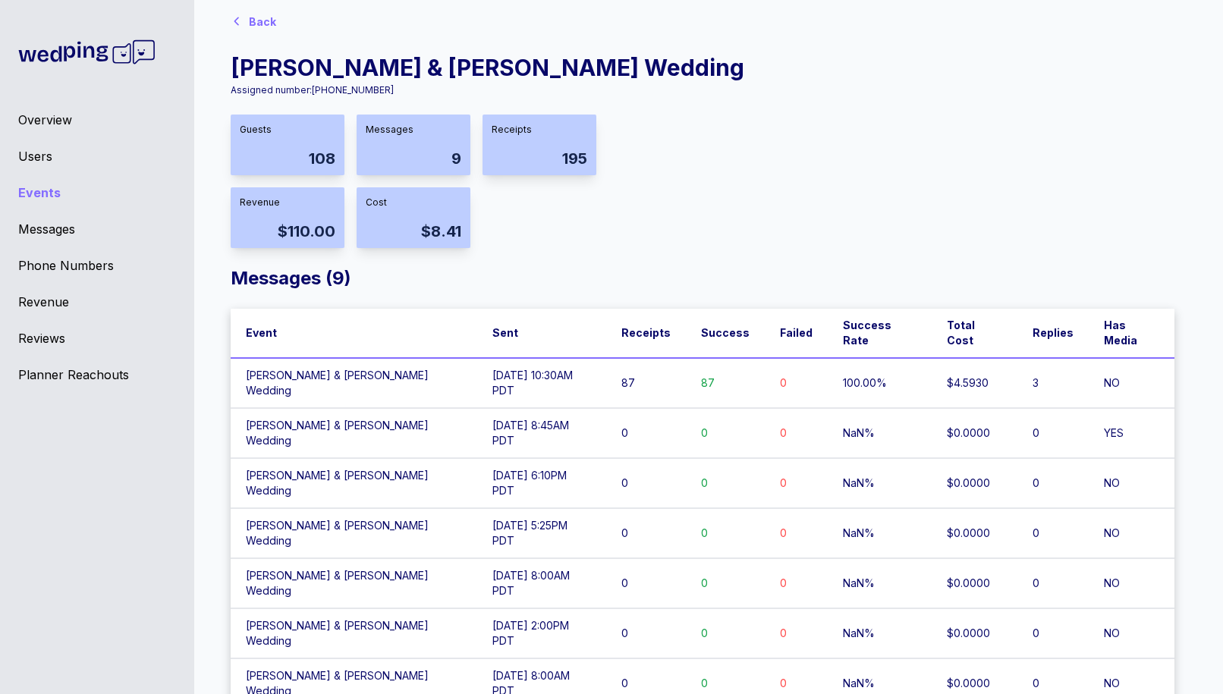
click at [511, 458] on td "[DATE] 6:10PM PDT" at bounding box center [541, 483] width 129 height 50
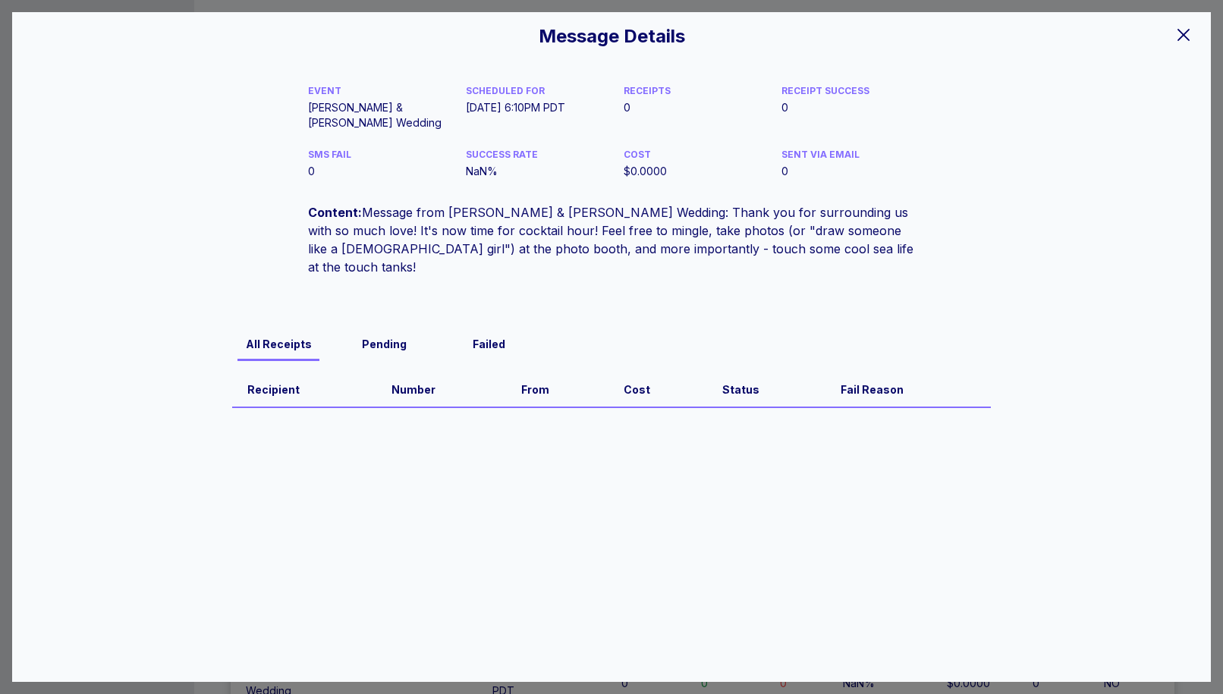
click at [1186, 28] on icon at bounding box center [1183, 35] width 18 height 18
